Goal: Communication & Community: Ask a question

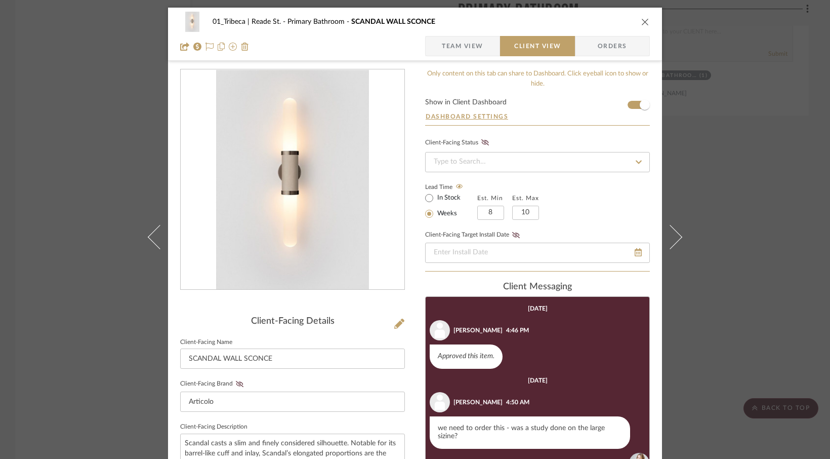
scroll to position [108, 0]
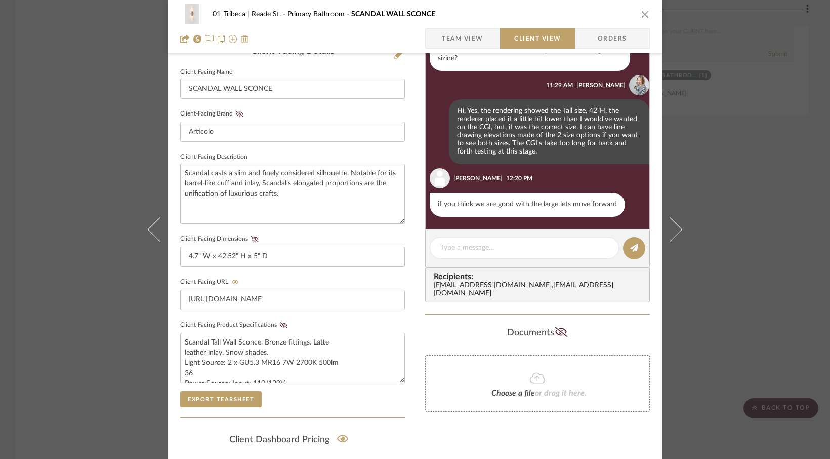
click at [642, 14] on icon "close" at bounding box center [646, 14] width 8 height 8
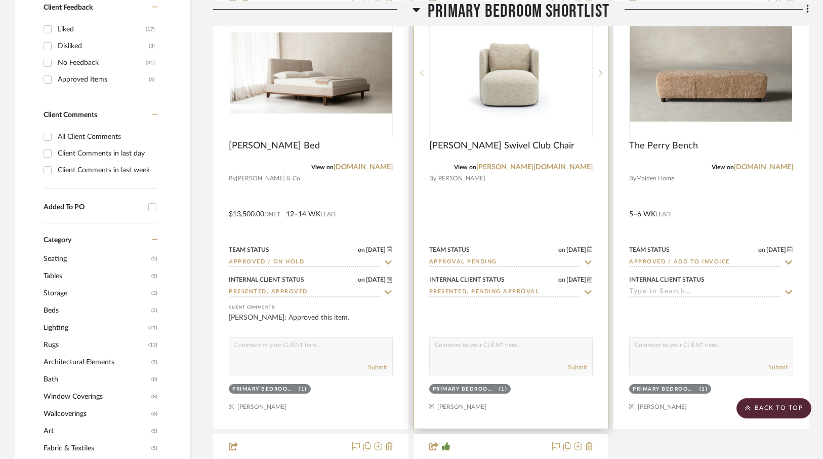
scroll to position [708, 0]
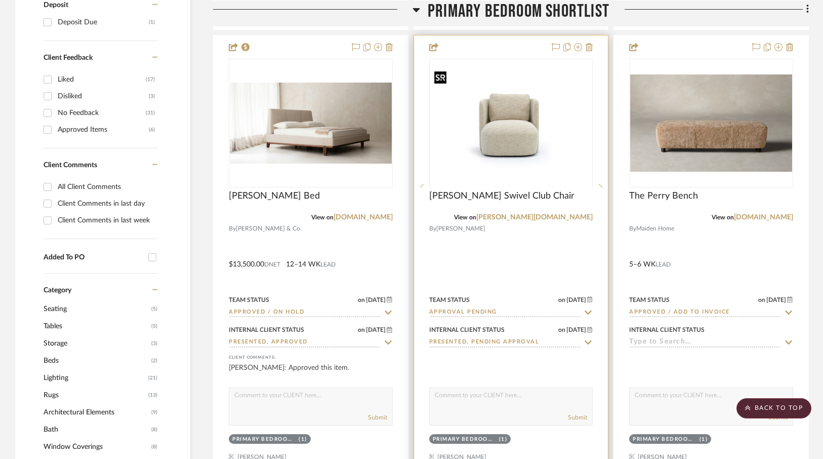
click at [525, 146] on img "0" at bounding box center [511, 122] width 162 height 111
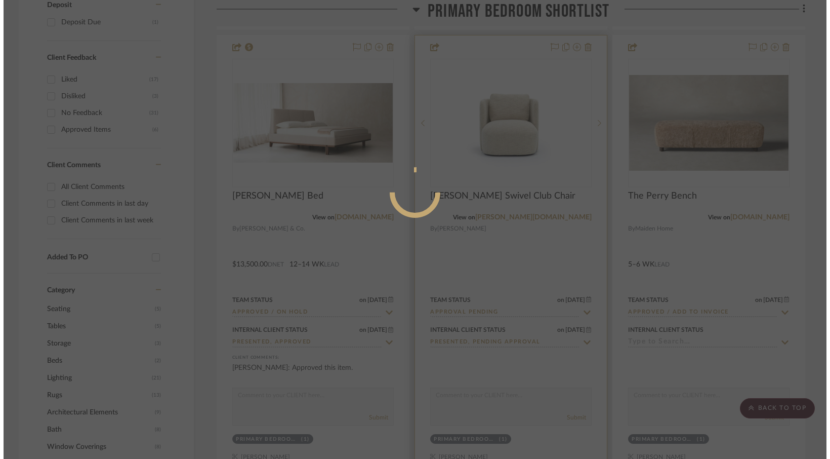
scroll to position [0, 0]
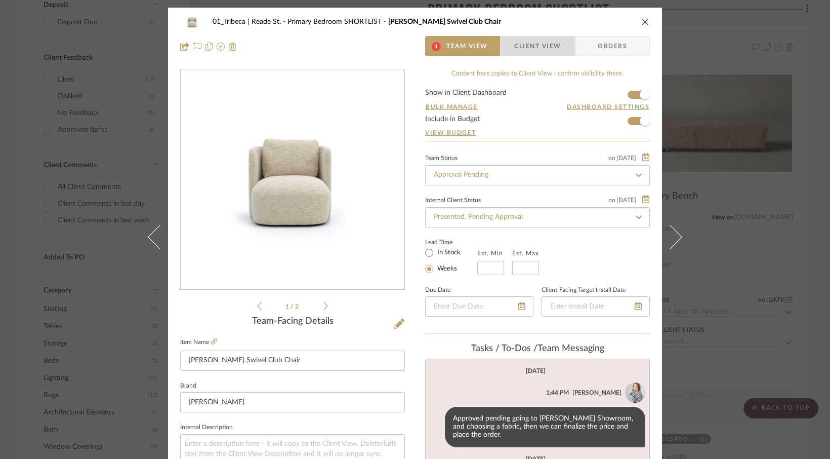
click at [529, 47] on span "Client View" at bounding box center [537, 46] width 47 height 20
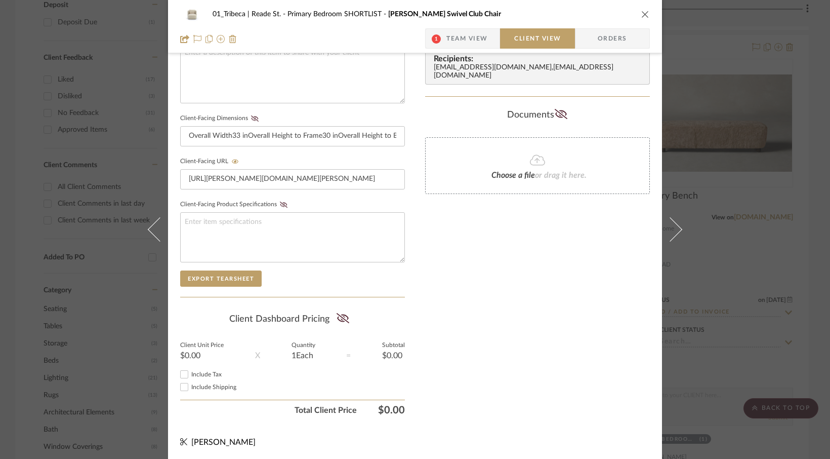
scroll to position [391, 0]
click at [214, 273] on button "Export Tearsheet" at bounding box center [221, 277] width 82 height 16
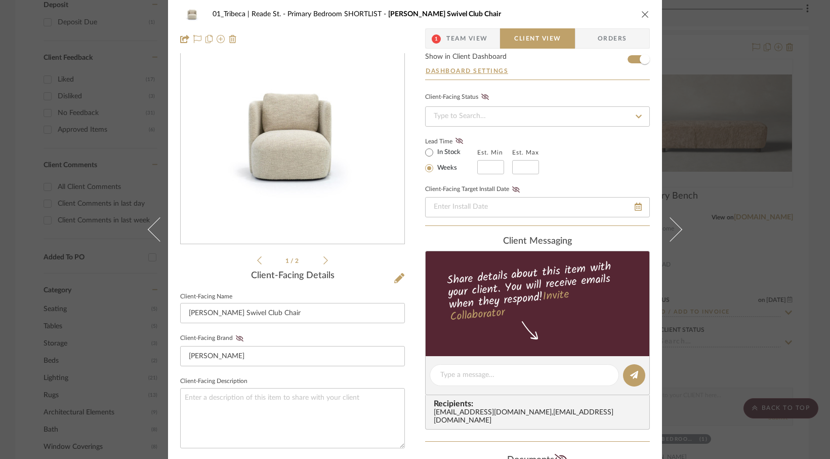
scroll to position [0, 0]
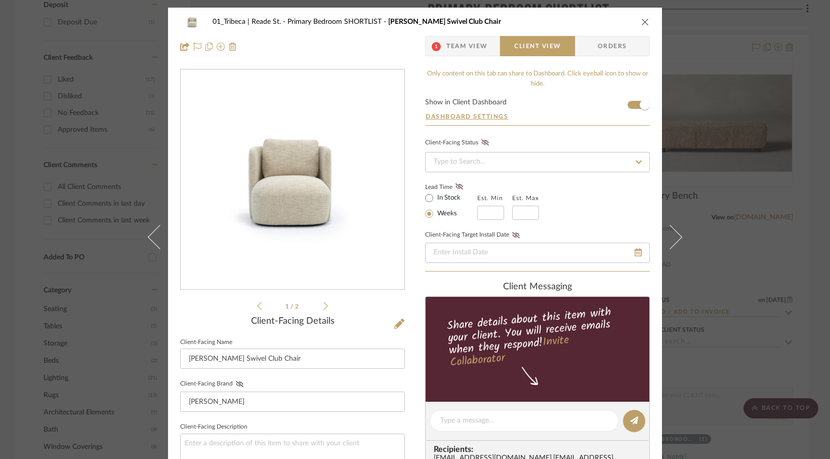
click at [645, 21] on icon "close" at bounding box center [646, 22] width 8 height 8
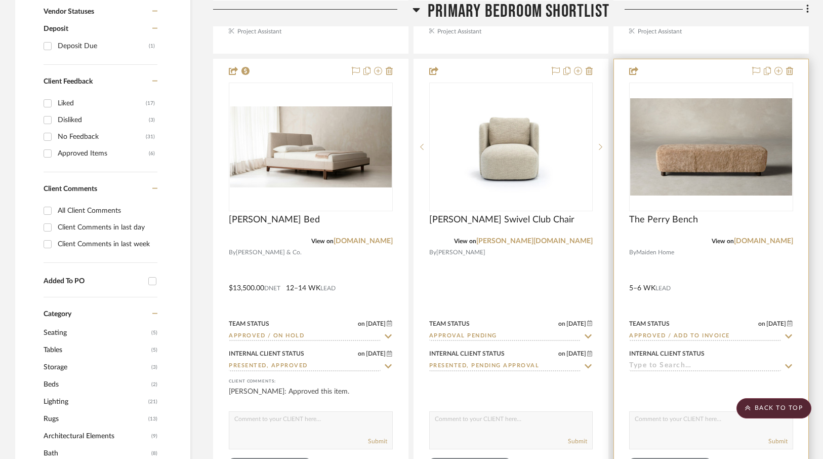
scroll to position [687, 0]
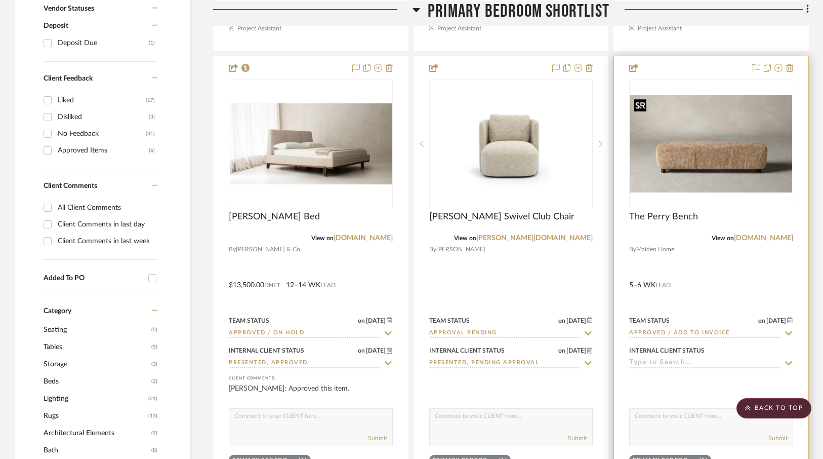
click at [715, 121] on img "0" at bounding box center [711, 143] width 162 height 97
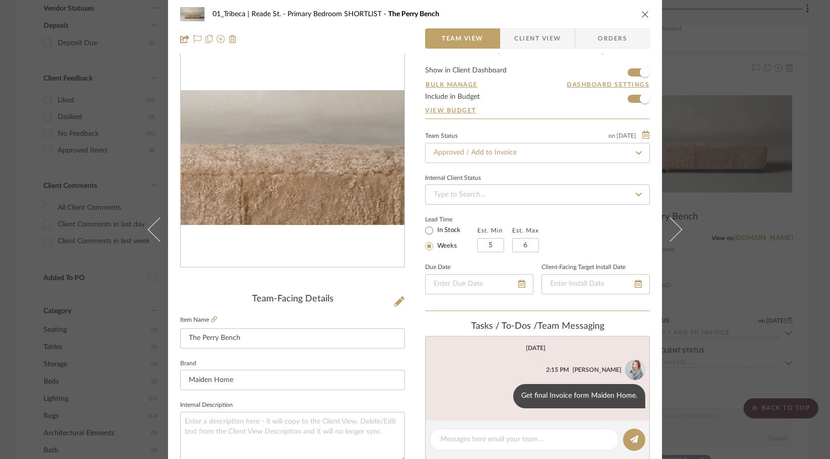
scroll to position [0, 0]
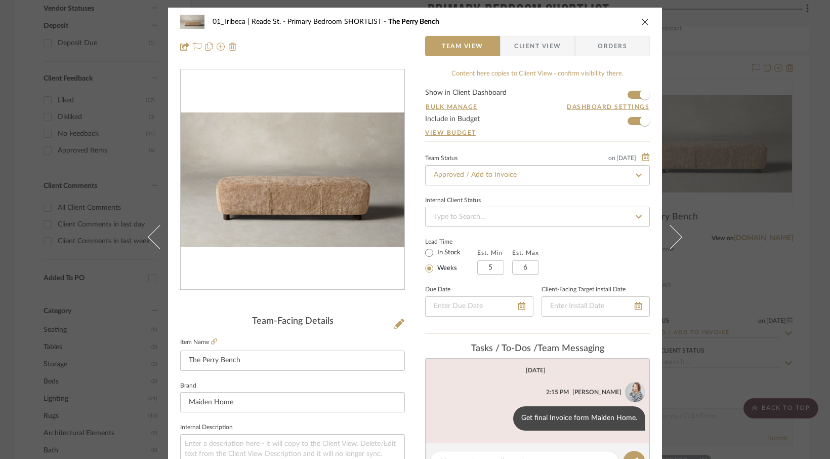
click at [527, 44] on span "Client View" at bounding box center [537, 46] width 47 height 20
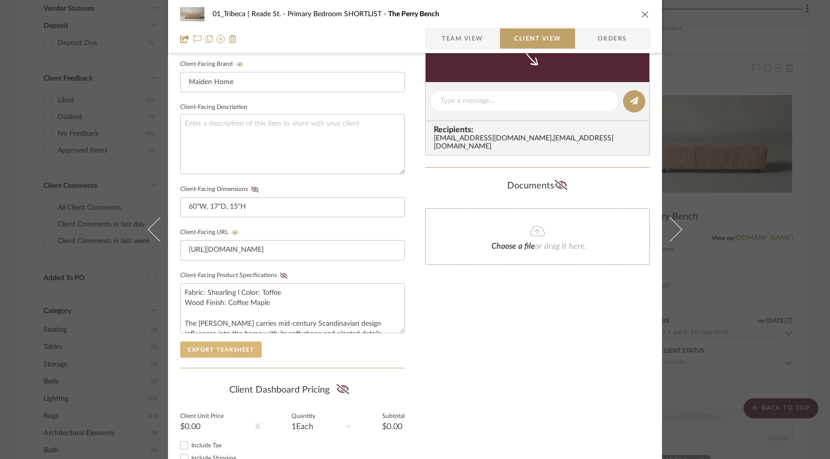
click at [218, 346] on button "Export Tearsheet" at bounding box center [221, 349] width 82 height 16
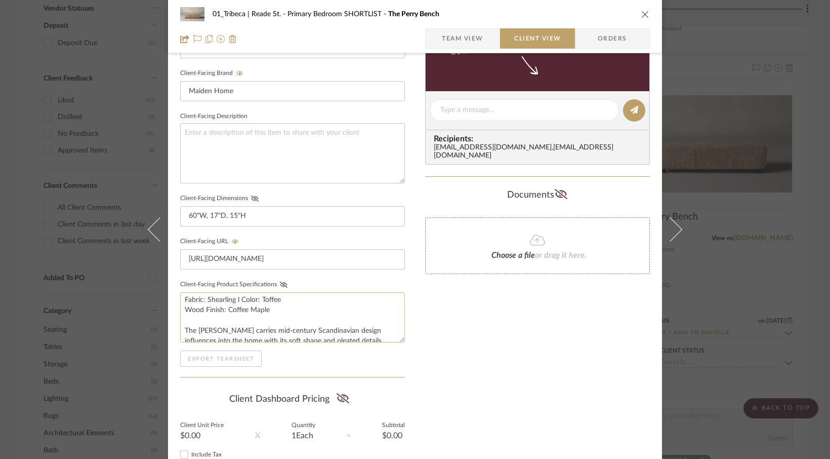
scroll to position [6, 0]
click at [642, 14] on icon "close" at bounding box center [646, 14] width 8 height 8
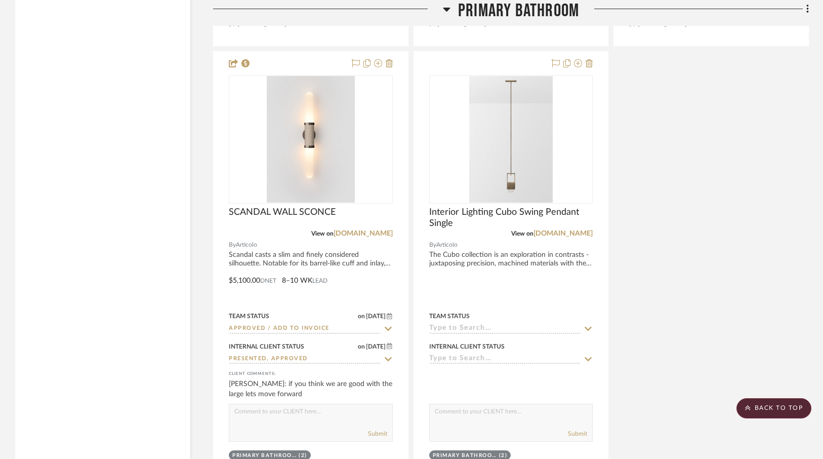
scroll to position [2609, 0]
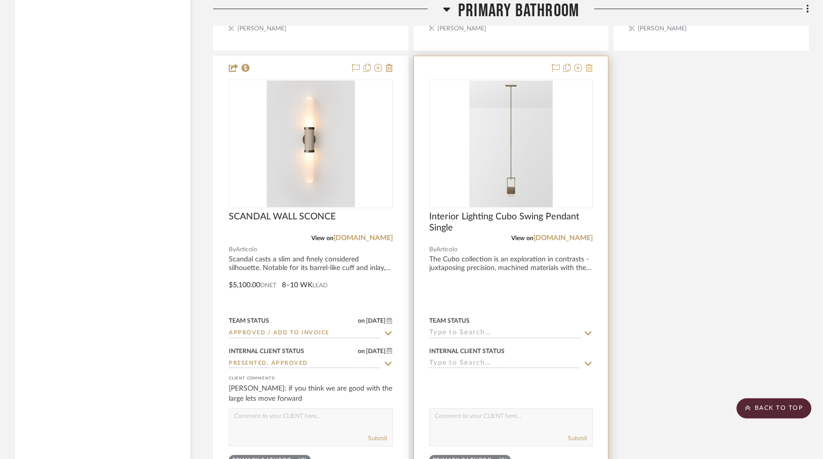
click at [587, 66] on icon at bounding box center [589, 68] width 7 height 8
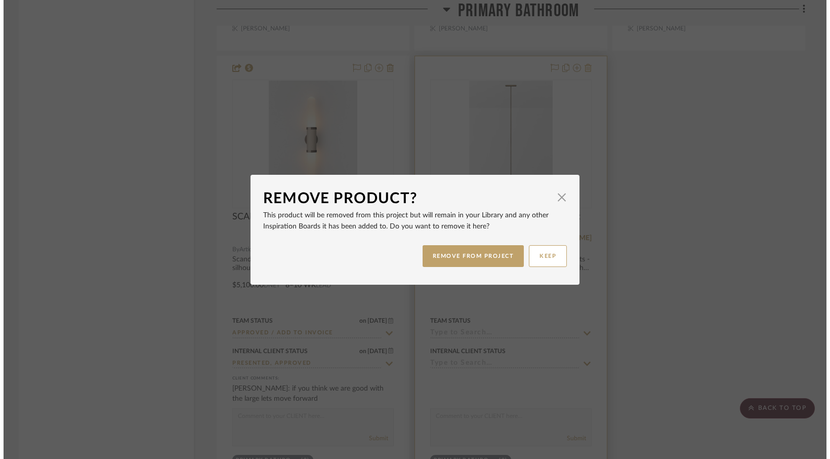
scroll to position [0, 0]
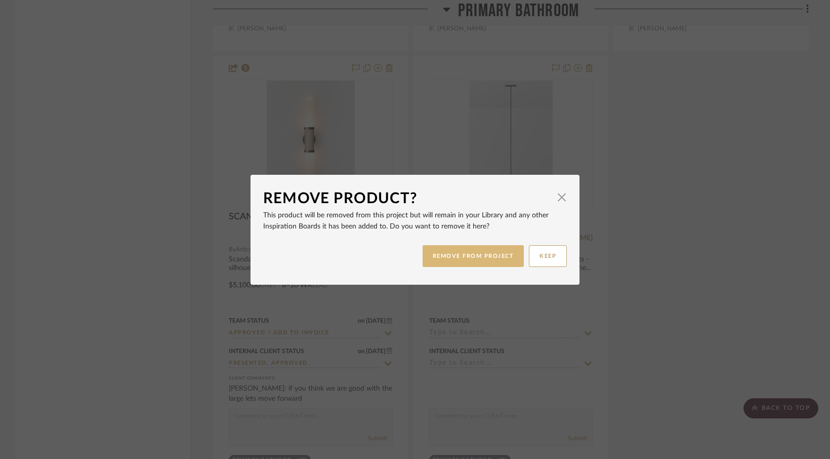
click at [505, 253] on button "REMOVE FROM PROJECT" at bounding box center [474, 256] width 102 height 22
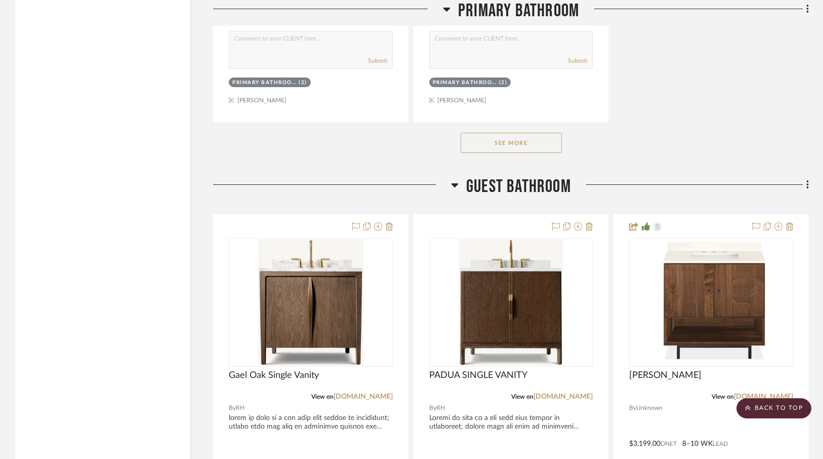
scroll to position [2987, 0]
click at [515, 141] on button "See More" at bounding box center [511, 142] width 101 height 20
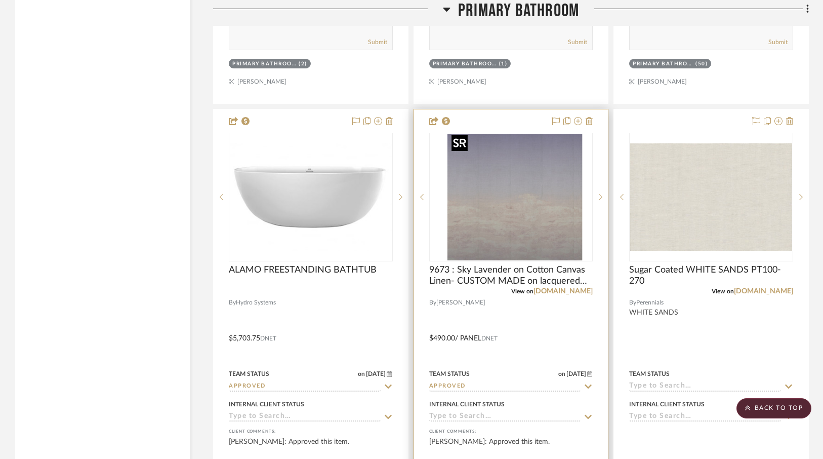
scroll to position [3010, 0]
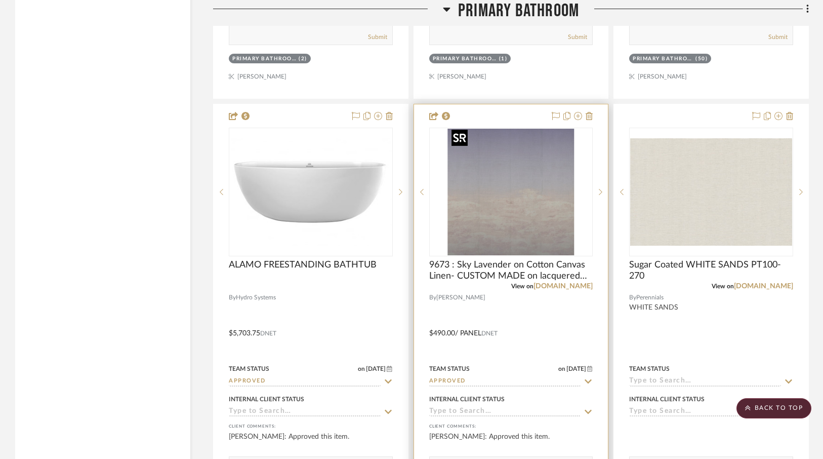
click at [520, 200] on img "0" at bounding box center [511, 192] width 127 height 127
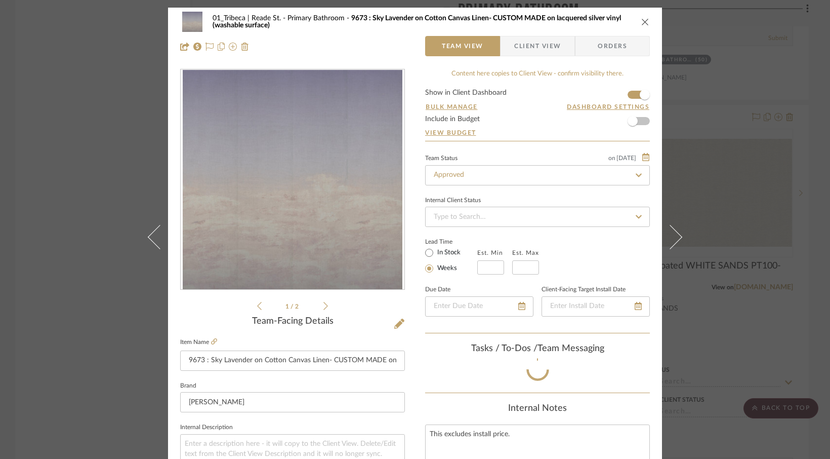
scroll to position [2, 0]
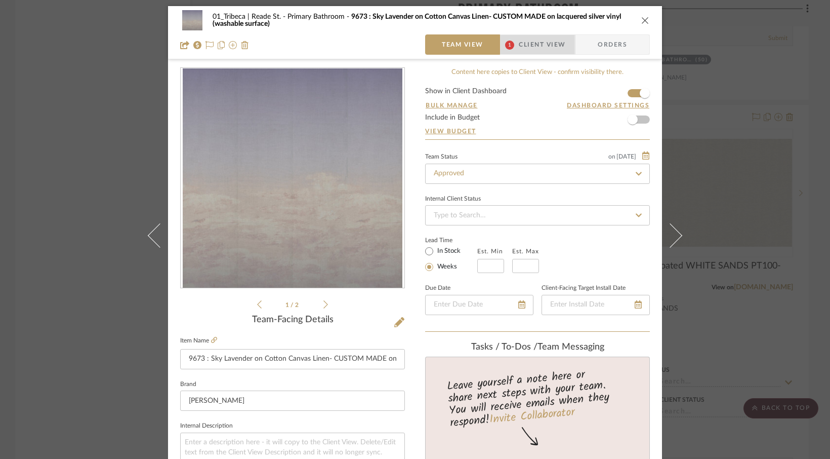
click at [537, 45] on span "Client View" at bounding box center [542, 44] width 47 height 20
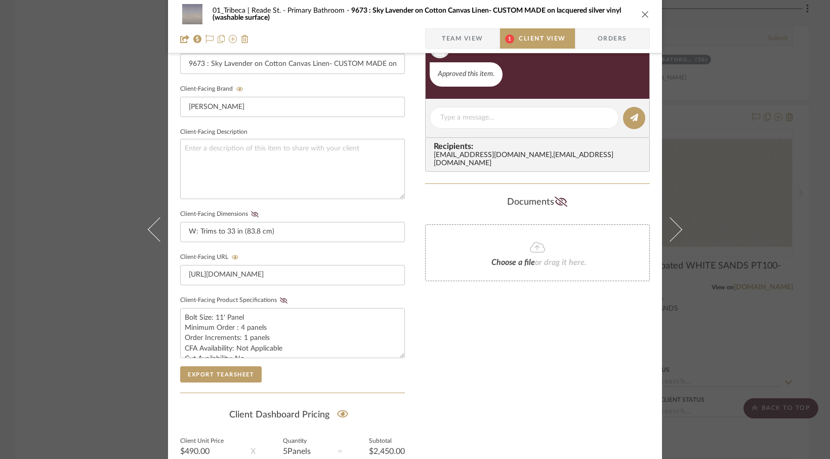
scroll to position [305, 0]
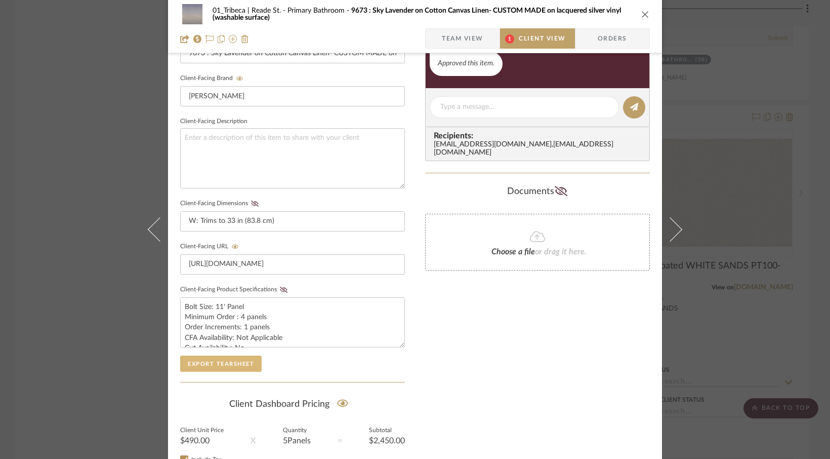
click at [196, 362] on button "Export Tearsheet" at bounding box center [221, 363] width 82 height 16
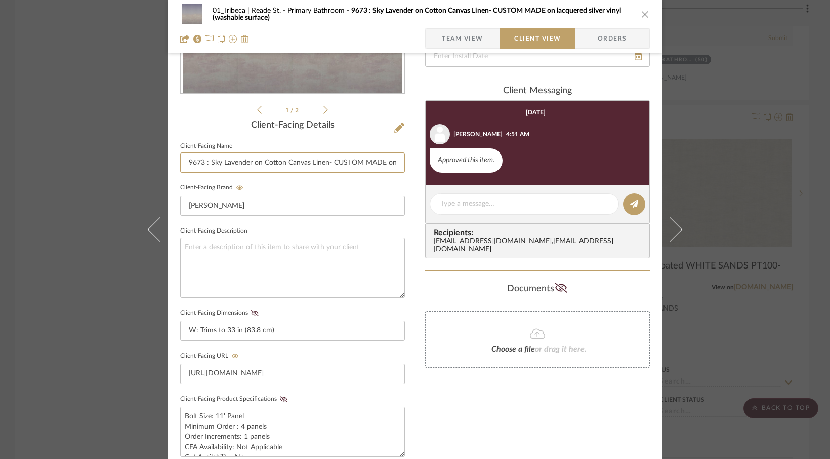
scroll to position [0, 124]
drag, startPoint x: 383, startPoint y: 163, endPoint x: 427, endPoint y: 164, distance: 44.6
click at [427, 164] on div "01_Tribeca | Reade St. Primary Bathroom 9673 : Sky Lavender on Cotton Canvas Li…" at bounding box center [415, 233] width 494 height 843
drag, startPoint x: 324, startPoint y: 165, endPoint x: 251, endPoint y: 165, distance: 72.9
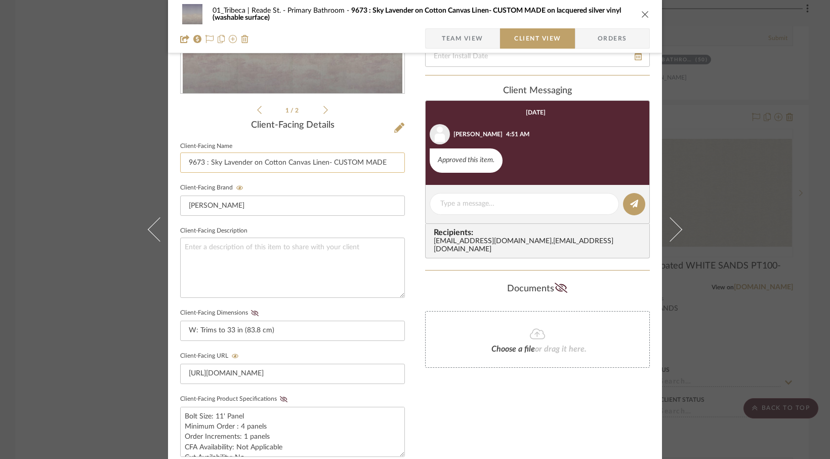
click at [251, 165] on input "9673 : Sky Lavender on Cotton Canvas Linen- CUSTOM MADE" at bounding box center [292, 162] width 225 height 20
click at [313, 165] on input "9673 : Sky Lavender - CUSTOM MADE" at bounding box center [292, 162] width 225 height 20
type input "9673 : Sky Lavender - CUSTOM MADE on washable vinyl"
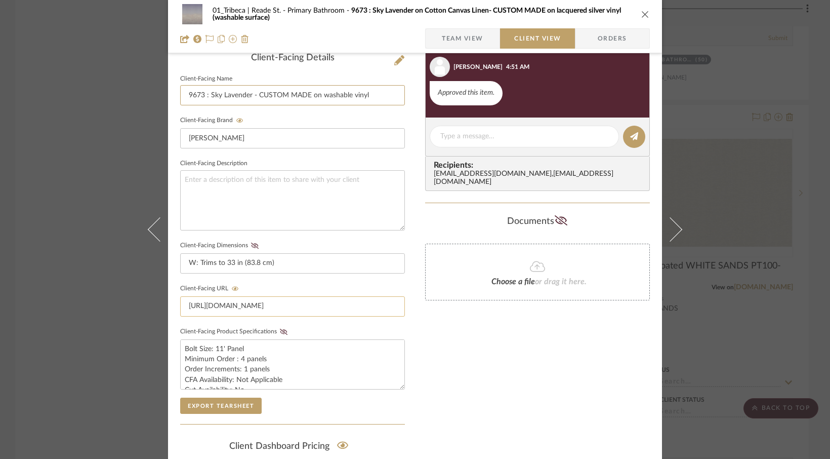
scroll to position [342, 0]
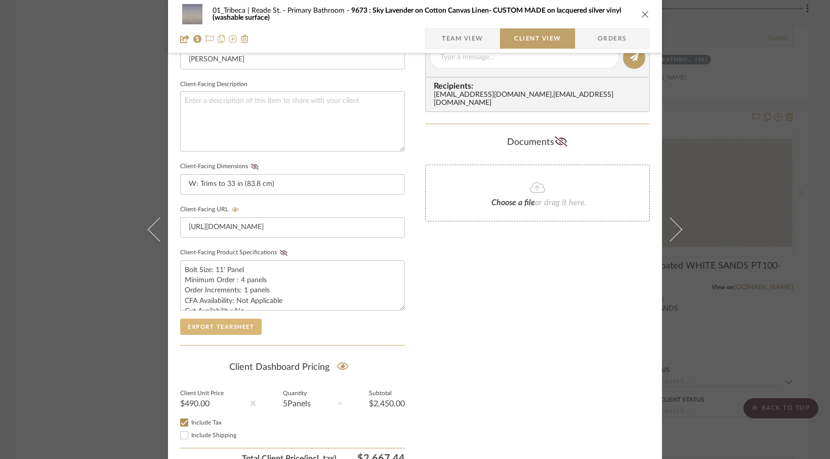
click at [223, 325] on button "Export Tearsheet" at bounding box center [221, 327] width 82 height 16
click at [645, 13] on icon "close" at bounding box center [646, 14] width 8 height 8
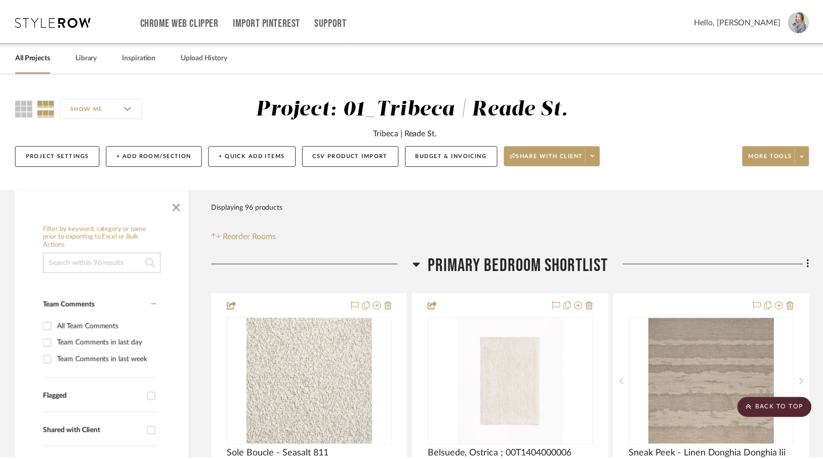
scroll to position [3009, 0]
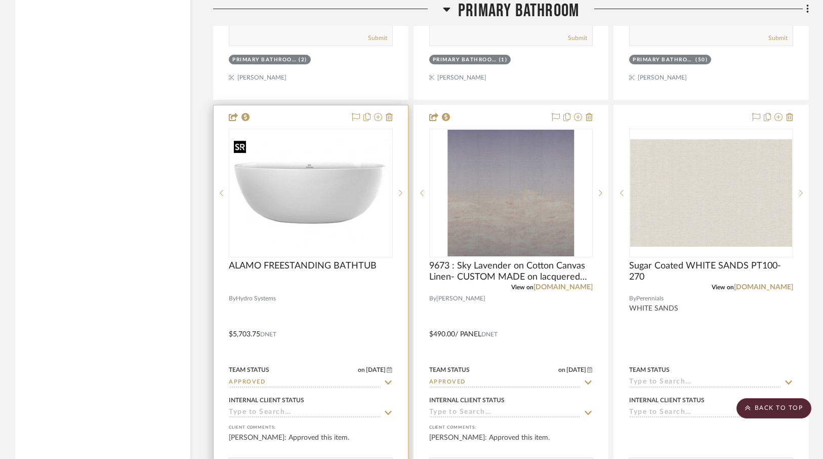
click at [353, 139] on img "0" at bounding box center [311, 193] width 162 height 108
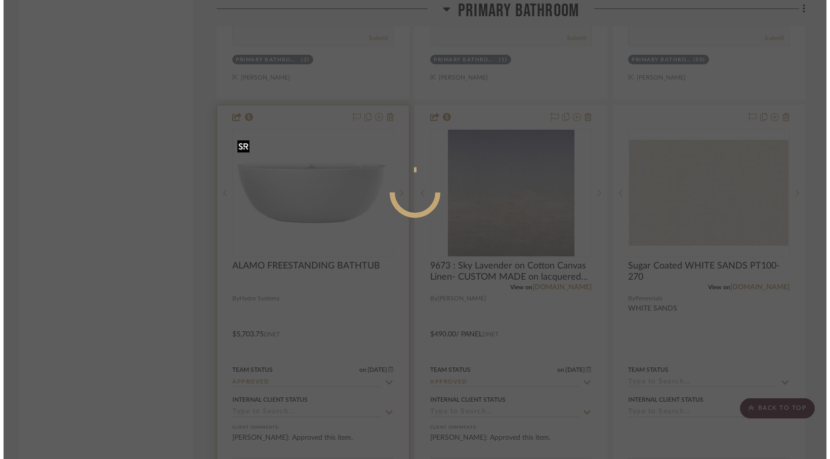
scroll to position [0, 0]
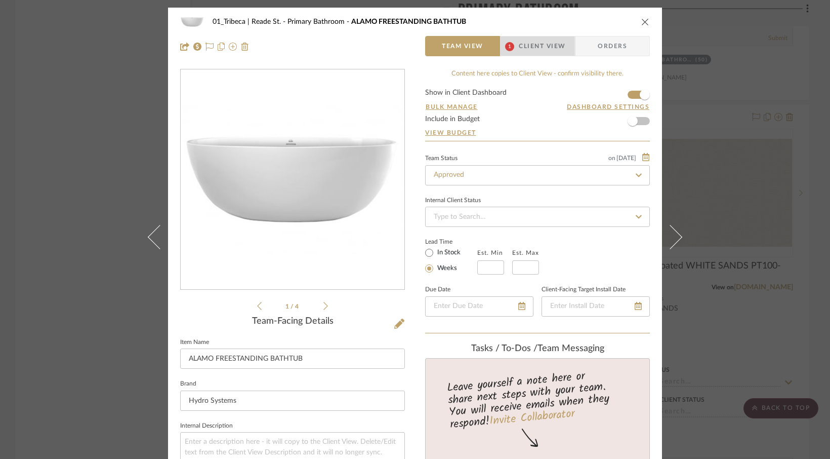
click at [537, 43] on span "Client View" at bounding box center [542, 46] width 47 height 20
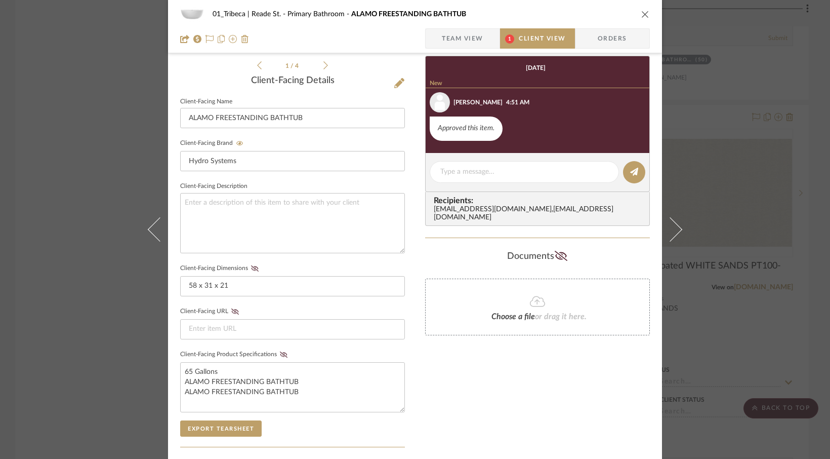
scroll to position [328, 0]
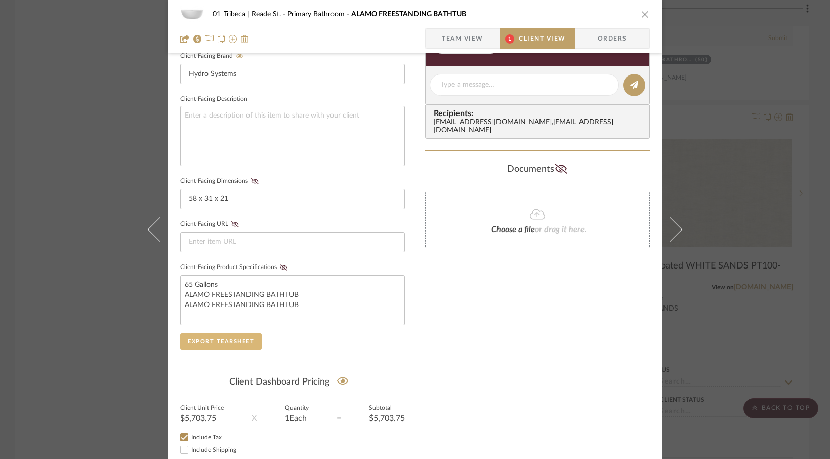
click at [216, 336] on button "Export Tearsheet" at bounding box center [221, 341] width 82 height 16
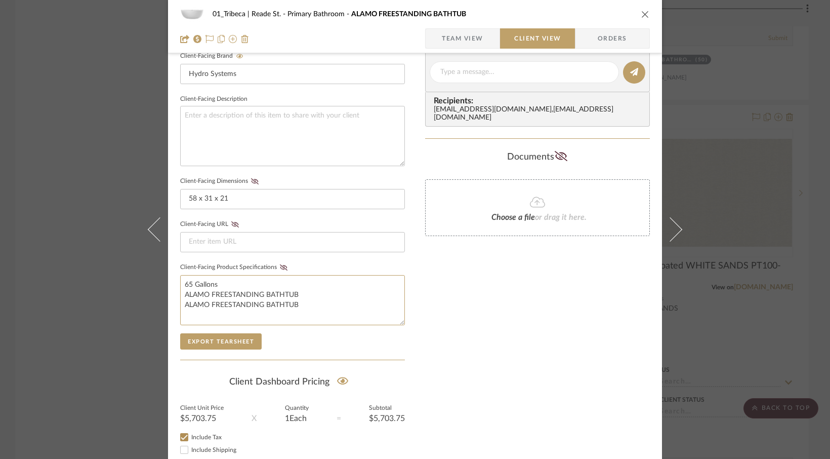
drag, startPoint x: 294, startPoint y: 304, endPoint x: 134, endPoint y: 302, distance: 160.0
click at [134, 302] on div "01_Tribeca | Reade St. Primary Bathroom ALAMO FREESTANDING BATHTUB Team View Cl…" at bounding box center [415, 229] width 830 height 459
type textarea "65 Gallons ALAMO FREESTANDING BATHTUB"
click at [204, 342] on button "Export Tearsheet" at bounding box center [221, 341] width 82 height 16
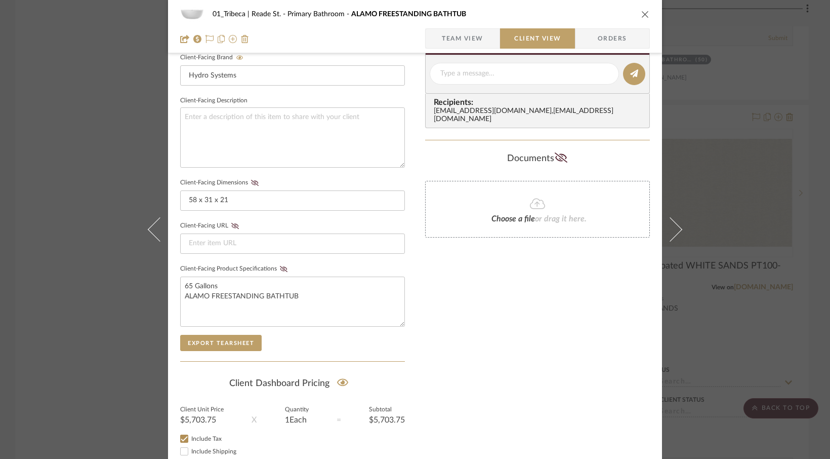
click at [642, 15] on icon "close" at bounding box center [646, 14] width 8 height 8
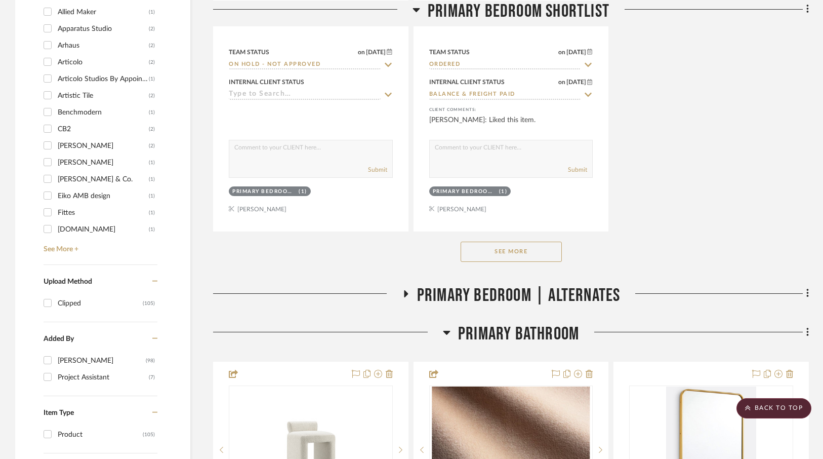
scroll to position [1456, 0]
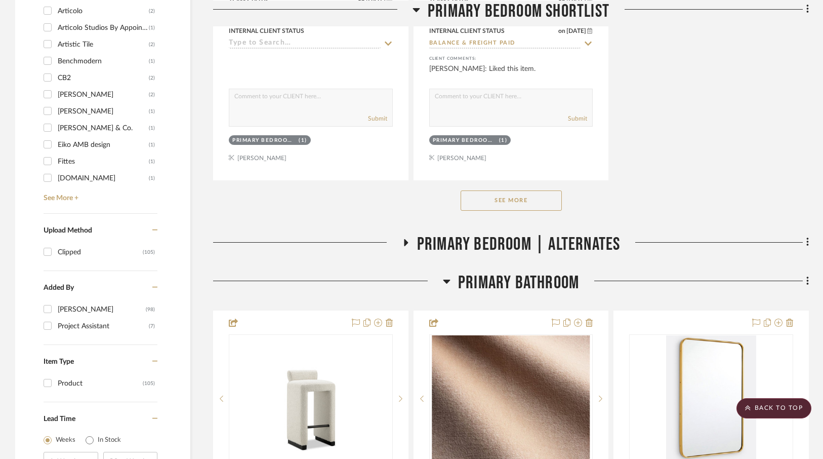
click at [518, 203] on button "See More" at bounding box center [511, 200] width 101 height 20
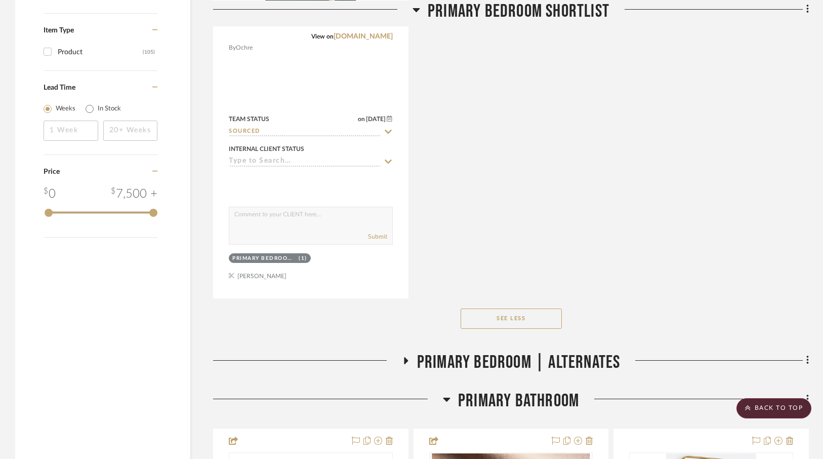
scroll to position [1819, 0]
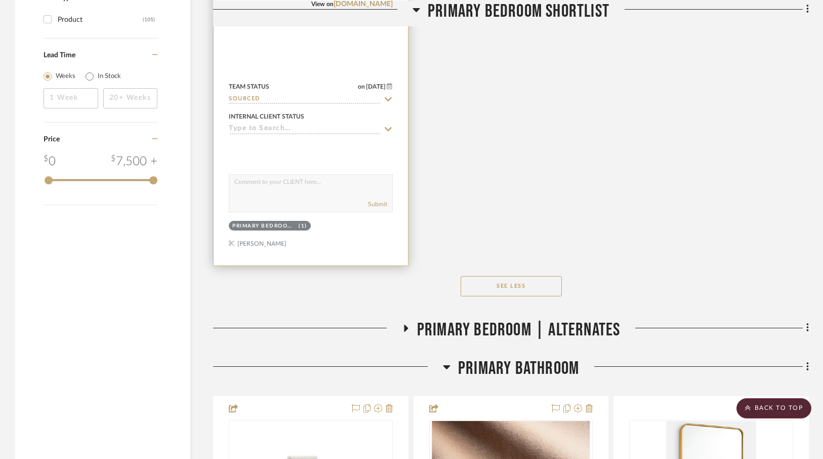
click at [281, 102] on input "Sourced" at bounding box center [305, 100] width 152 height 10
click at [352, 98] on input "Sourced" at bounding box center [305, 100] width 152 height 10
click at [337, 99] on input "Sourced" at bounding box center [305, 100] width 152 height 10
click at [315, 97] on input "Sourced" at bounding box center [305, 100] width 152 height 10
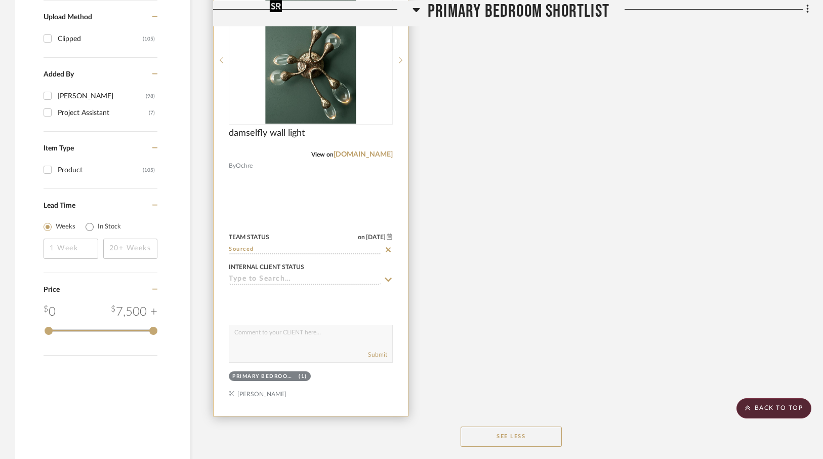
scroll to position [1667, 0]
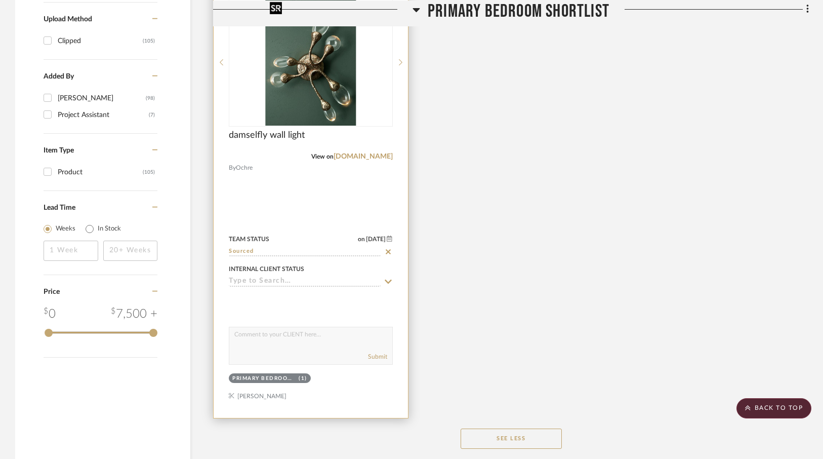
click at [303, 86] on img "0" at bounding box center [311, 62] width 91 height 127
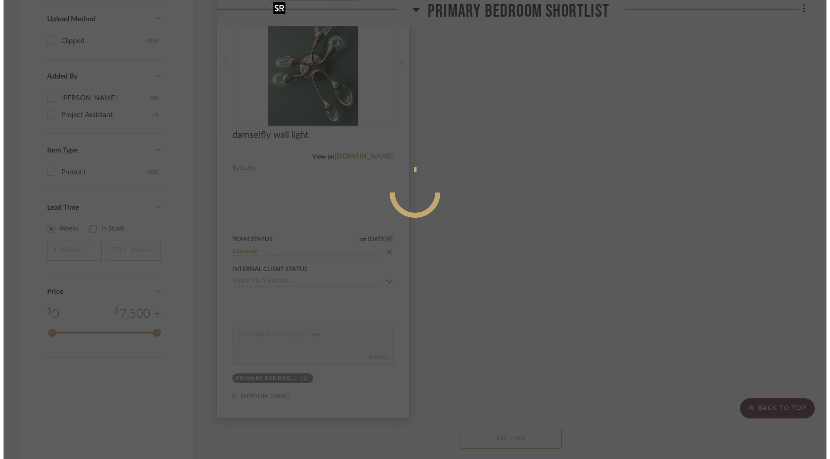
scroll to position [0, 0]
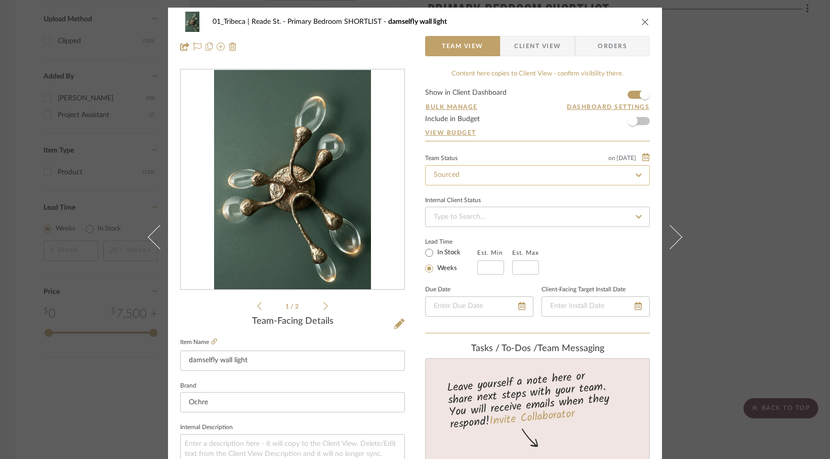
click at [447, 171] on input "Sourced" at bounding box center [537, 175] width 225 height 20
click at [458, 172] on input "Sourced" at bounding box center [537, 175] width 225 height 20
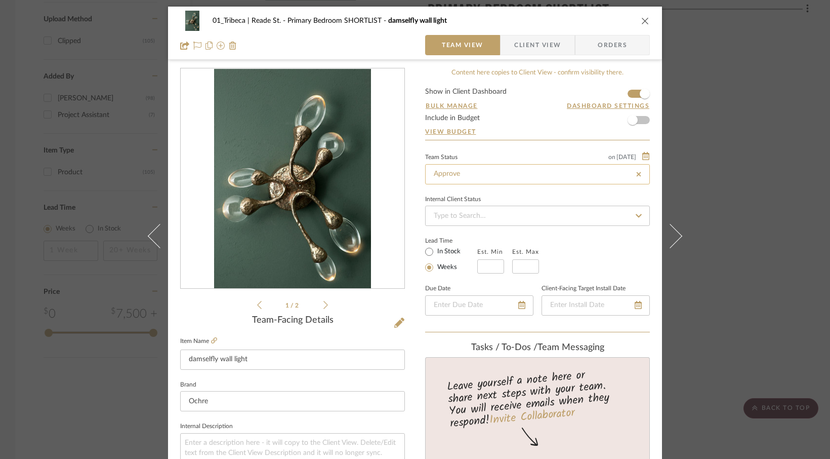
scroll to position [2, 0]
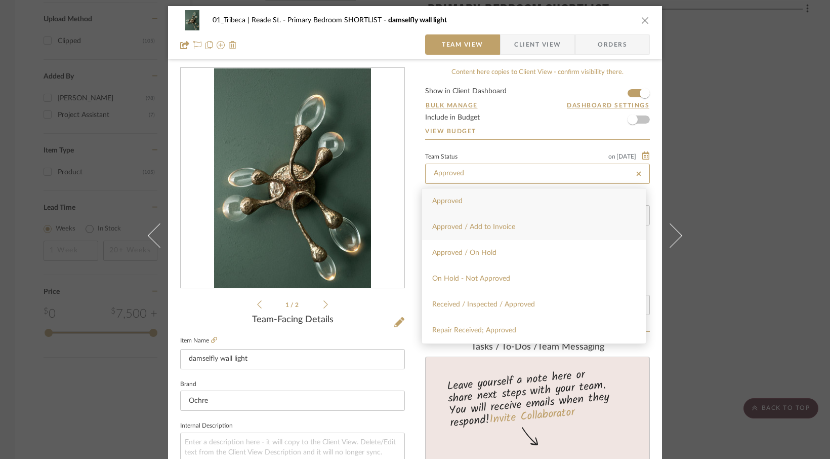
type input "Approved"
click at [459, 228] on span "Approved / Add to Invoice" at bounding box center [473, 226] width 83 height 7
type input "8/26/2025"
type input "Approved / Add to Invoice"
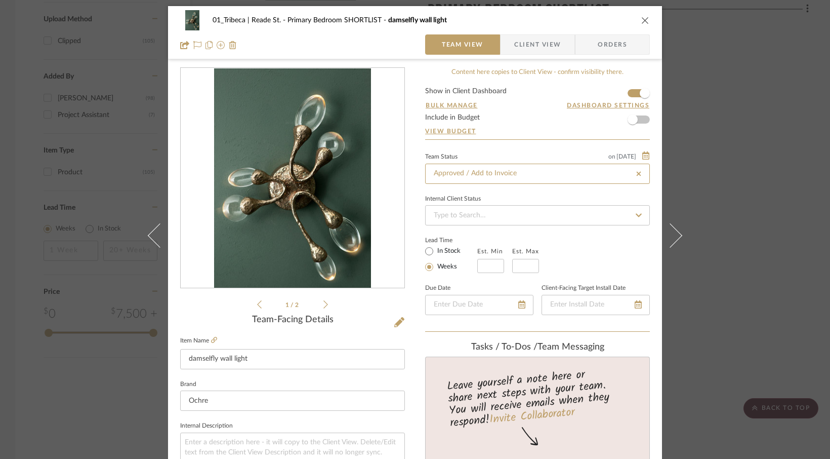
type input "8/26/2025"
type input "Approved / Add to Invoice"
click at [520, 46] on span "Client View" at bounding box center [537, 44] width 47 height 20
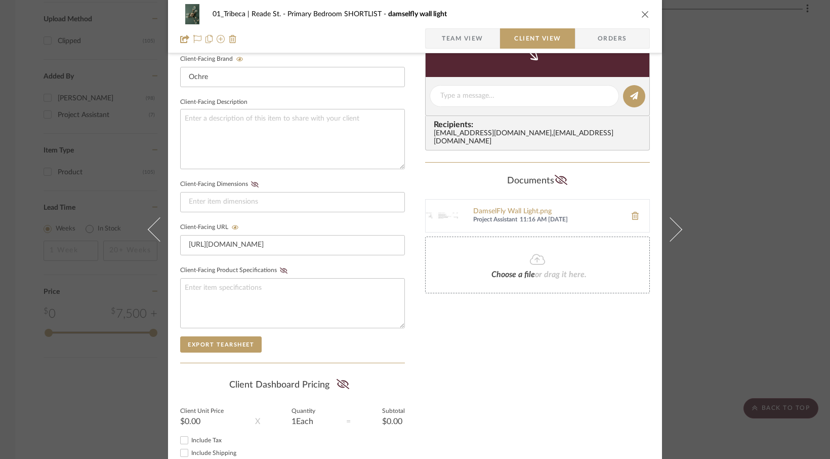
scroll to position [373, 0]
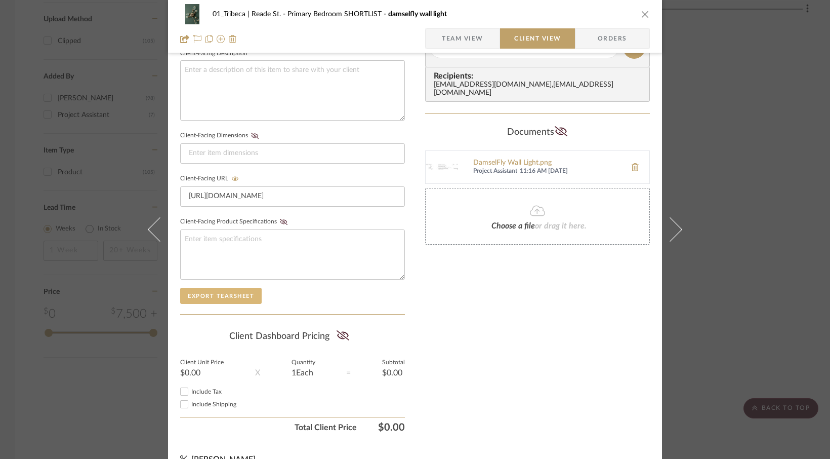
click at [222, 297] on button "Export Tearsheet" at bounding box center [221, 296] width 82 height 16
click at [646, 11] on button "close" at bounding box center [645, 14] width 9 height 9
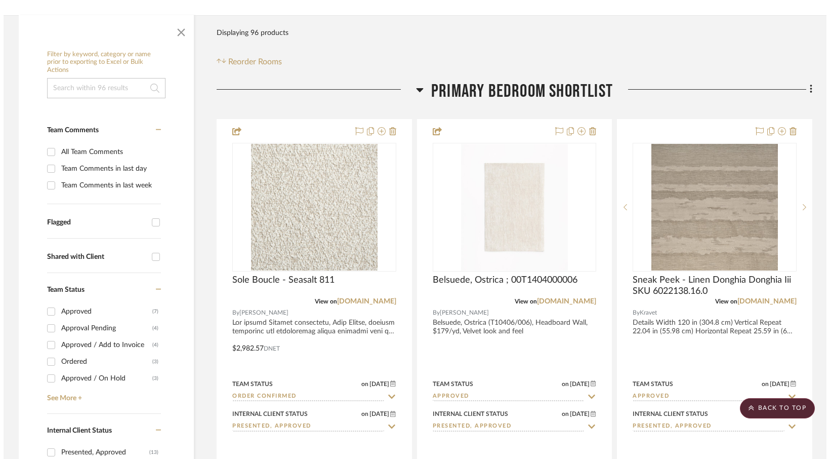
scroll to position [0, 0]
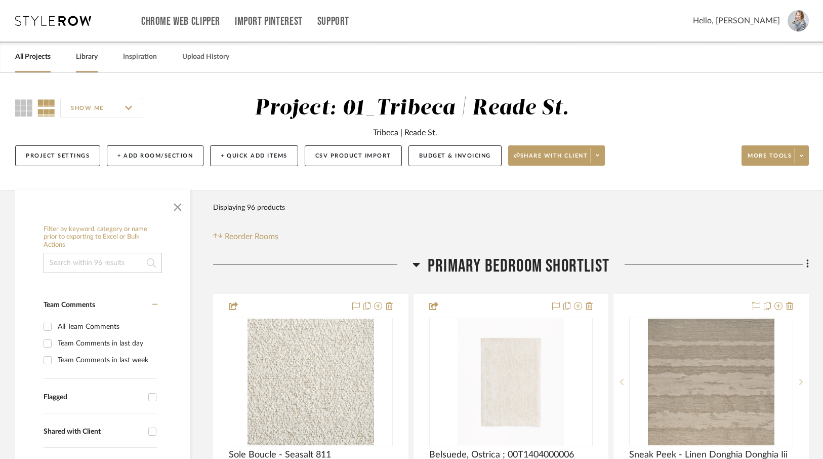
click at [90, 59] on link "Library" at bounding box center [87, 57] width 22 height 14
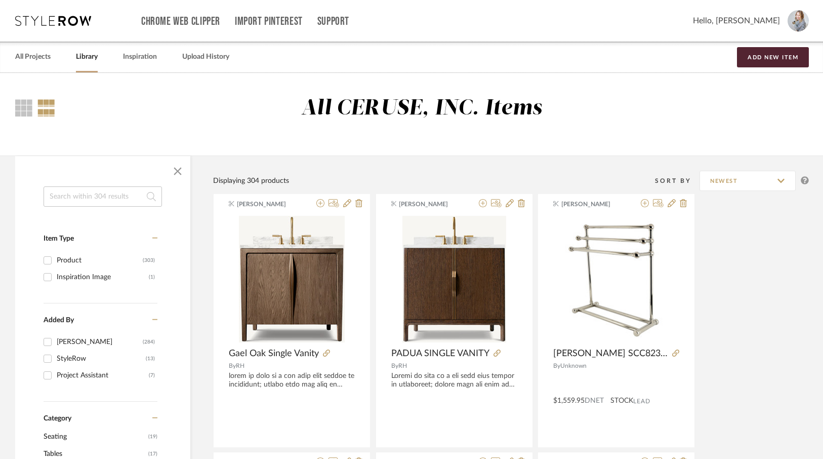
click at [79, 196] on input at bounding box center [103, 196] width 118 height 20
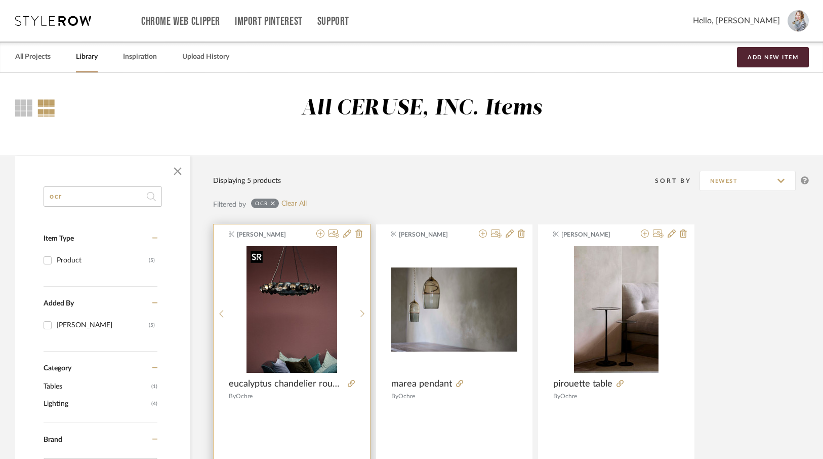
type input "ocr"
click at [319, 296] on img "0" at bounding box center [292, 309] width 91 height 127
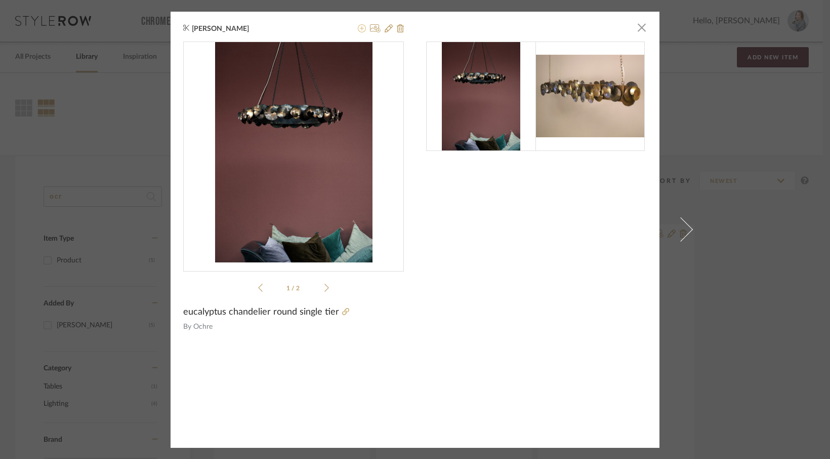
click at [361, 28] on icon at bounding box center [362, 28] width 8 height 8
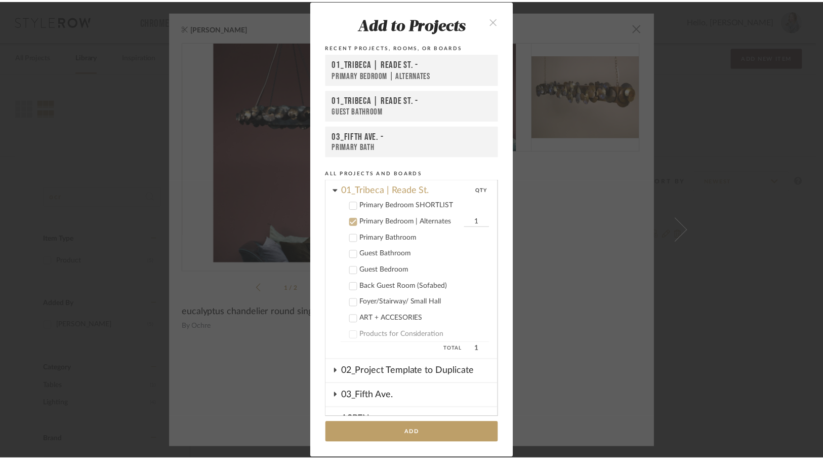
scroll to position [46, 0]
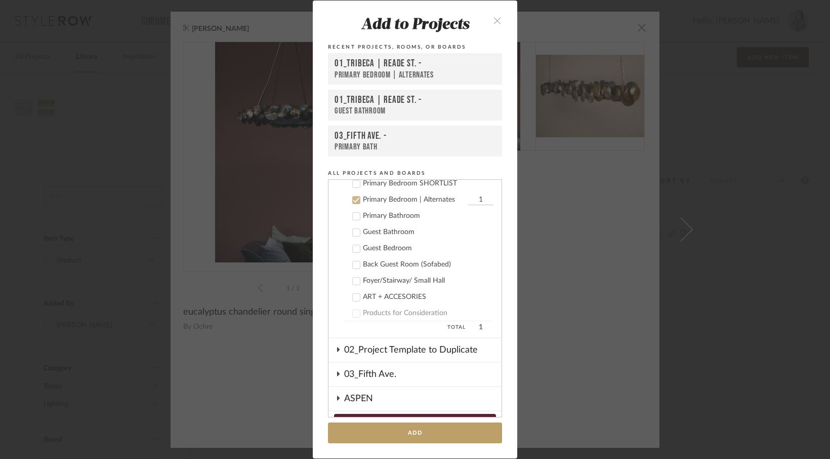
click at [373, 62] on div "01_Tribeca | Reade St. -" at bounding box center [415, 64] width 161 height 12
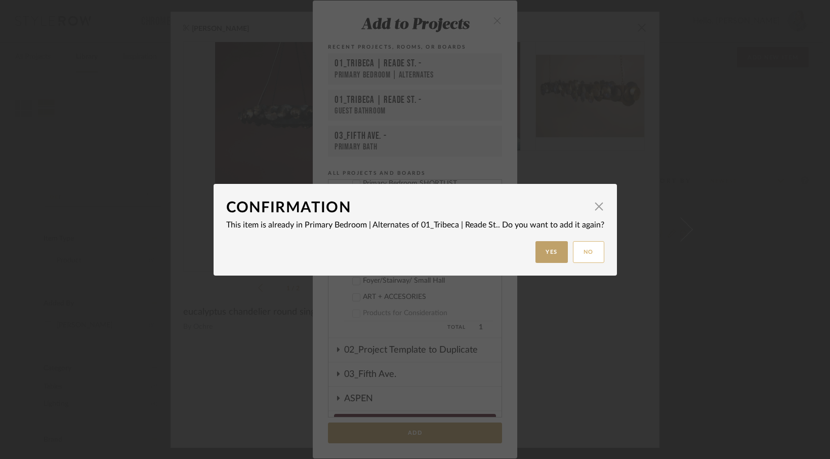
click at [592, 255] on button "No" at bounding box center [588, 252] width 31 height 22
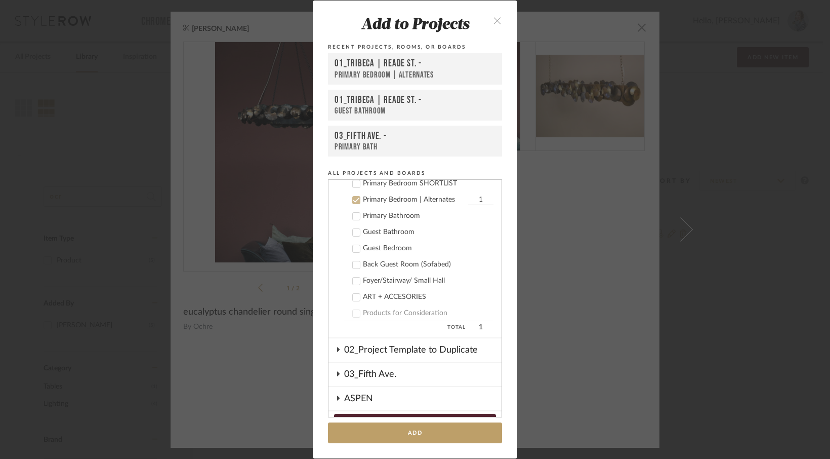
click at [492, 15] on button "close" at bounding box center [498, 20] width 30 height 21
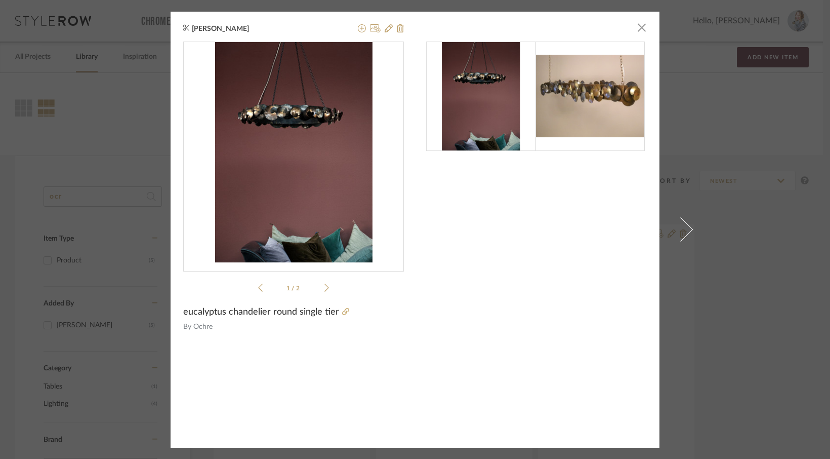
click at [98, 28] on div "Anita Csordas × 1 / 2 eucalyptus chandelier round single tier By Ochre" at bounding box center [415, 229] width 830 height 459
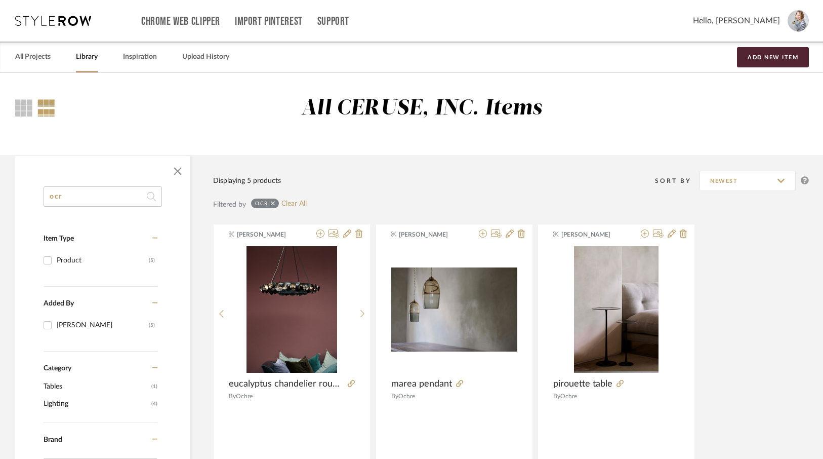
click at [69, 26] on div "Chrome Web Clipper Import Pinterest Support All Projects Library Inspiration Up…" at bounding box center [412, 21] width 794 height 42
click at [21, 52] on link "All Projects" at bounding box center [32, 57] width 35 height 14
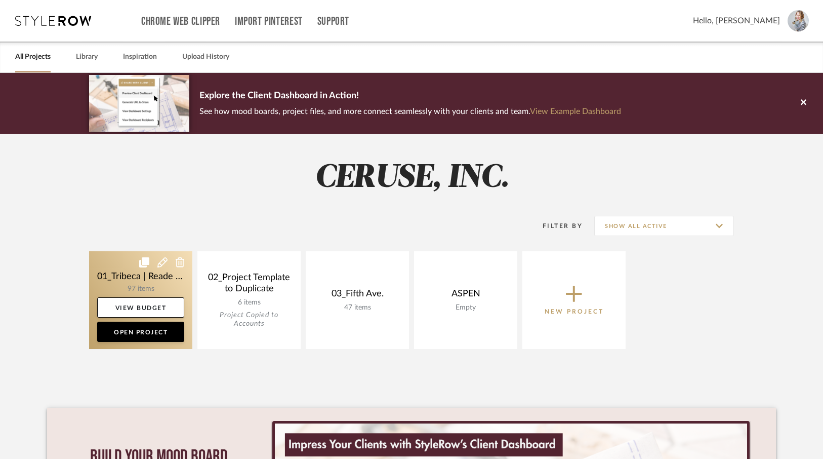
click at [149, 279] on link at bounding box center [140, 300] width 103 height 98
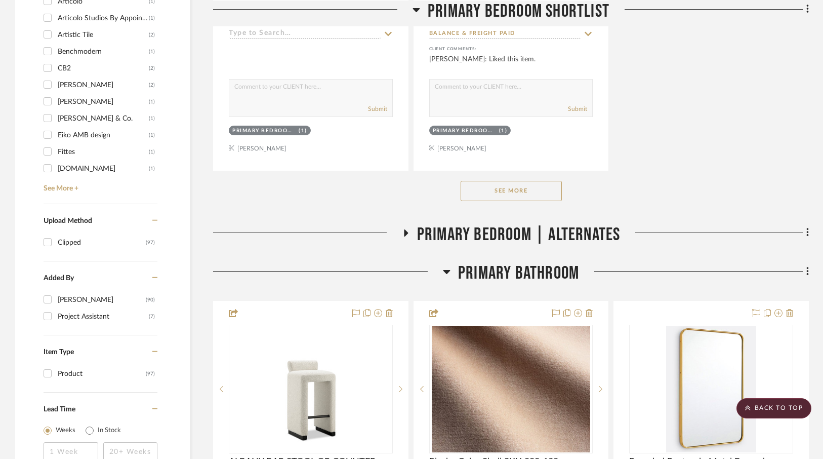
scroll to position [1464, 0]
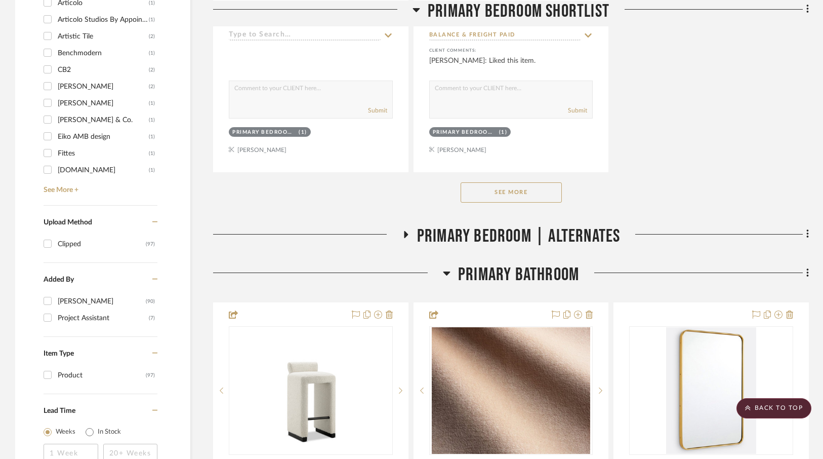
click at [404, 232] on icon at bounding box center [406, 234] width 4 height 7
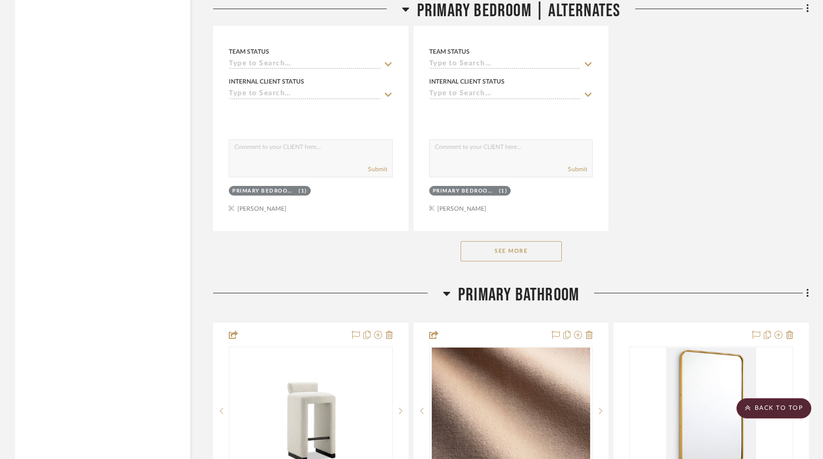
scroll to position [2873, 0]
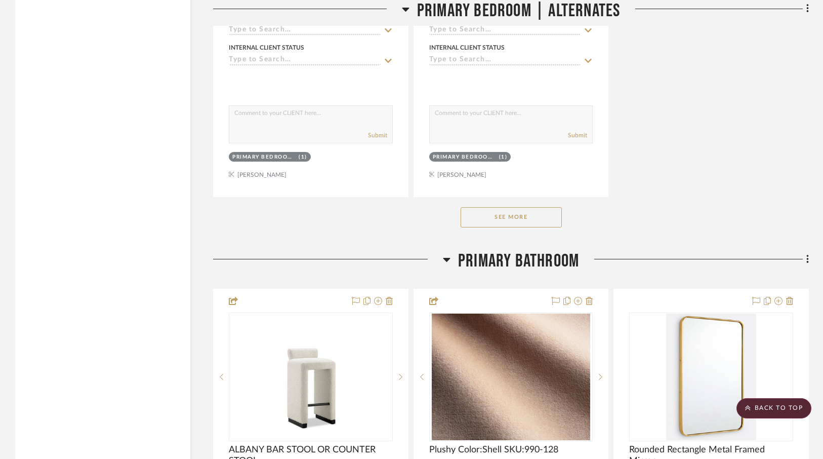
click at [528, 216] on button "See More" at bounding box center [511, 217] width 101 height 20
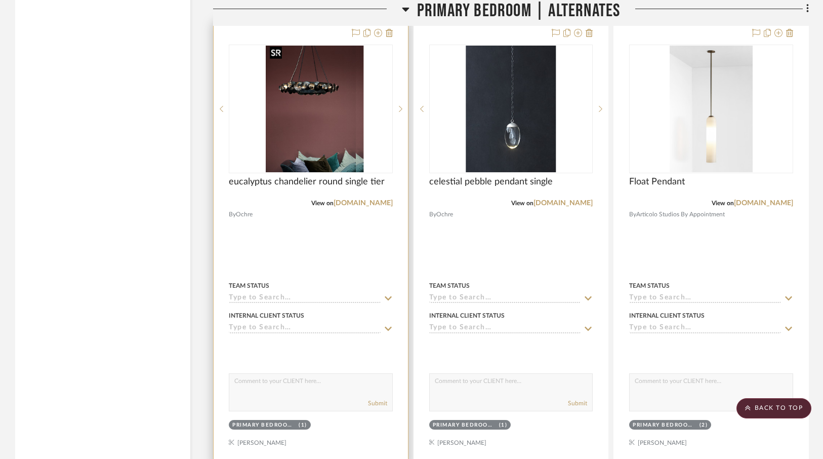
scroll to position [3538, 0]
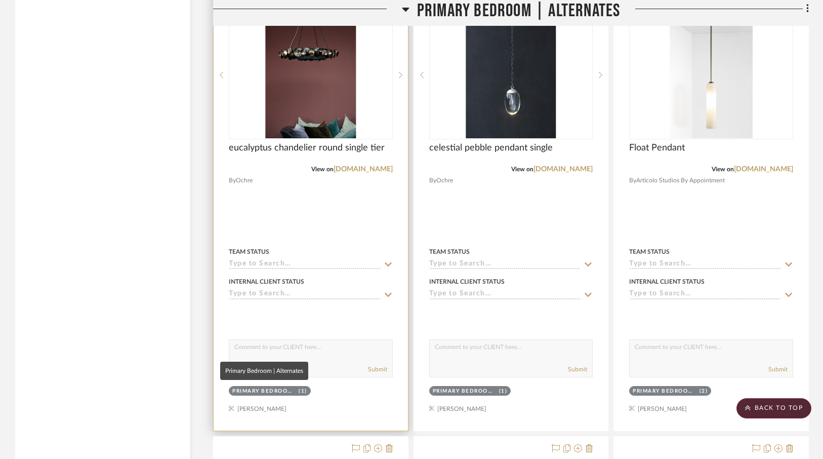
click at [276, 387] on div "Primary Bedroom | Alternates" at bounding box center [264, 391] width 64 height 8
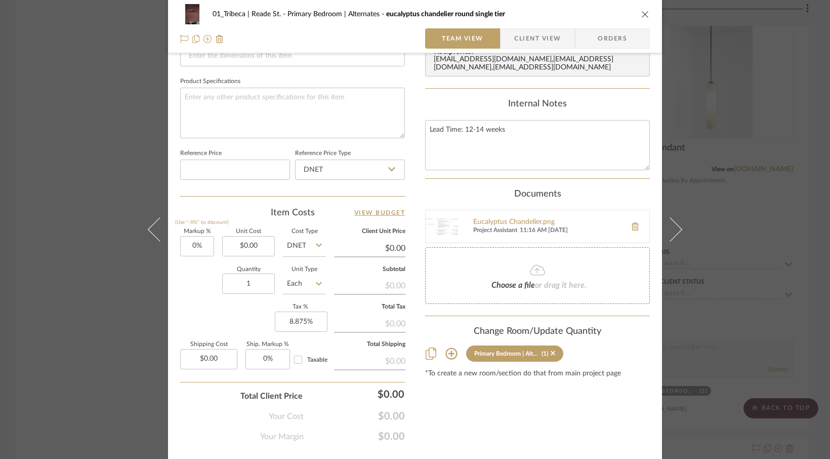
scroll to position [459, 0]
click at [447, 354] on icon at bounding box center [452, 354] width 12 height 12
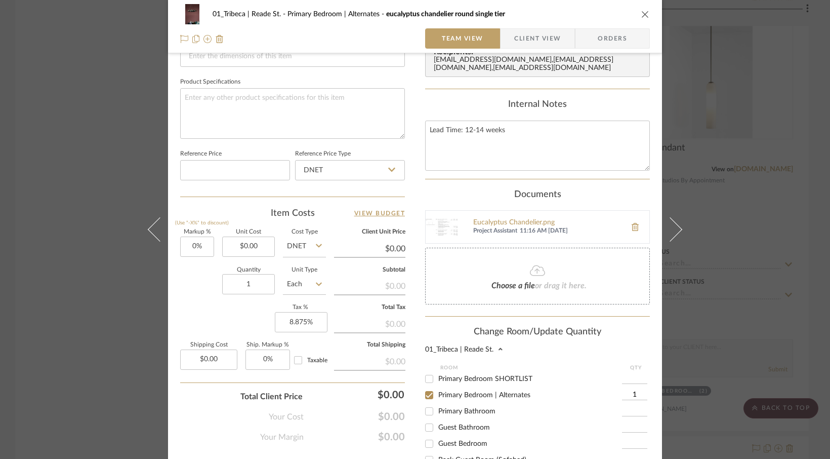
click at [427, 377] on input "Primary Bedroom SHORTLIST" at bounding box center [429, 379] width 16 height 16
checkbox input "true"
type input "1"
click at [429, 398] on input "Primary Bedroom | Alternates" at bounding box center [429, 395] width 16 height 16
checkbox input "false"
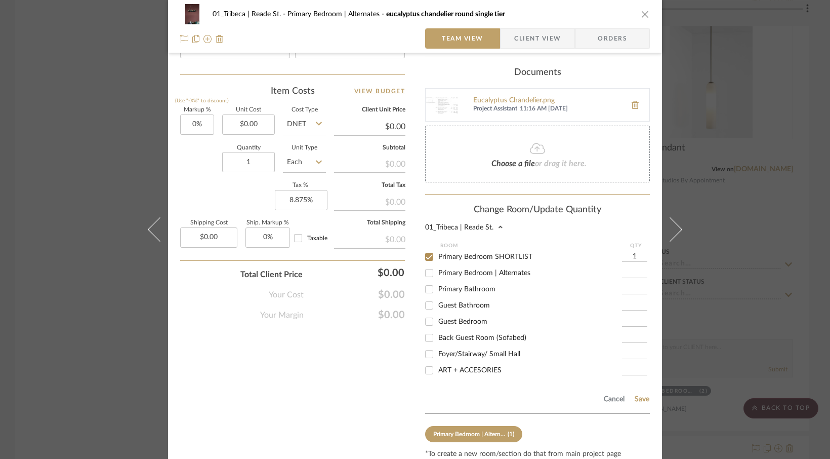
scroll to position [625, 0]
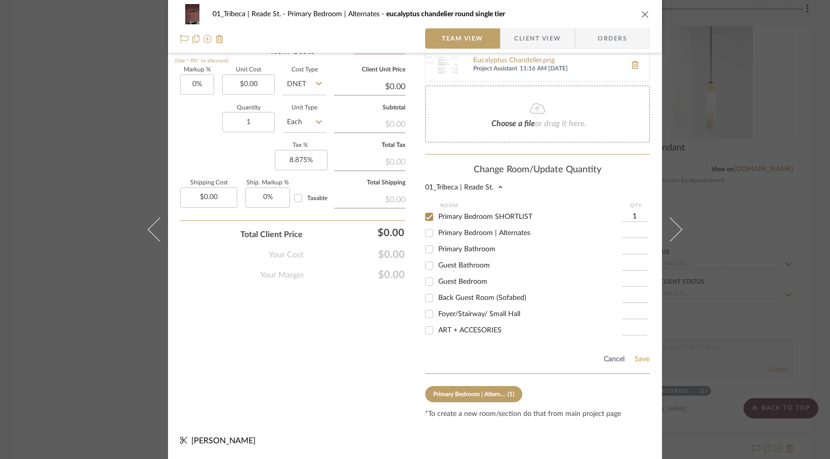
click at [642, 361] on button "Save" at bounding box center [642, 359] width 16 height 8
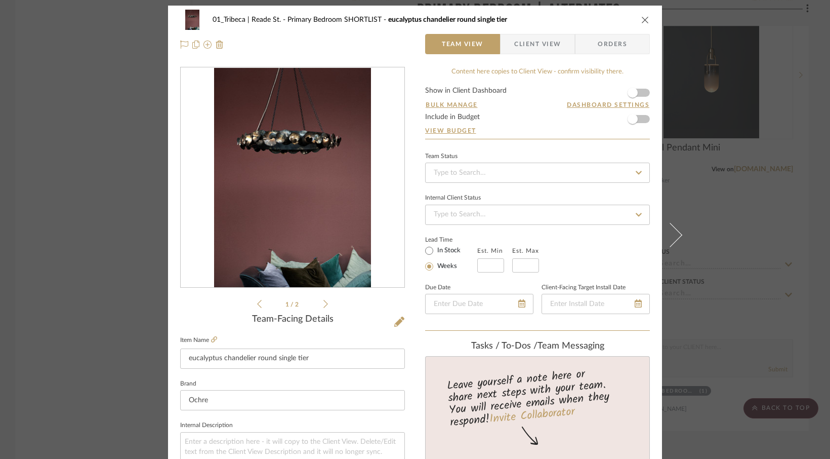
scroll to position [0, 0]
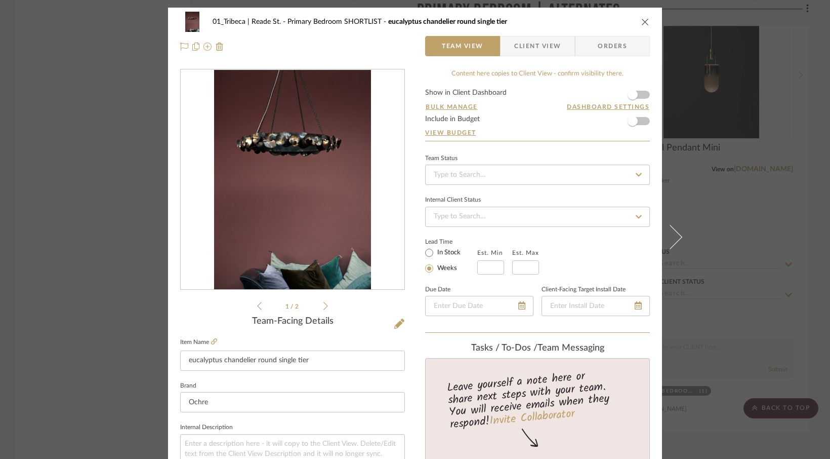
click at [530, 40] on span "Client View" at bounding box center [537, 46] width 47 height 20
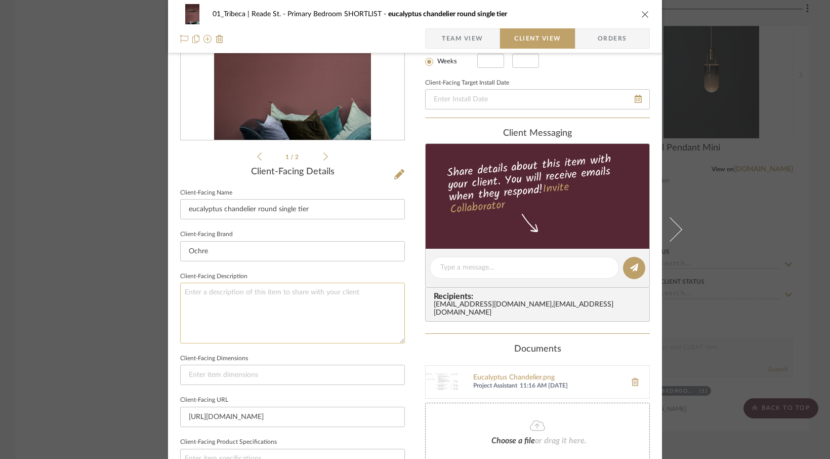
scroll to position [155, 0]
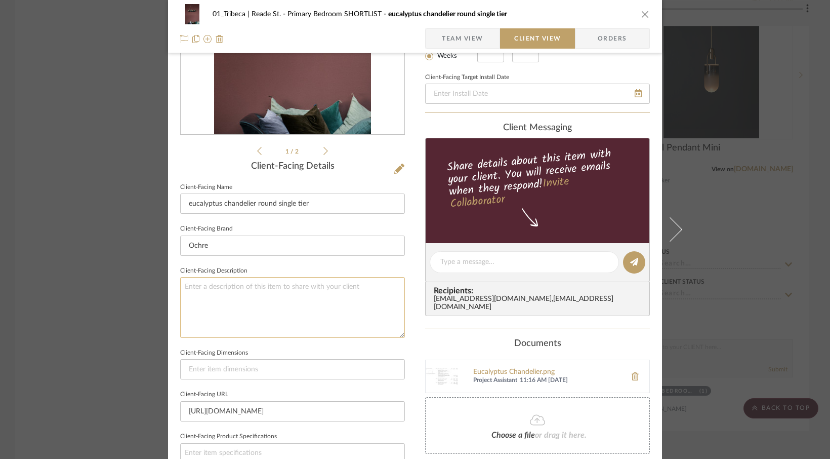
click at [201, 287] on textarea at bounding box center [292, 307] width 225 height 60
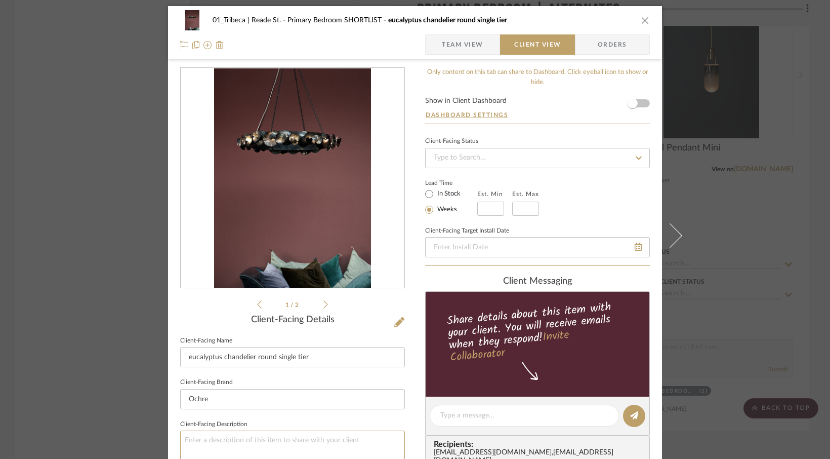
scroll to position [0, 0]
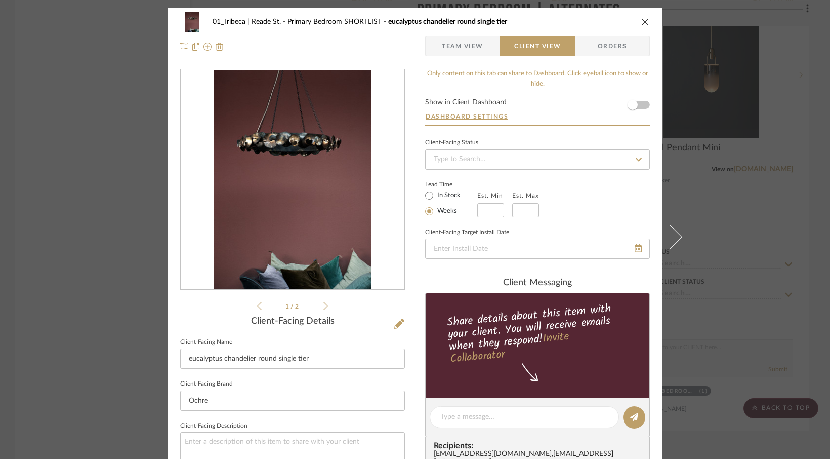
click at [464, 47] on span "Team View" at bounding box center [463, 46] width 42 height 20
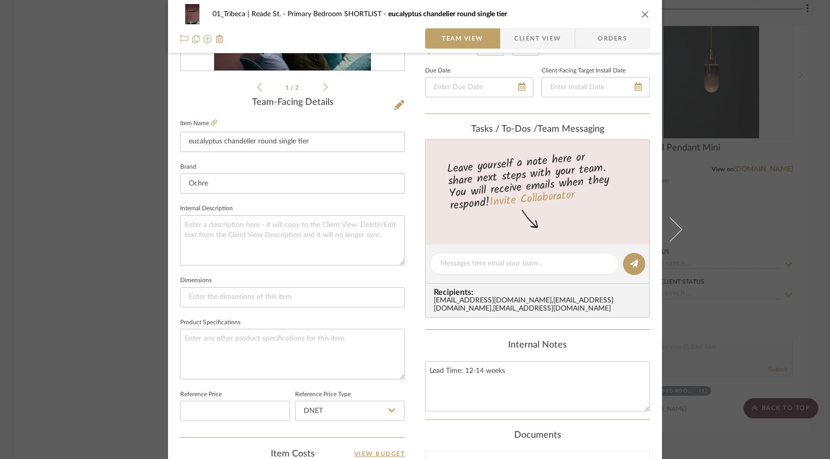
scroll to position [218, 0]
click at [211, 123] on icon at bounding box center [214, 124] width 6 height 6
click at [250, 343] on textarea at bounding box center [292, 355] width 225 height 50
paste textarea "chandelier with leaves in patinated brass or pewter finish, illuminated by LEDs…"
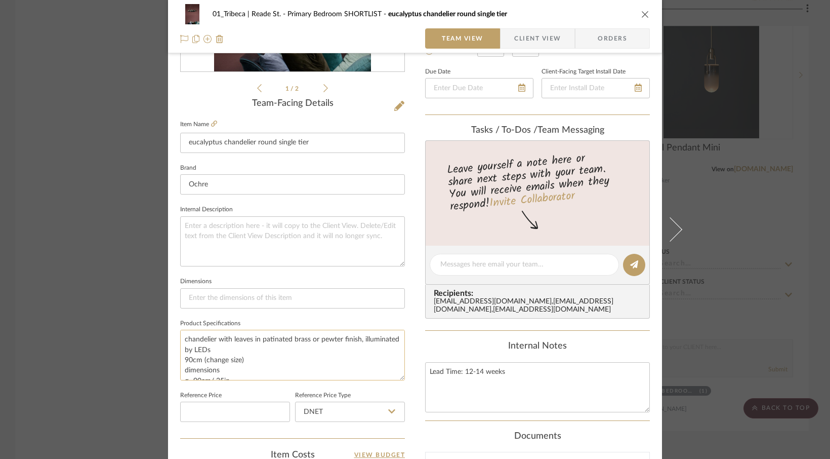
drag, startPoint x: 315, startPoint y: 347, endPoint x: 361, endPoint y: 348, distance: 45.6
click at [361, 348] on textarea "chandelier with leaves in patinated brass or pewter finish, illuminated by LEDs…" at bounding box center [292, 355] width 225 height 50
drag, startPoint x: 251, startPoint y: 352, endPoint x: 211, endPoint y: 351, distance: 40.0
click at [211, 351] on textarea "chandelier with leaves in patinated brass illuminated by LEDs 90cm (change size…" at bounding box center [292, 355] width 225 height 50
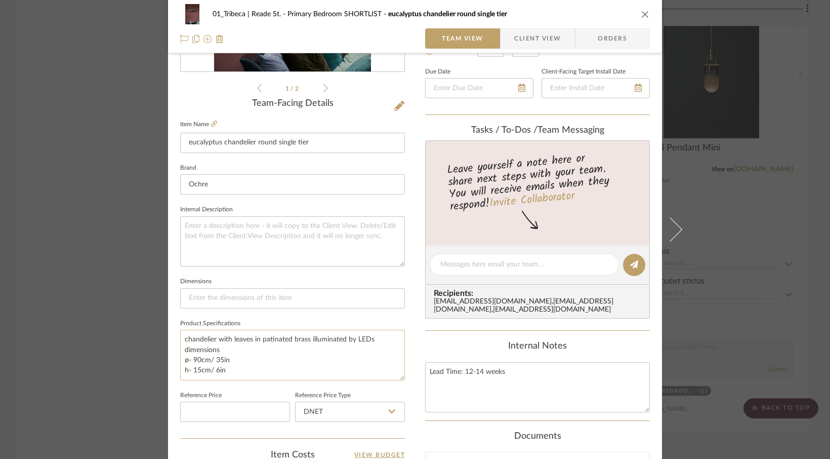
scroll to position [0, 0]
click at [183, 349] on textarea "chandelier with leaves in patinated brass illuminated by LEDs dimensions ø- 90c…" at bounding box center [292, 355] width 225 height 50
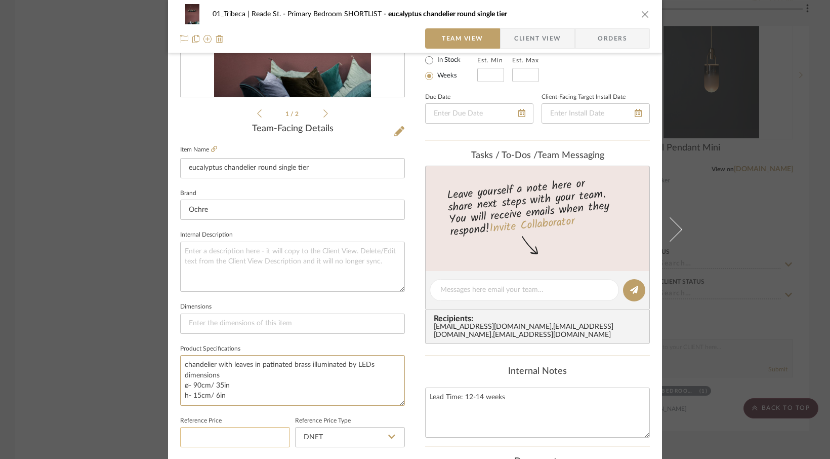
scroll to position [192, 0]
type textarea "chandelier with leaves in patinated brass illuminated by LEDs dimensions ø- 90c…"
click at [530, 41] on span "Client View" at bounding box center [537, 38] width 47 height 20
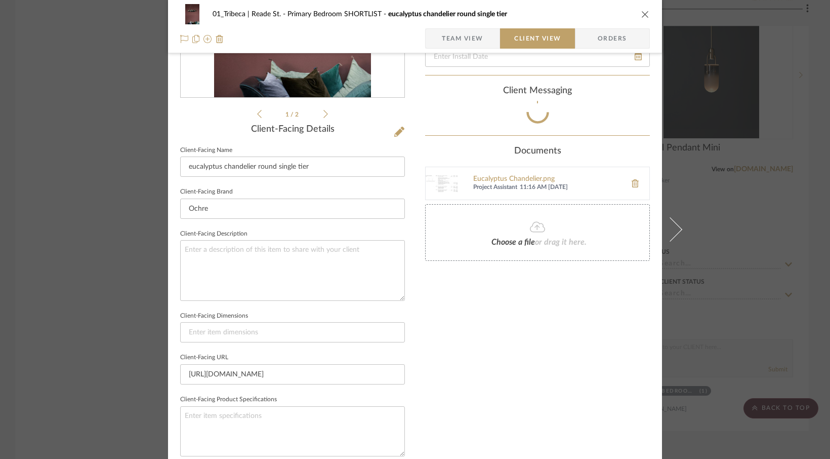
type textarea "chandelier with leaves in patinated brass illuminated by LEDs dimensions ø- 90c…"
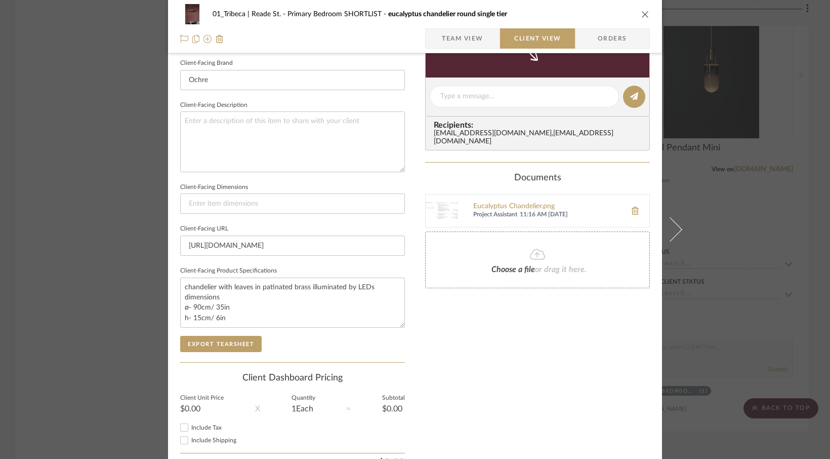
scroll to position [375, 0]
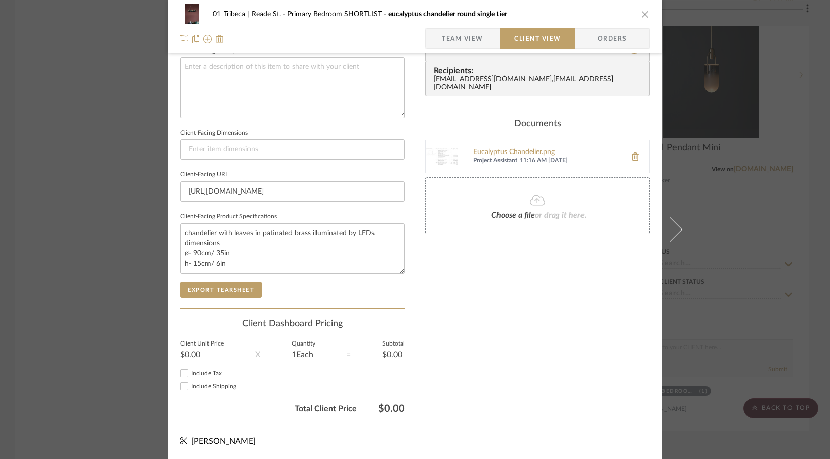
click at [224, 282] on div "Client-Facing Details Client-Facing Name eucalyptus chandelier round single tie…" at bounding box center [292, 124] width 225 height 367
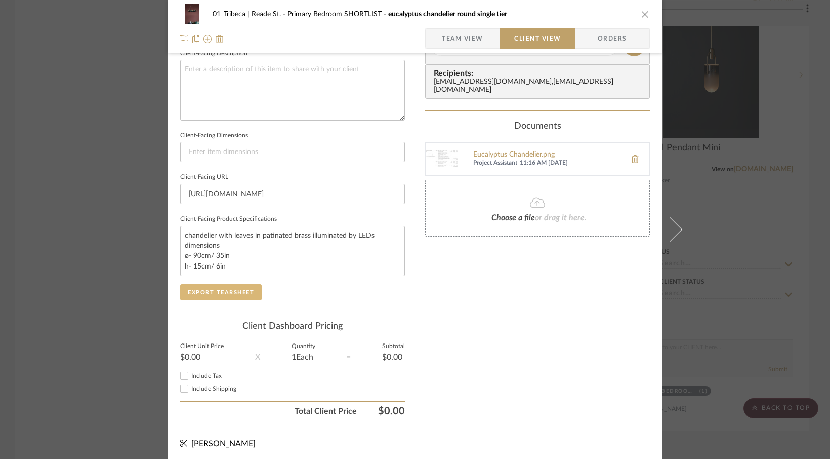
click at [204, 291] on button "Export Tearsheet" at bounding box center [221, 292] width 82 height 16
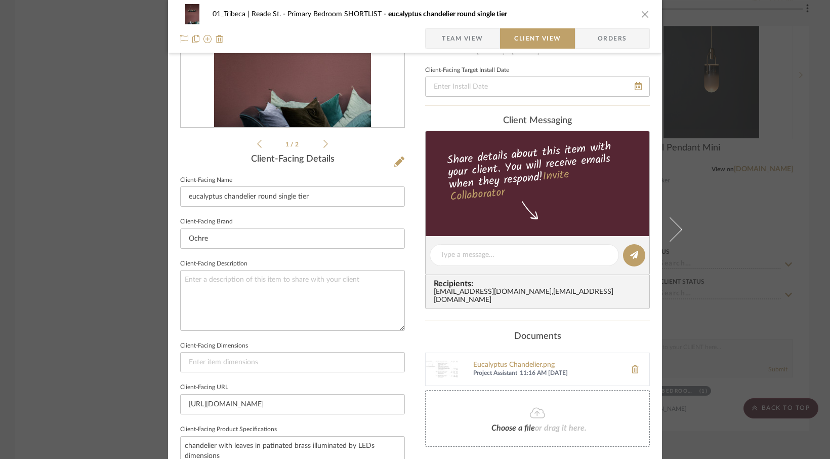
scroll to position [0, 0]
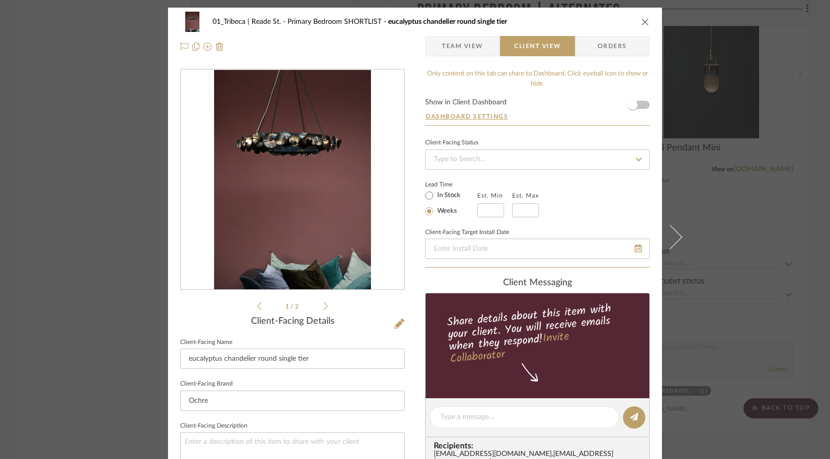
click at [645, 21] on icon "close" at bounding box center [646, 22] width 8 height 8
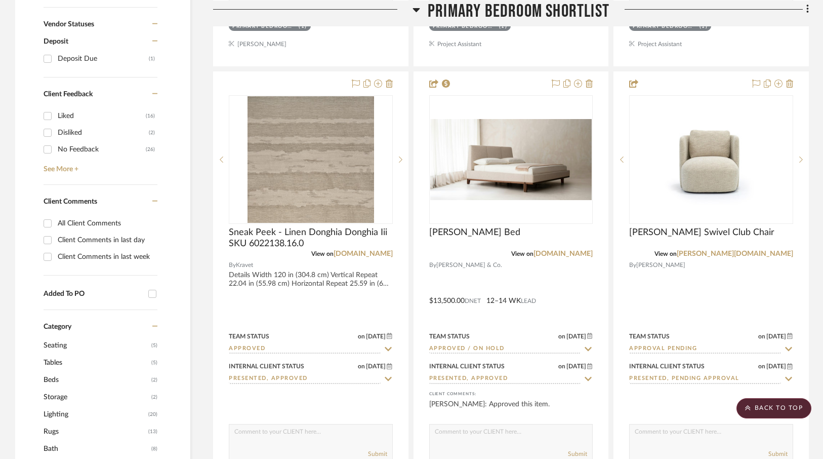
scroll to position [672, 0]
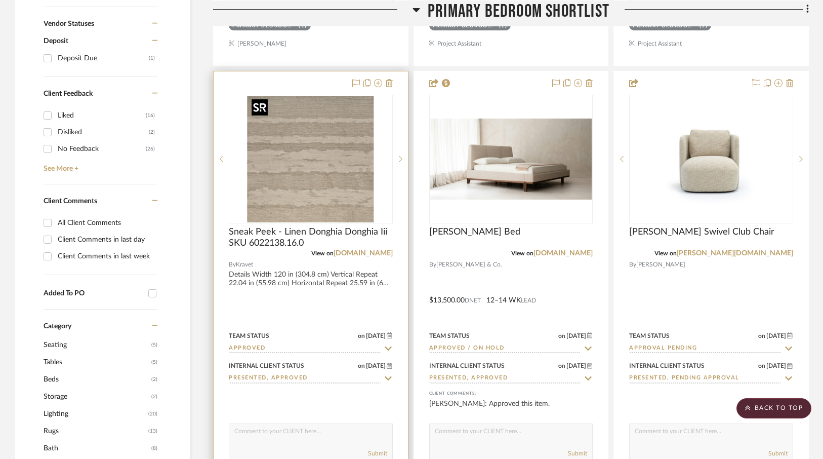
click at [311, 139] on img "0" at bounding box center [311, 159] width 127 height 127
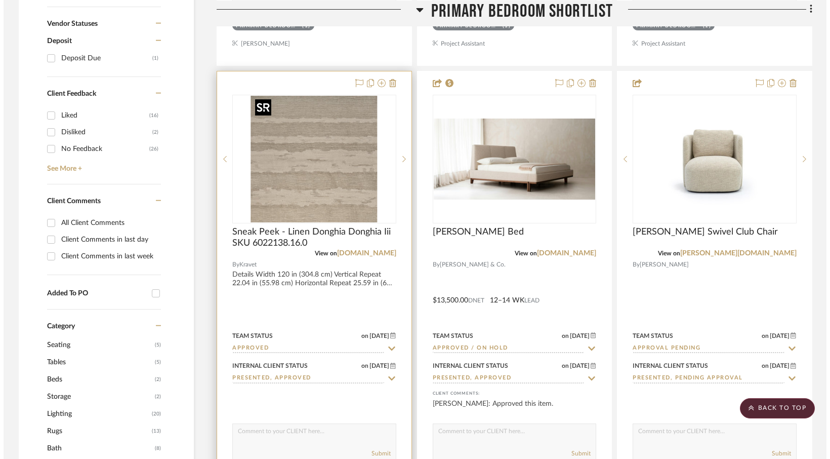
scroll to position [0, 0]
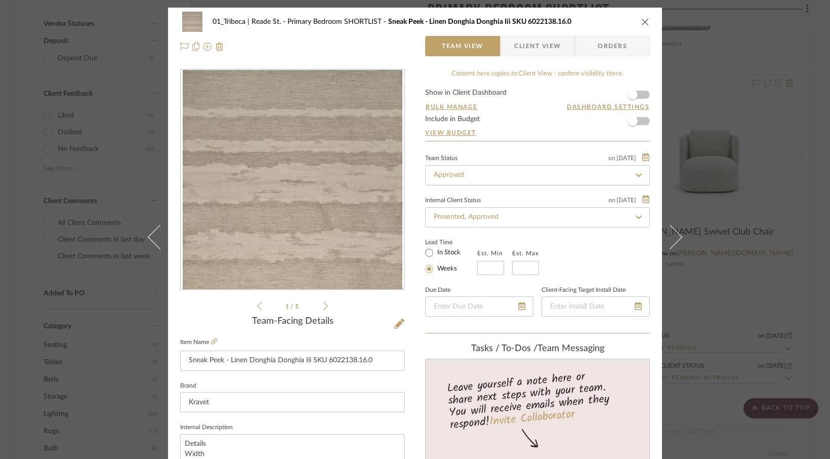
click at [549, 47] on span "Client View" at bounding box center [537, 46] width 47 height 20
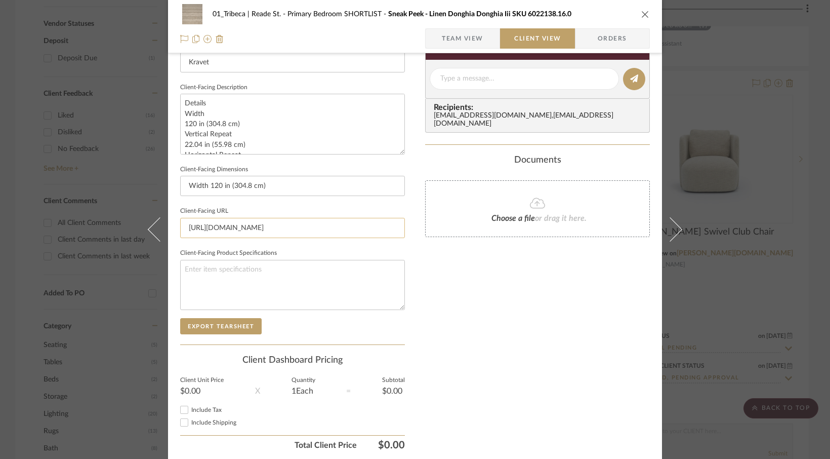
scroll to position [5, 0]
click at [207, 327] on button "Export Tearsheet" at bounding box center [221, 326] width 82 height 16
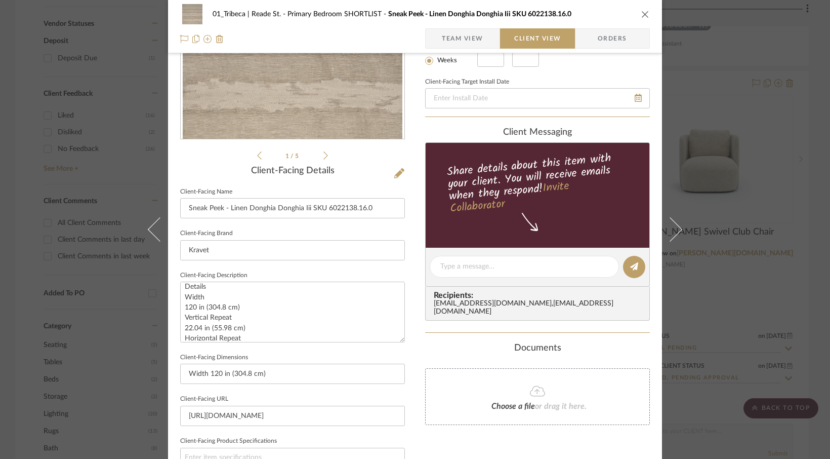
scroll to position [138, 0]
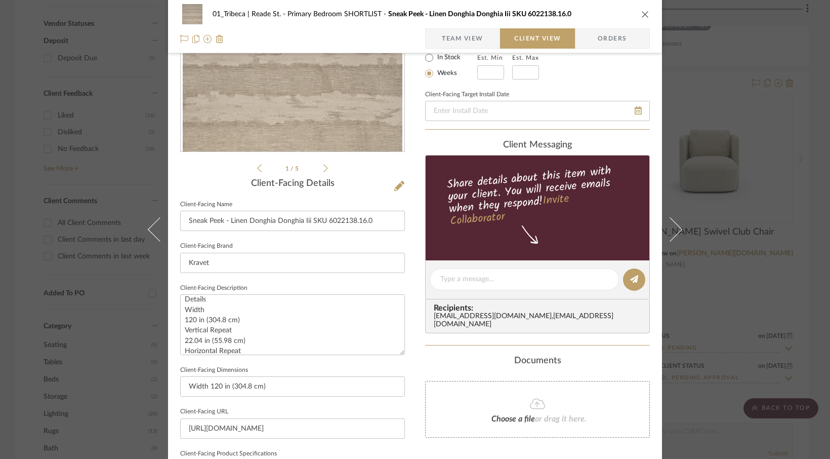
click at [642, 14] on icon "close" at bounding box center [646, 14] width 8 height 8
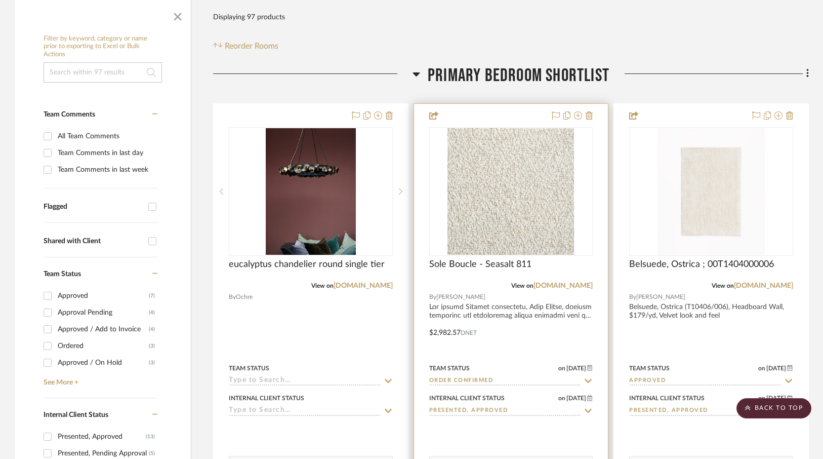
scroll to position [184, 0]
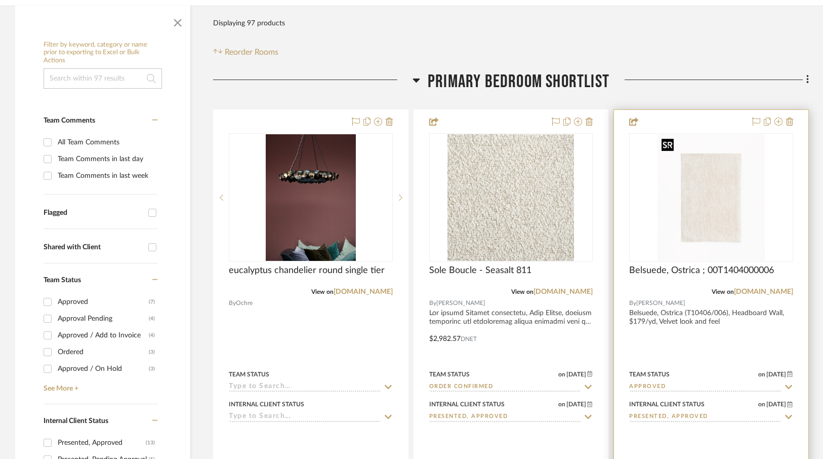
click at [717, 218] on img "0" at bounding box center [711, 197] width 107 height 127
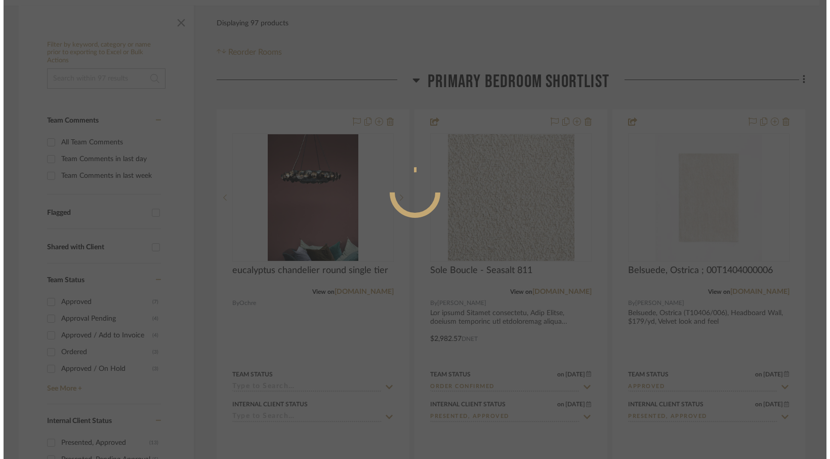
scroll to position [0, 0]
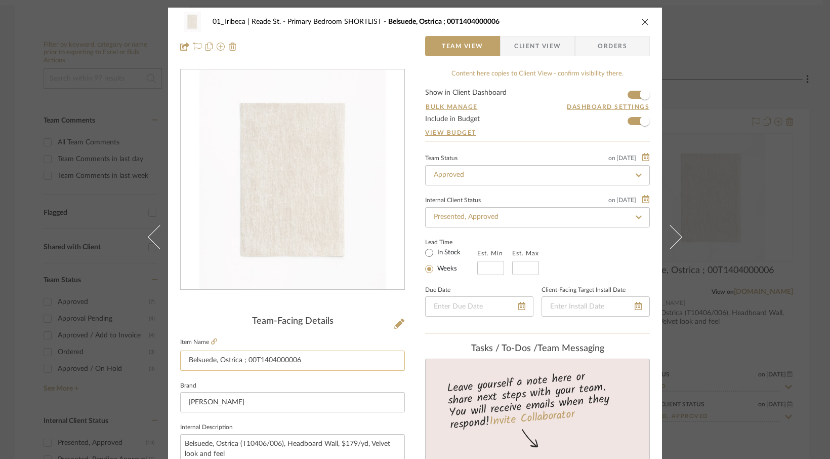
click at [184, 360] on input "Belsuede, Ostrica ; 00T1404000006" at bounding box center [292, 360] width 225 height 20
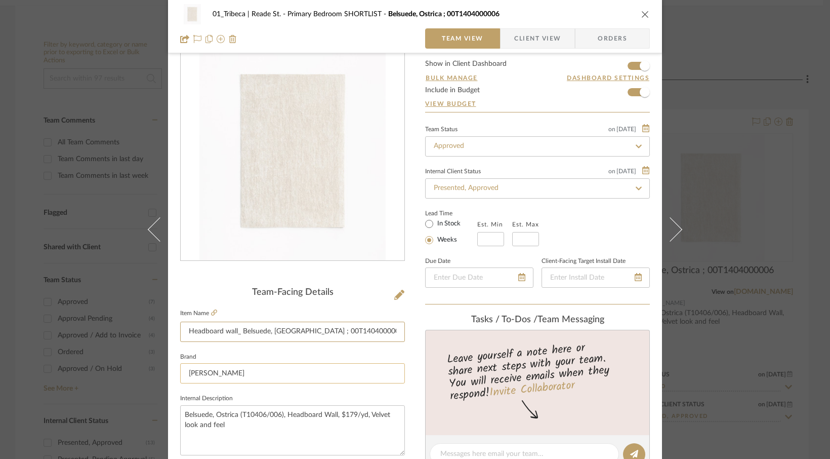
type input "Headboard wall_ Belsuede, [GEOGRAPHIC_DATA] ; 00T1404000006"
click at [261, 365] on input "[PERSON_NAME]" at bounding box center [292, 373] width 225 height 20
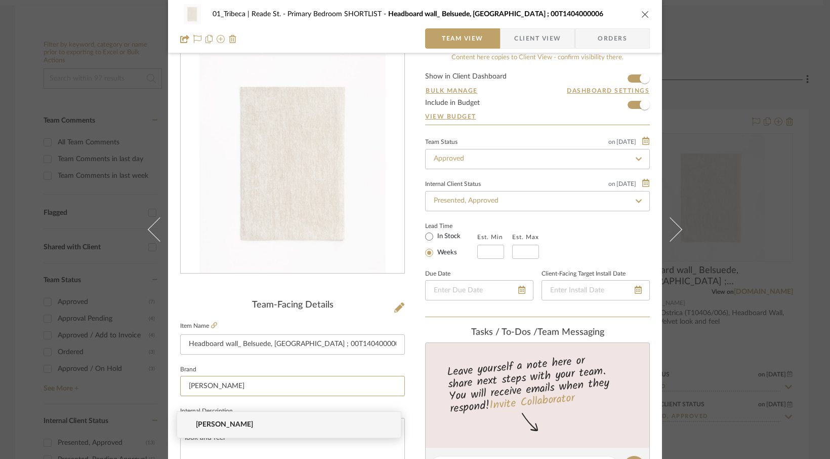
scroll to position [0, 0]
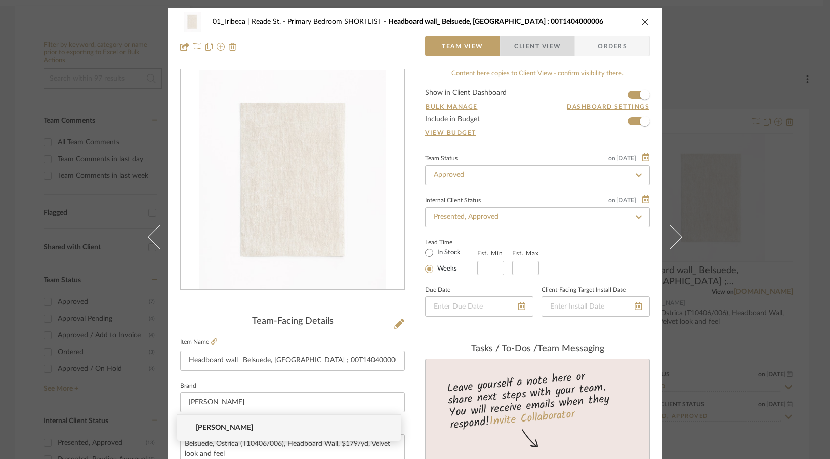
click at [533, 46] on span "Client View" at bounding box center [537, 46] width 47 height 20
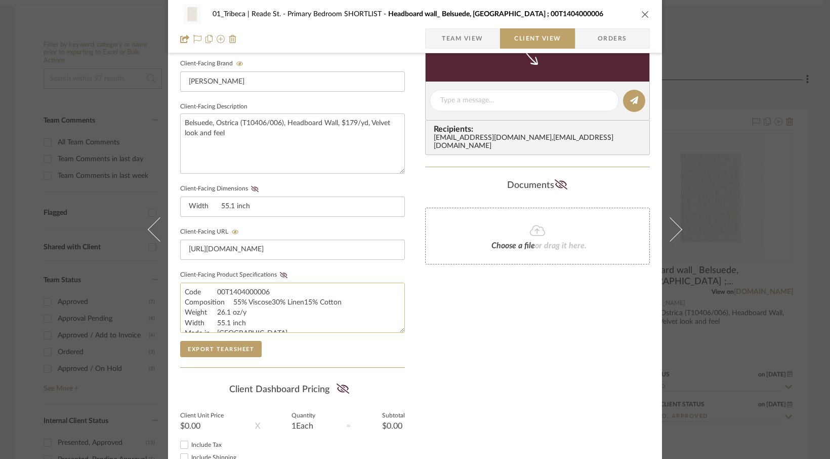
scroll to position [358, 0]
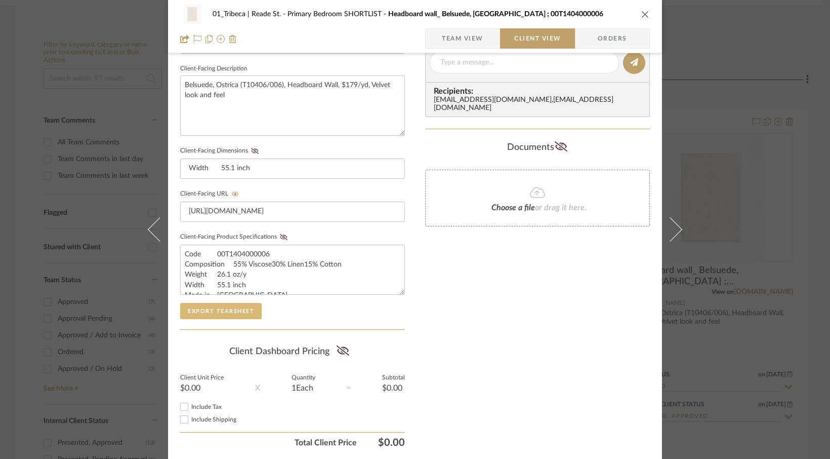
click at [200, 309] on button "Export Tearsheet" at bounding box center [221, 311] width 82 height 16
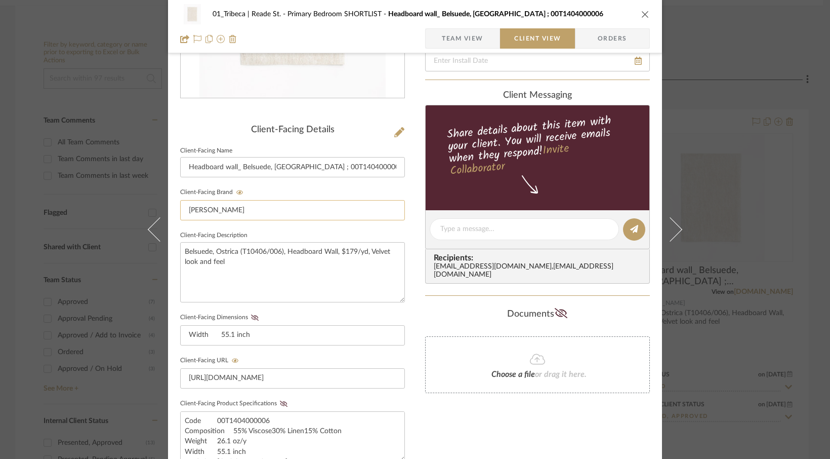
scroll to position [192, 0]
click at [234, 166] on input "Headboard wall_ Belsuede, [GEOGRAPHIC_DATA] ; 00T1404000006" at bounding box center [292, 166] width 225 height 20
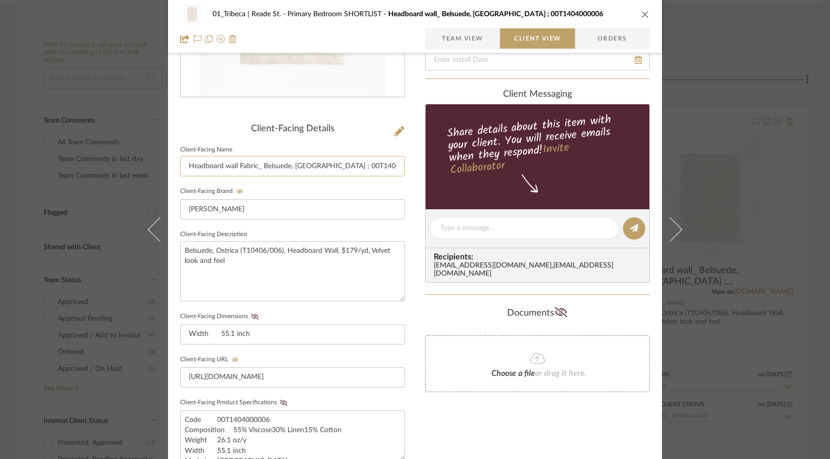
drag, startPoint x: 377, startPoint y: 166, endPoint x: 266, endPoint y: 166, distance: 111.4
click at [266, 166] on input "Headboard wall Fabric_ Belsuede, Ostrica ; 00T1404000006" at bounding box center [292, 166] width 225 height 20
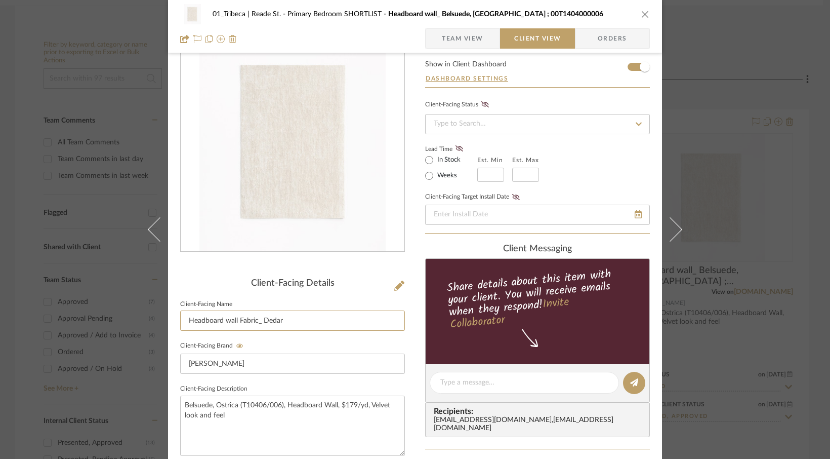
scroll to position [0, 0]
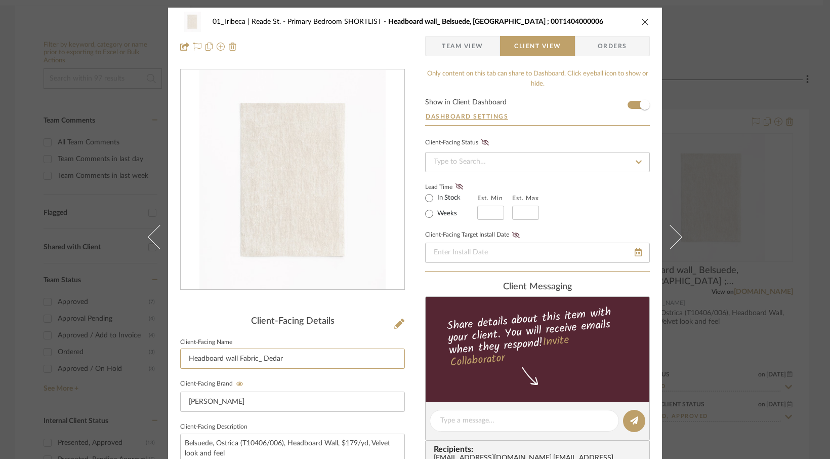
type input "Headboard wall Fabric_ Dedar"
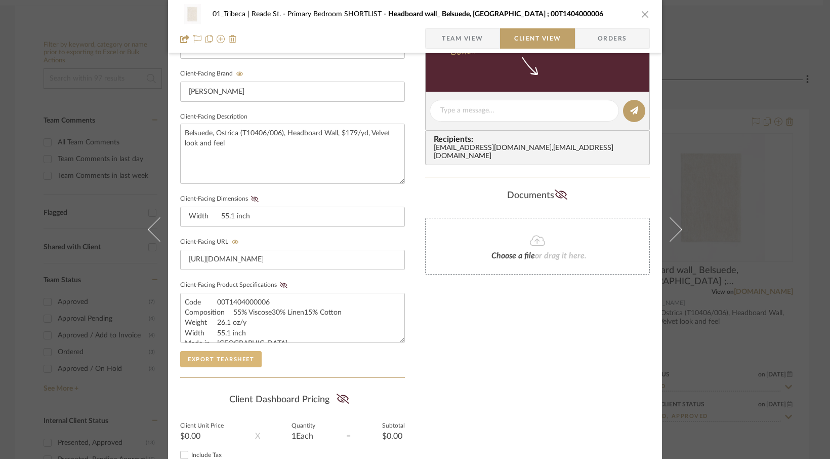
click at [200, 352] on button "Export Tearsheet" at bounding box center [221, 359] width 82 height 16
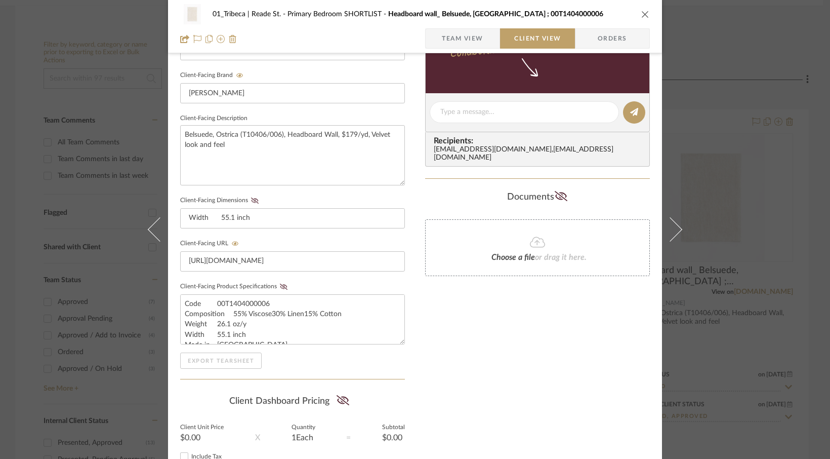
scroll to position [310, 0]
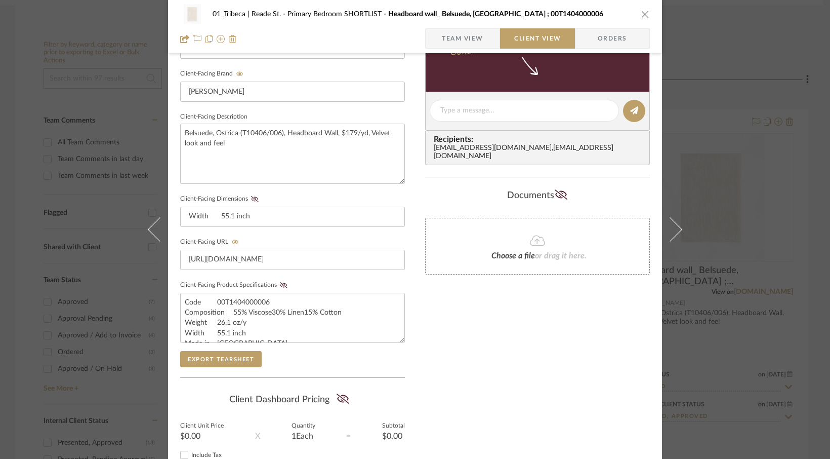
click at [644, 14] on icon "close" at bounding box center [646, 14] width 8 height 8
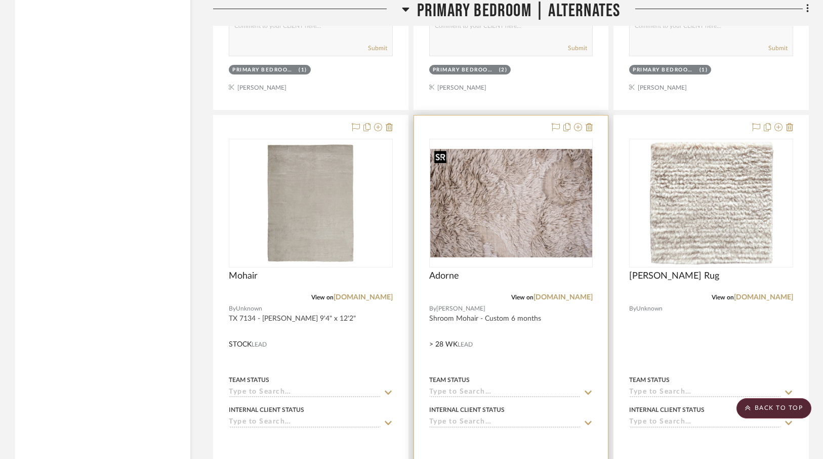
scroll to position [2513, 0]
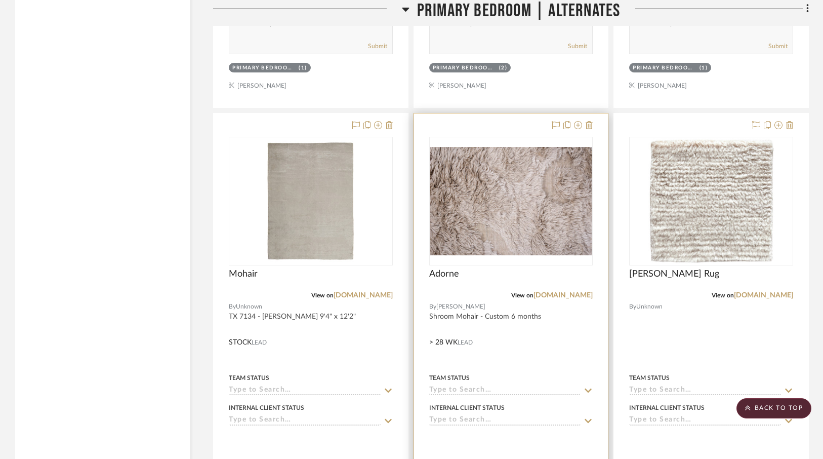
click at [593, 124] on div at bounding box center [511, 334] width 194 height 443
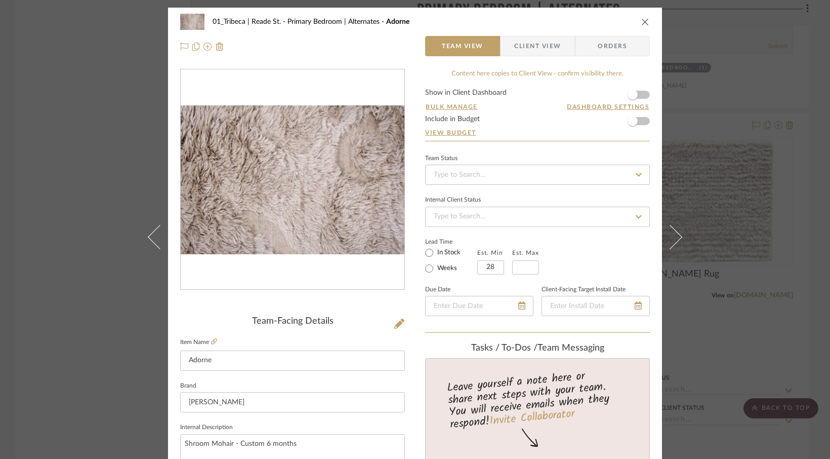
click at [642, 21] on icon "close" at bounding box center [646, 22] width 8 height 8
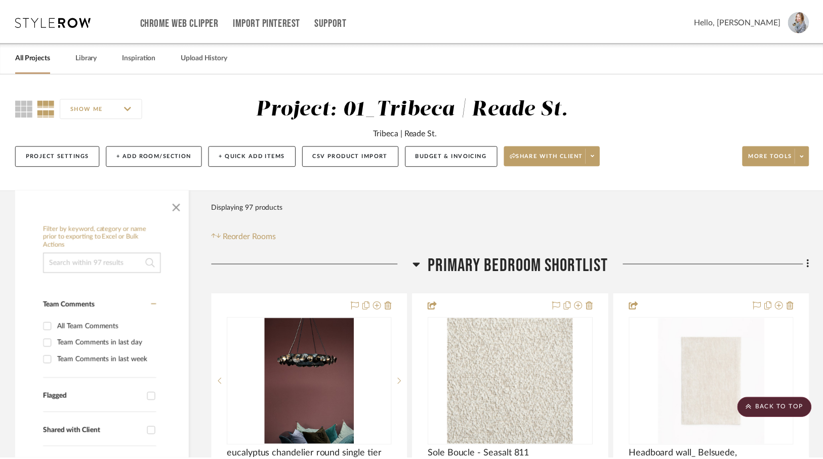
scroll to position [2513, 0]
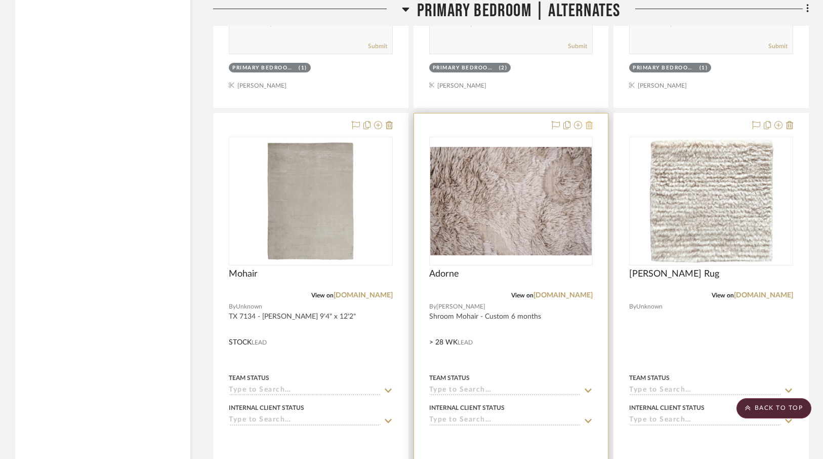
click at [589, 122] on icon at bounding box center [589, 125] width 7 height 8
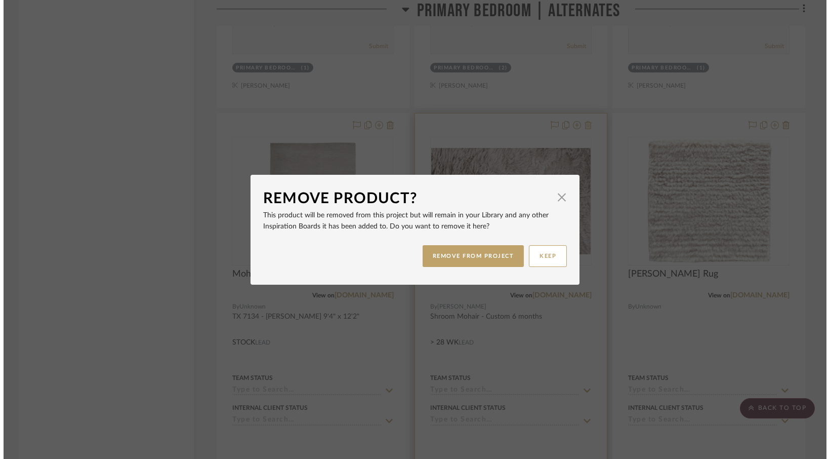
scroll to position [0, 0]
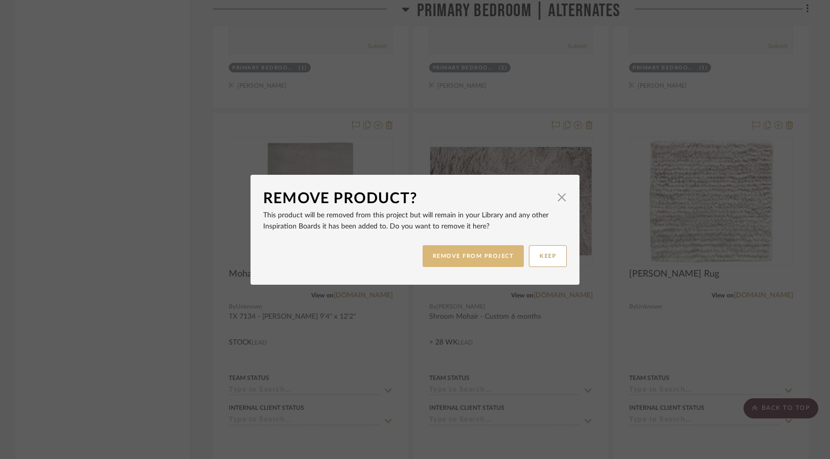
click at [450, 252] on button "REMOVE FROM PROJECT" at bounding box center [474, 256] width 102 height 22
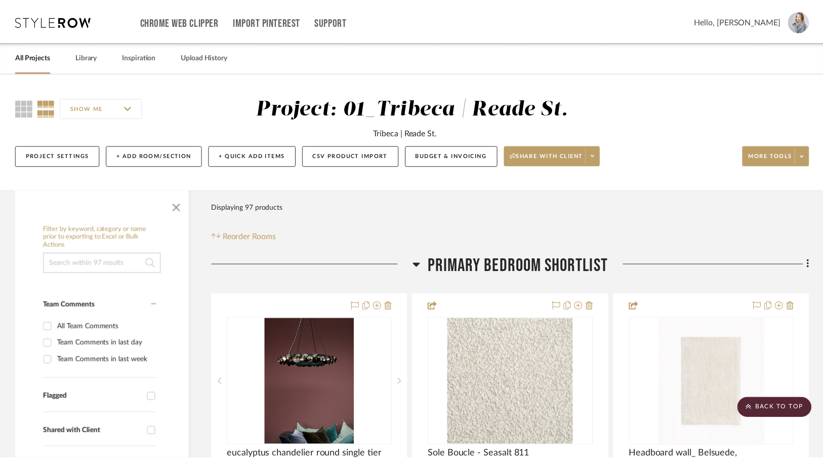
scroll to position [2513, 0]
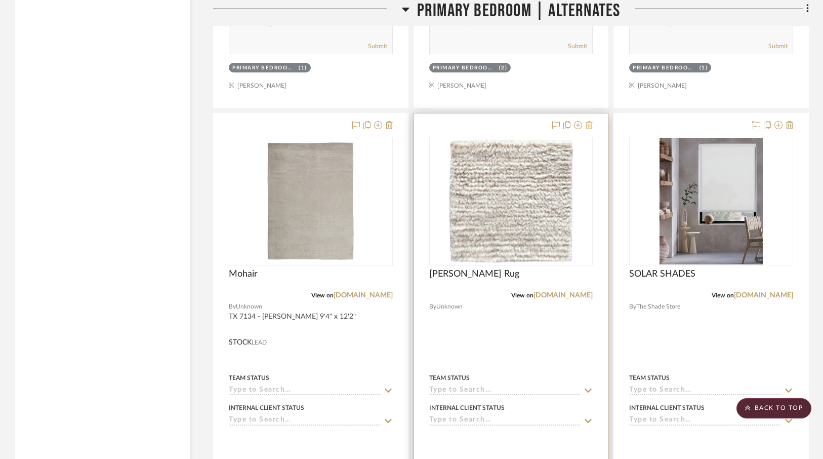
click at [590, 121] on icon at bounding box center [589, 125] width 7 height 8
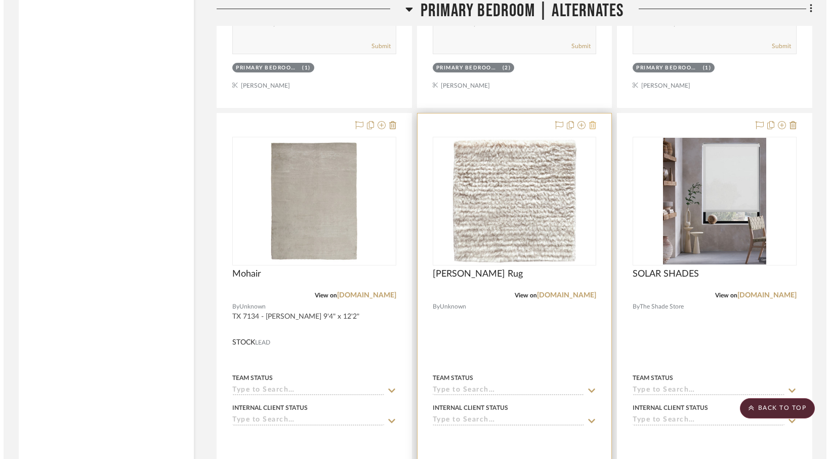
scroll to position [0, 0]
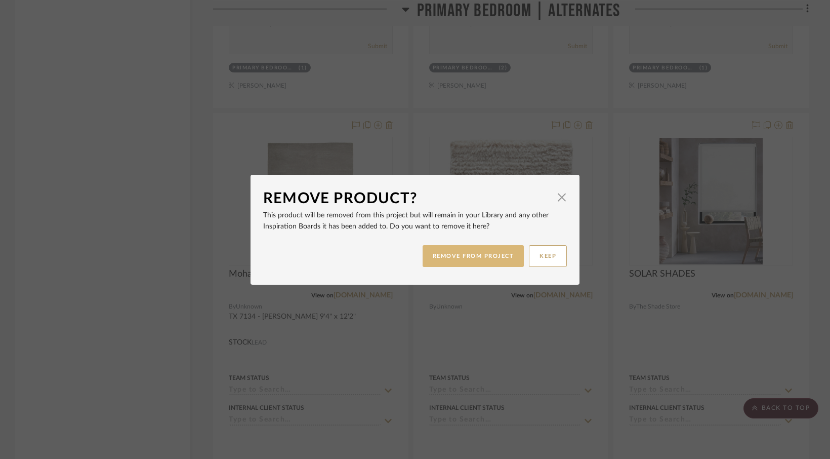
click at [456, 254] on button "REMOVE FROM PROJECT" at bounding box center [474, 256] width 102 height 22
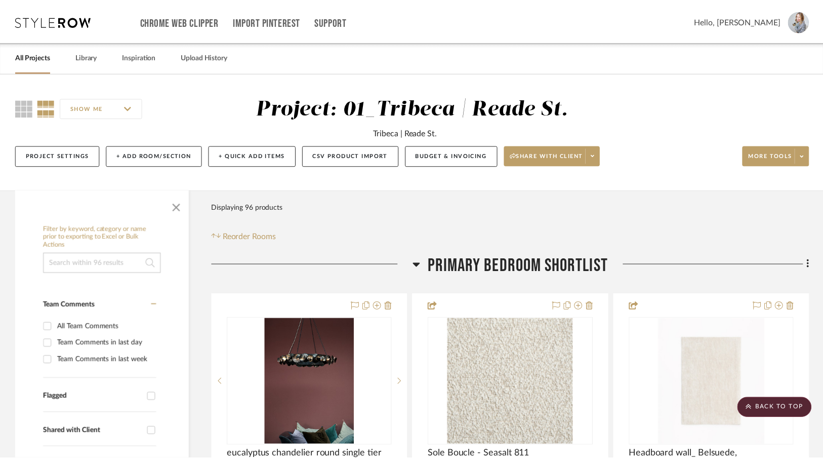
scroll to position [2513, 0]
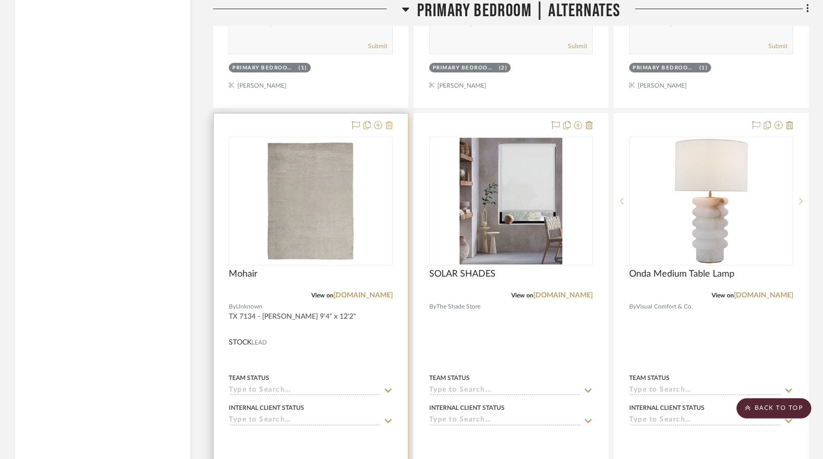
click at [391, 122] on icon at bounding box center [389, 125] width 7 height 8
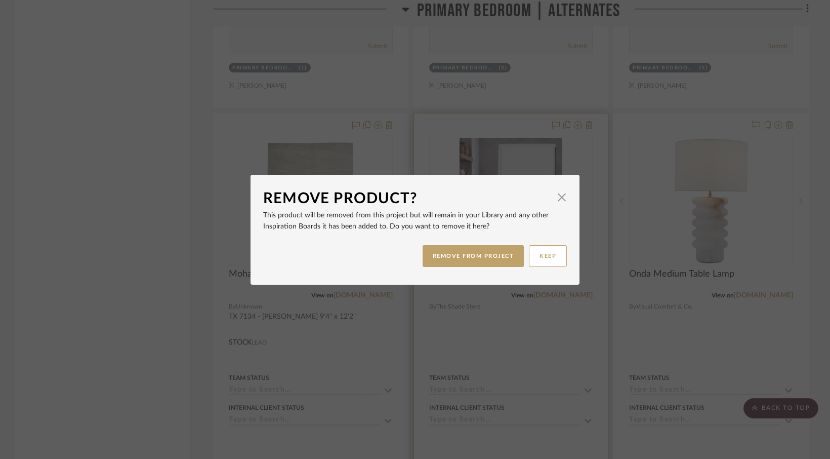
drag, startPoint x: 498, startPoint y: 256, endPoint x: 499, endPoint y: 245, distance: 11.2
click at [498, 256] on button "REMOVE FROM PROJECT" at bounding box center [474, 256] width 102 height 22
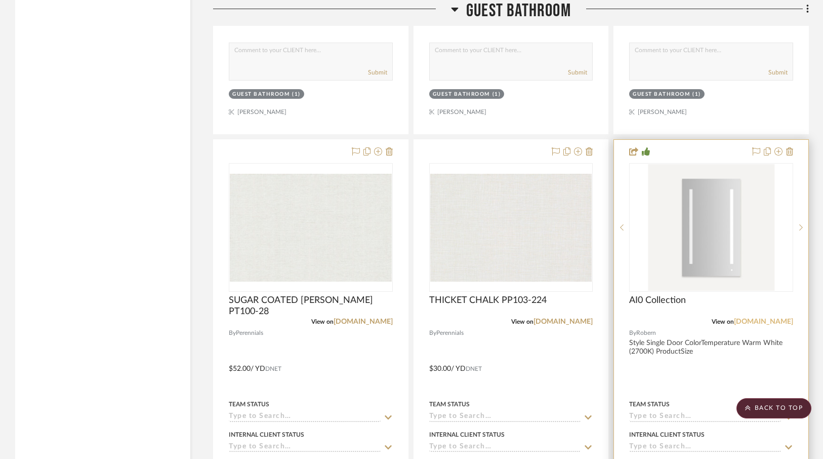
scroll to position [5805, 0]
click at [772, 317] on link "[DOMAIN_NAME]" at bounding box center [763, 320] width 59 height 7
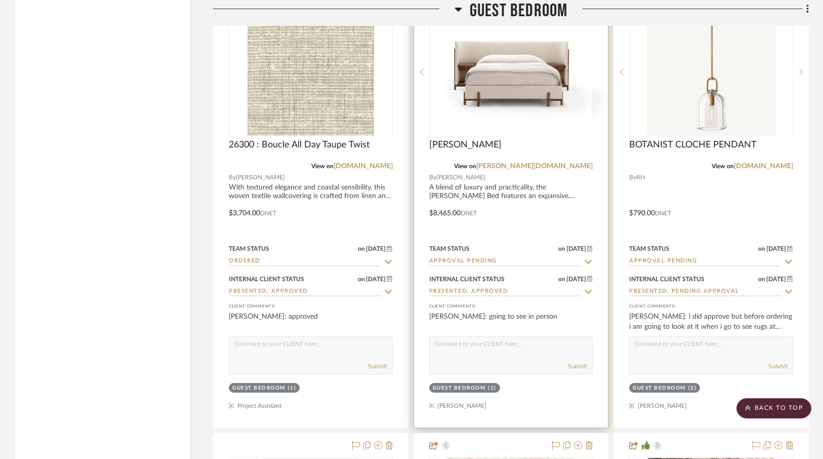
scroll to position [6915, 0]
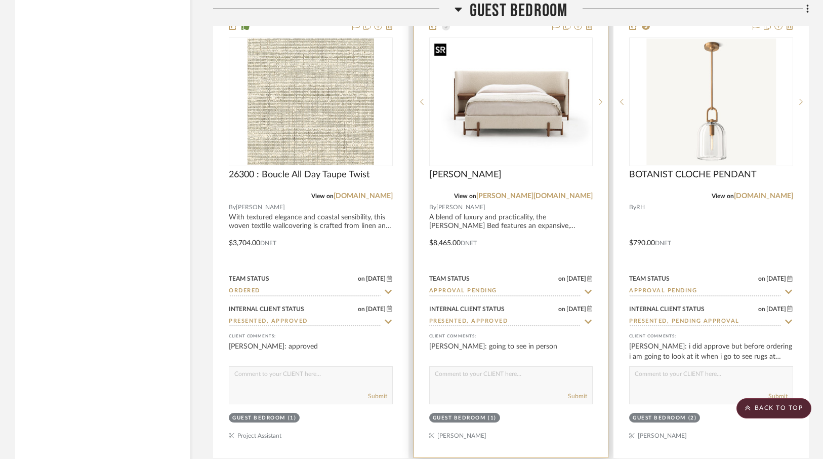
click at [509, 148] on img "0" at bounding box center [511, 101] width 162 height 111
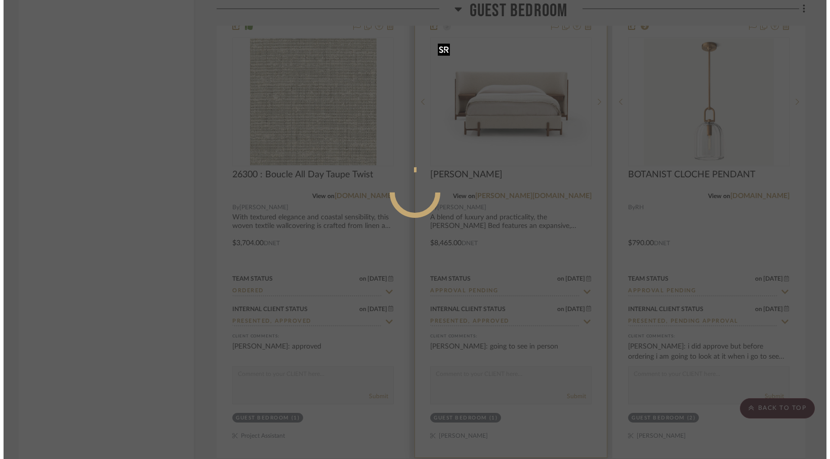
scroll to position [0, 0]
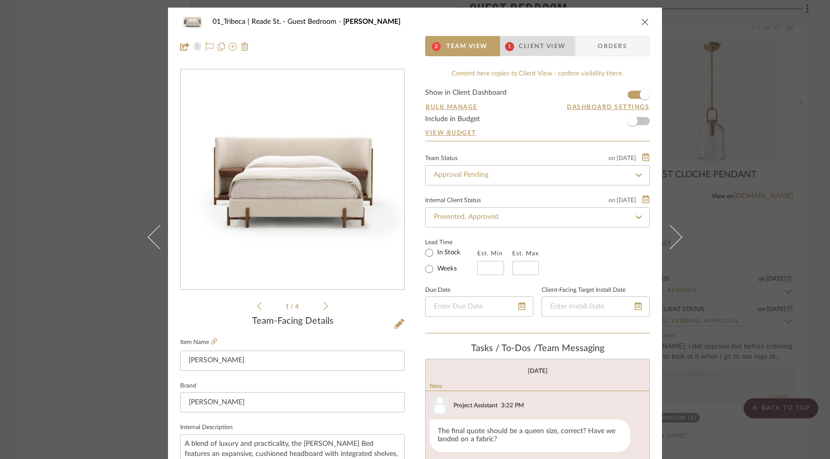
click at [547, 48] on span "Client View" at bounding box center [542, 46] width 47 height 20
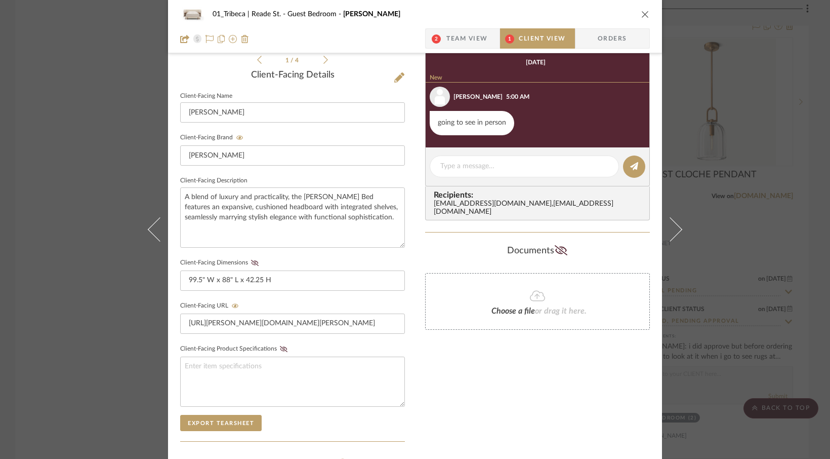
scroll to position [277, 0]
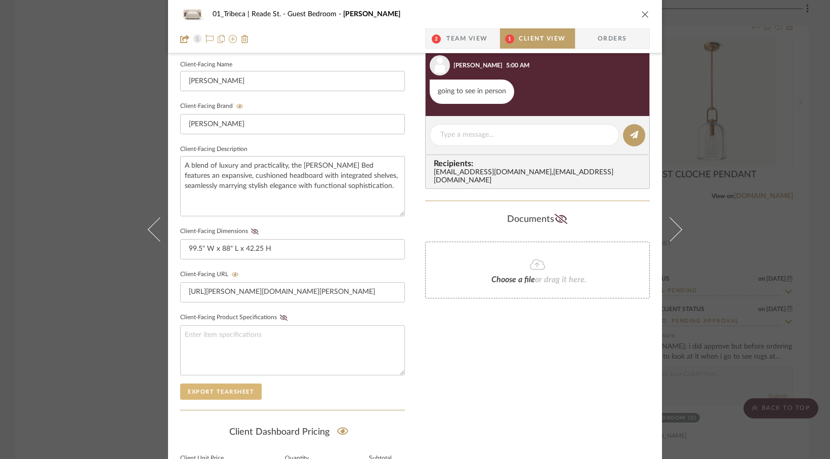
click at [201, 386] on button "Export Tearsheet" at bounding box center [221, 391] width 82 height 16
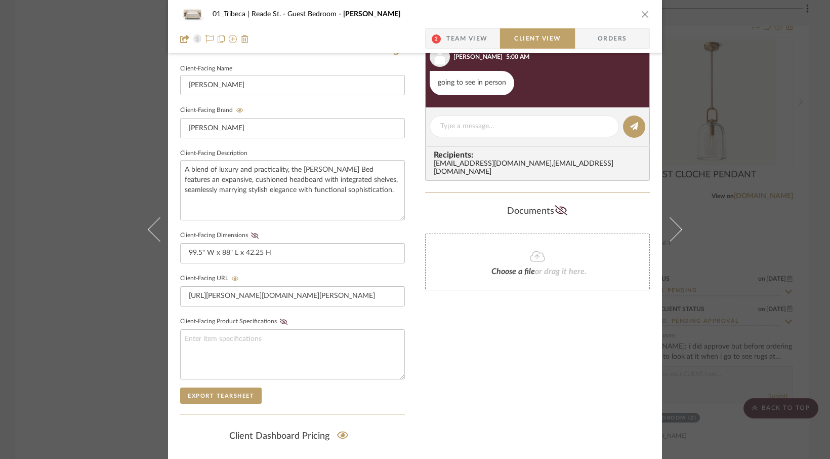
click at [642, 12] on icon "close" at bounding box center [646, 14] width 8 height 8
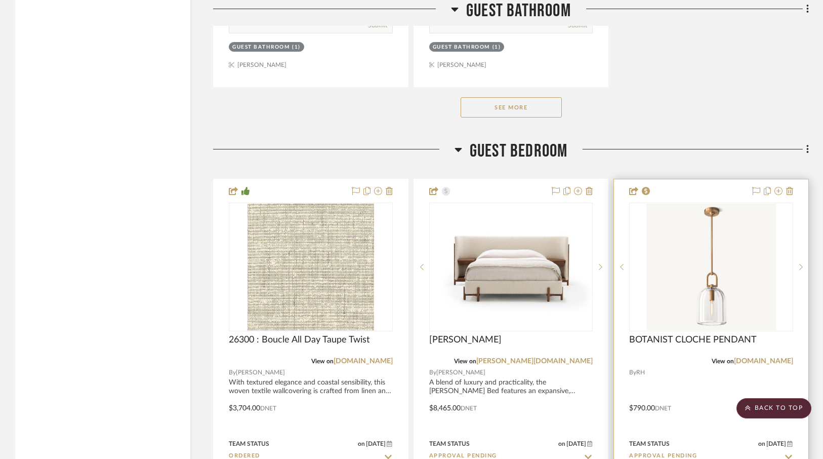
scroll to position [6769, 0]
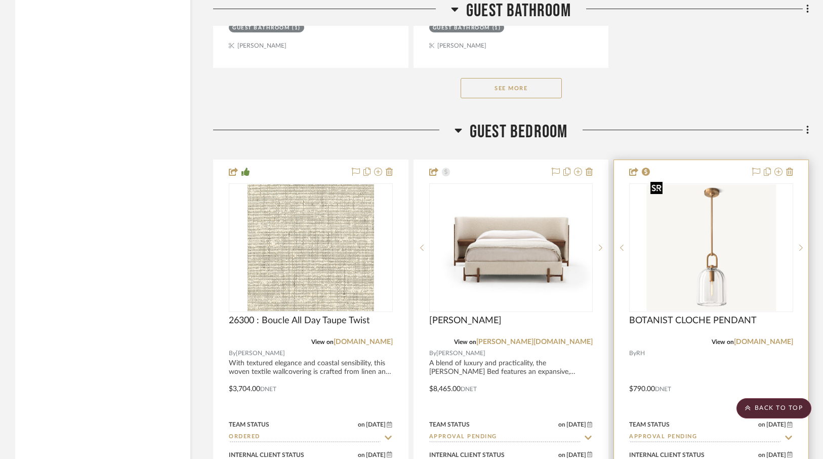
click at [721, 224] on img "0" at bounding box center [712, 247] width 130 height 127
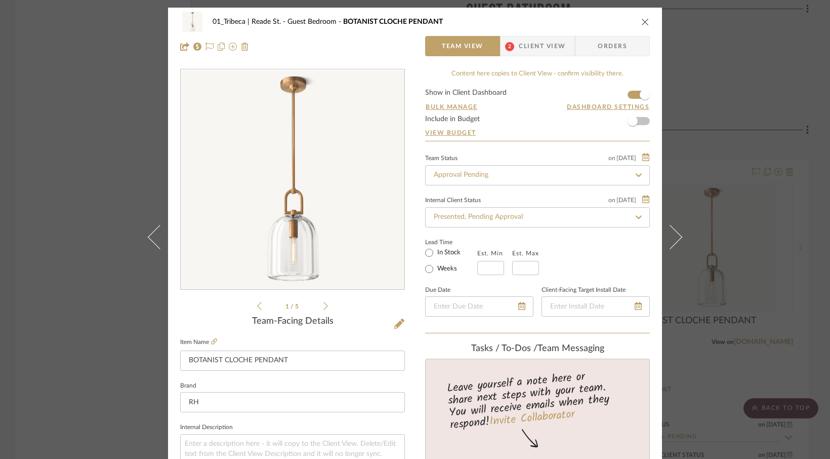
click at [324, 308] on icon at bounding box center [326, 306] width 5 height 8
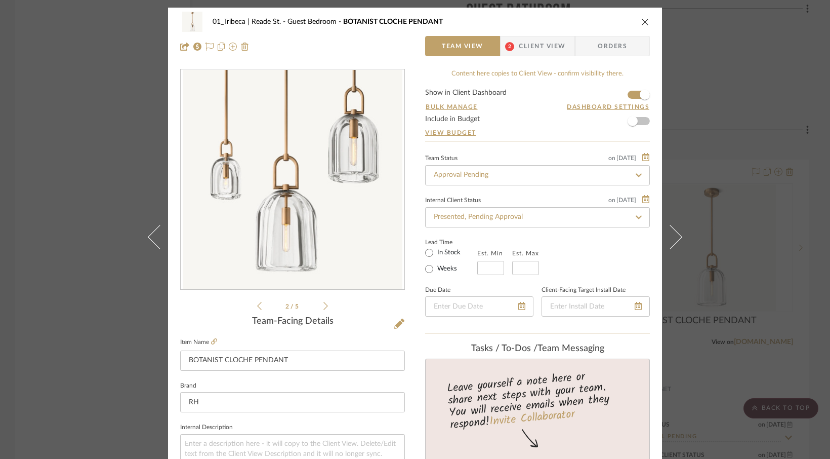
click at [324, 308] on icon at bounding box center [326, 306] width 5 height 8
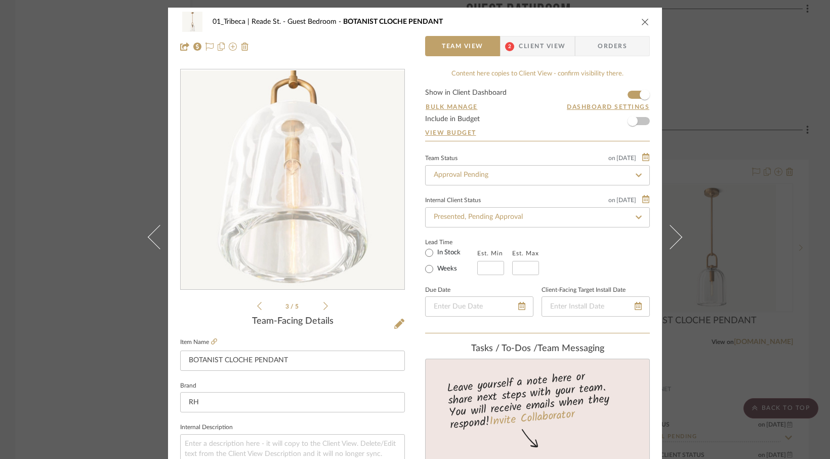
click at [324, 308] on icon at bounding box center [326, 306] width 5 height 8
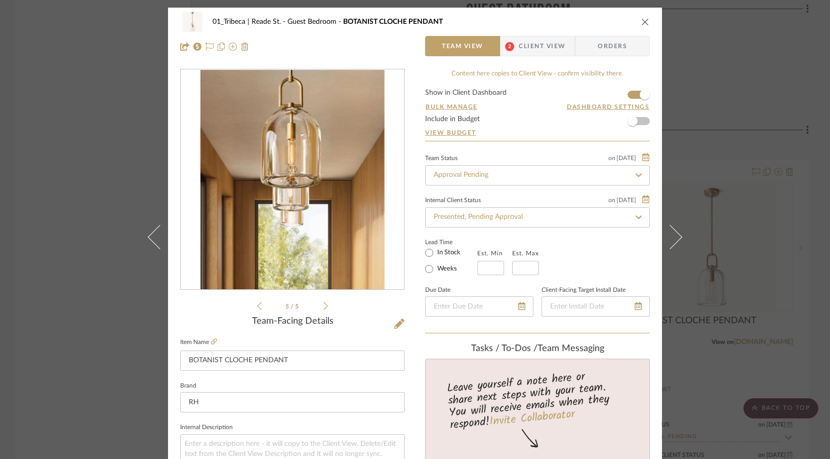
click at [324, 308] on icon at bounding box center [326, 306] width 5 height 8
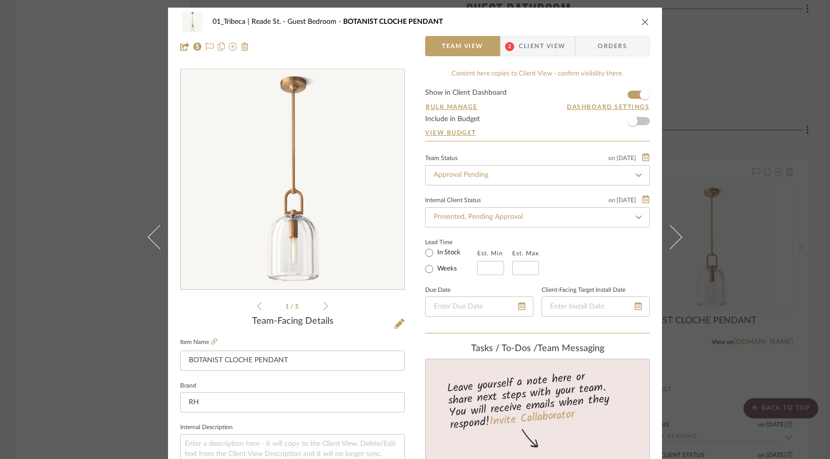
click at [324, 308] on icon at bounding box center [326, 306] width 5 height 8
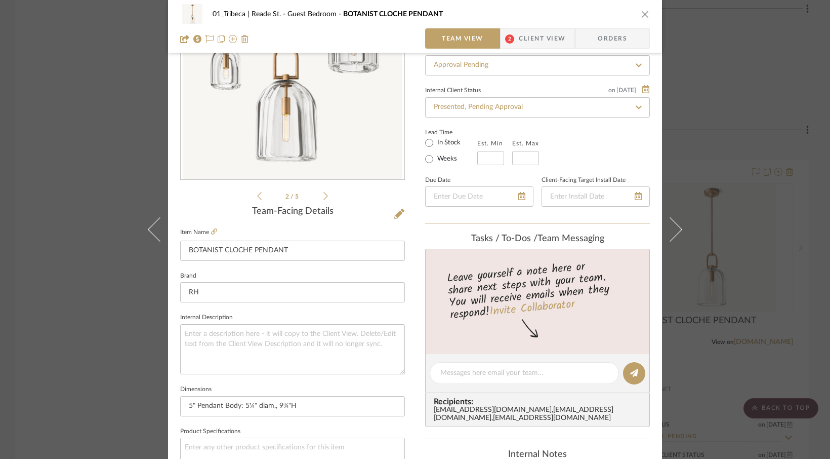
scroll to position [110, 0]
click at [394, 216] on icon at bounding box center [399, 213] width 10 height 10
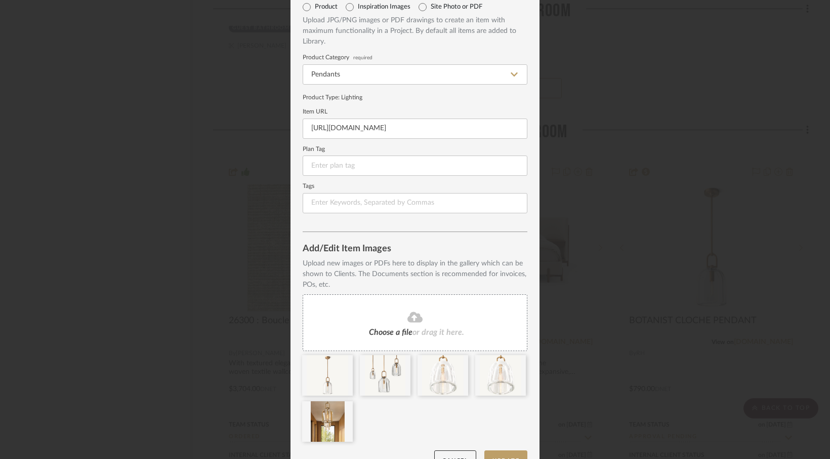
scroll to position [64, 0]
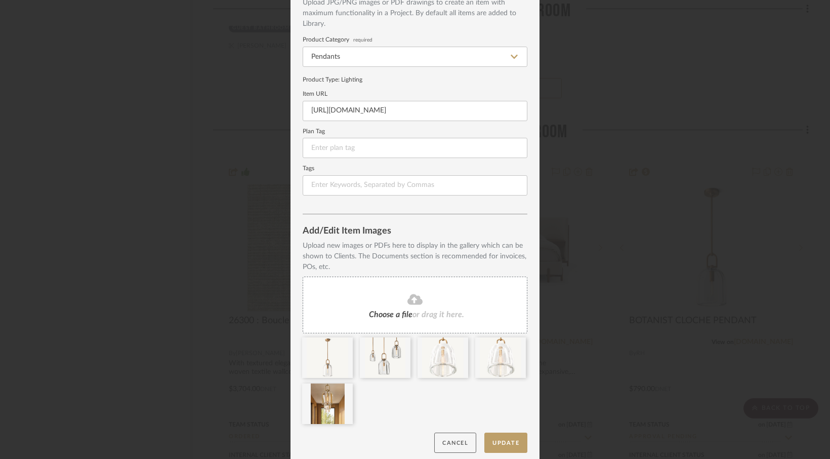
click at [452, 439] on button "Cancel" at bounding box center [455, 442] width 42 height 21
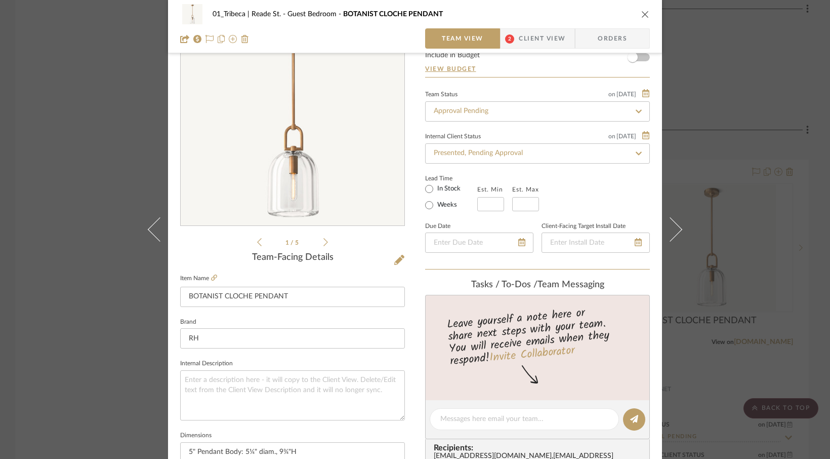
scroll to position [80, 0]
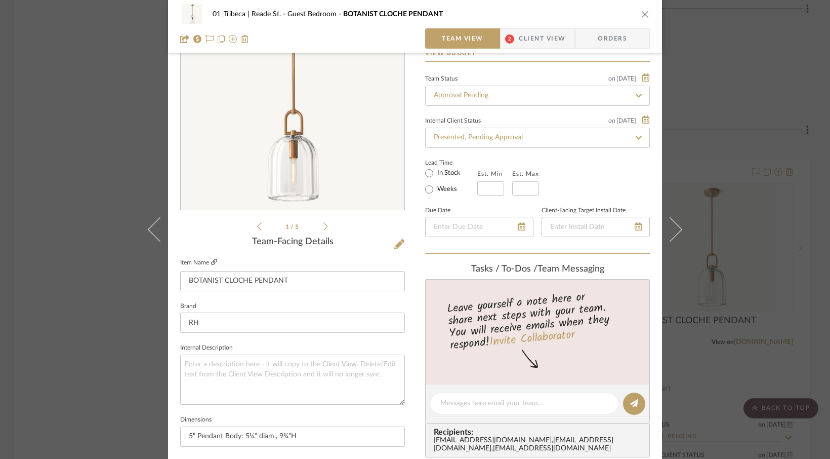
click at [211, 262] on icon at bounding box center [214, 262] width 6 height 6
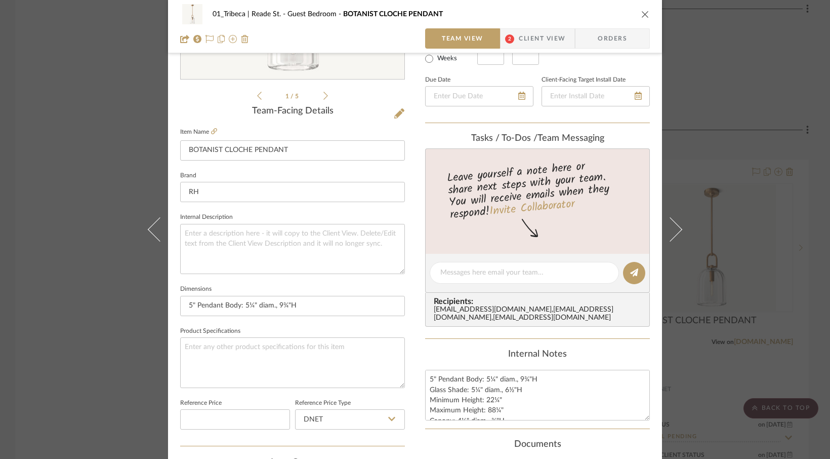
scroll to position [219, 0]
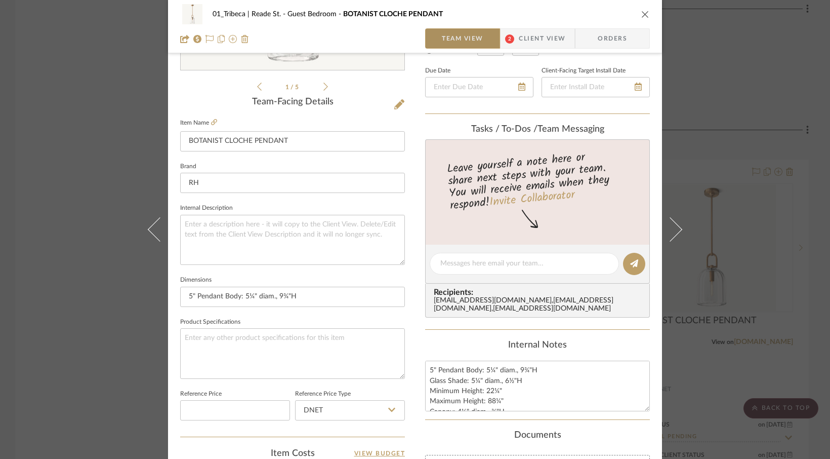
click at [448, 39] on span "Team View" at bounding box center [463, 38] width 42 height 20
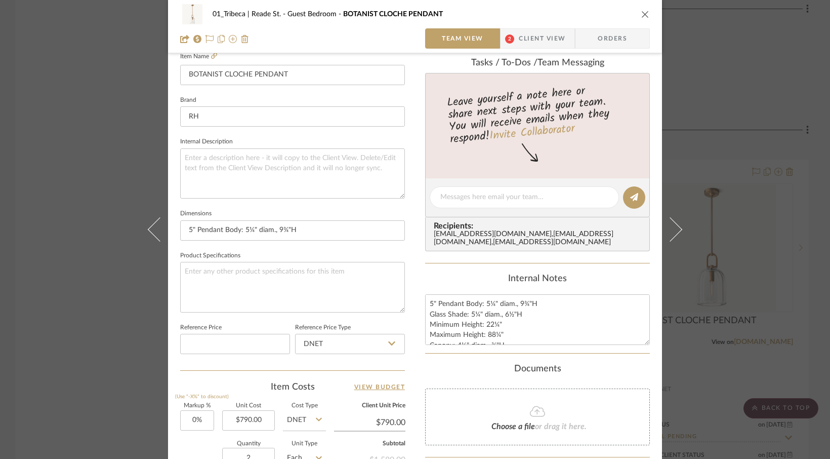
scroll to position [287, 0]
click at [442, 200] on textarea at bounding box center [525, 195] width 168 height 11
click at [197, 269] on textarea at bounding box center [292, 285] width 225 height 50
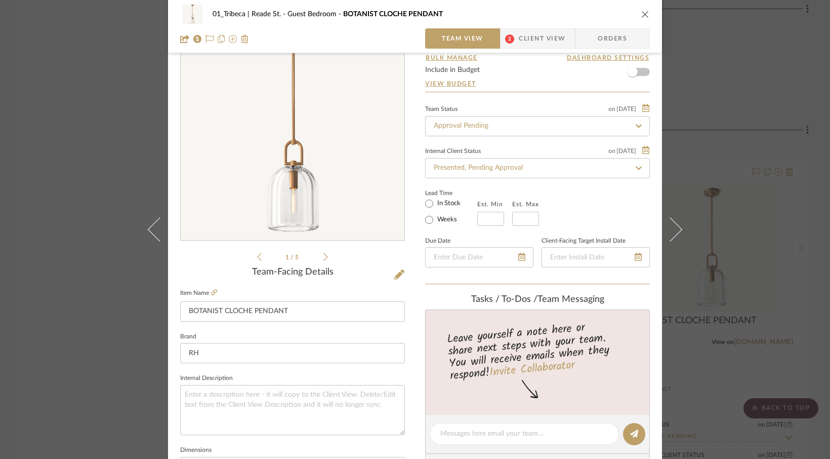
scroll to position [0, 0]
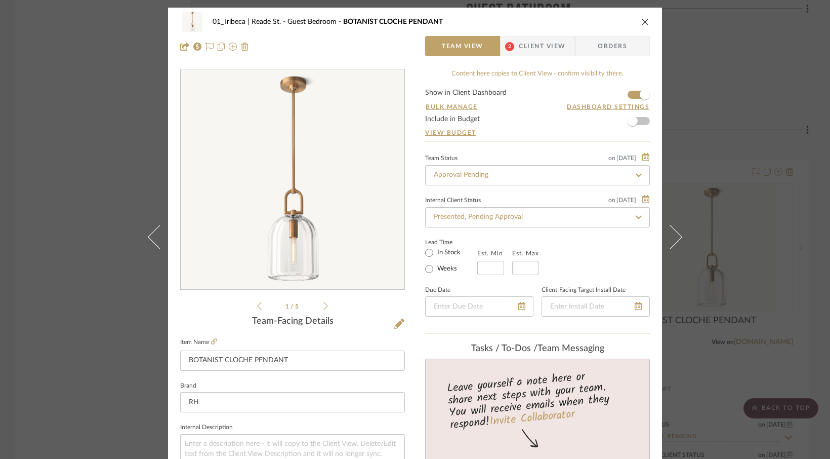
type textarea "NEED TO VERIFY BEST SIZE. S/M/L ??"
click at [554, 44] on span "Client View" at bounding box center [542, 46] width 47 height 20
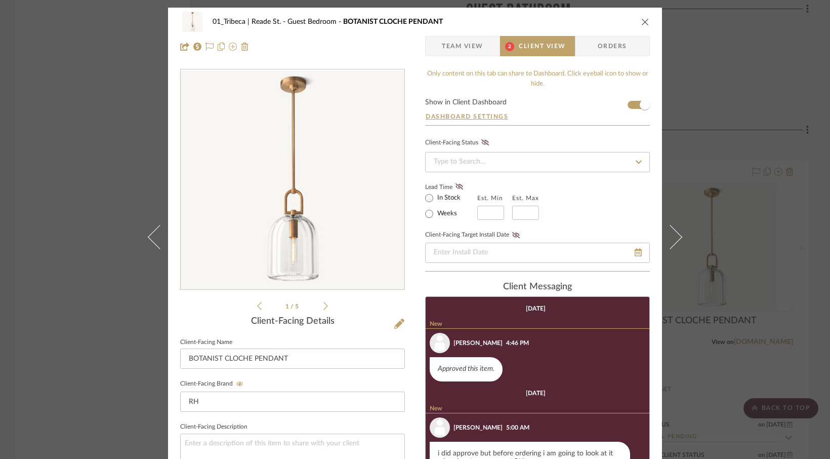
type textarea "NEED TO VERIFY BEST SIZE. S/M/L ??"
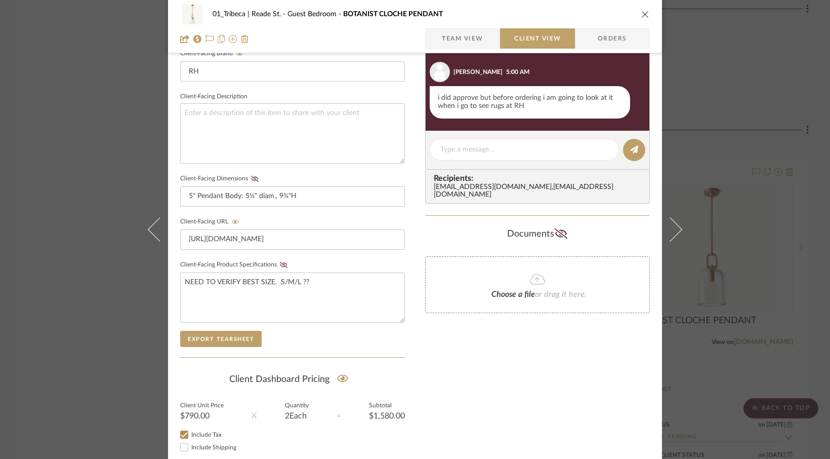
scroll to position [391, 0]
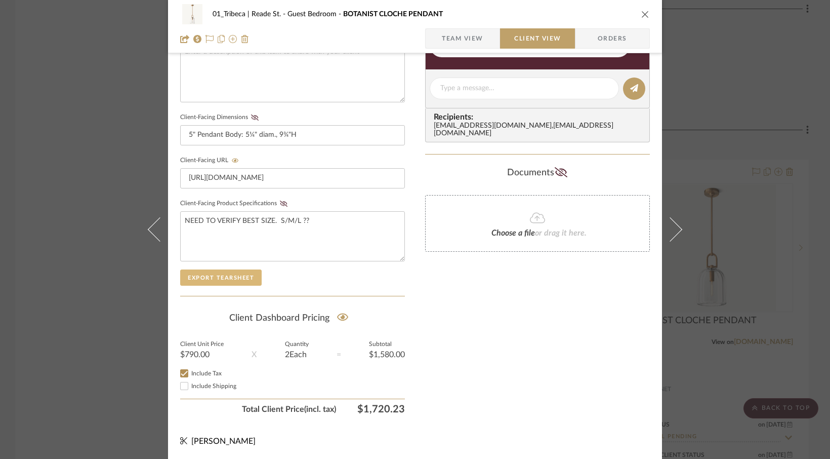
click at [220, 274] on button "Export Tearsheet" at bounding box center [221, 277] width 82 height 16
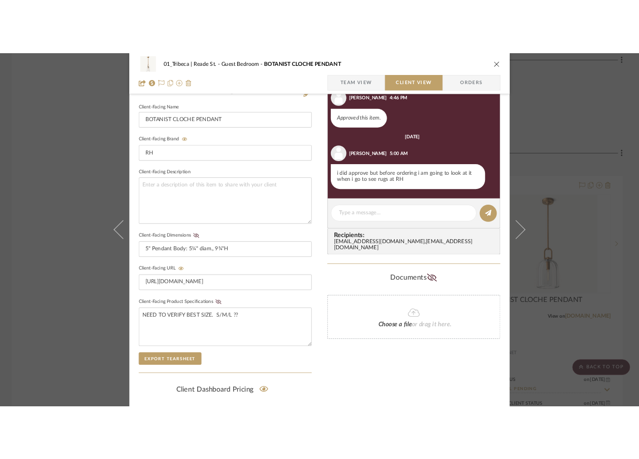
scroll to position [265, 0]
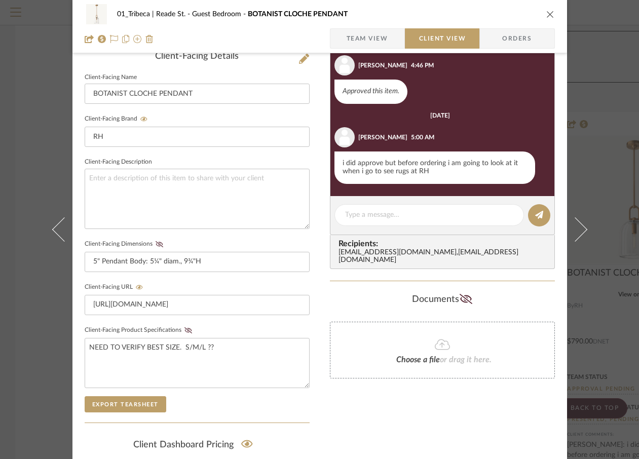
click at [546, 12] on icon "close" at bounding box center [550, 14] width 8 height 8
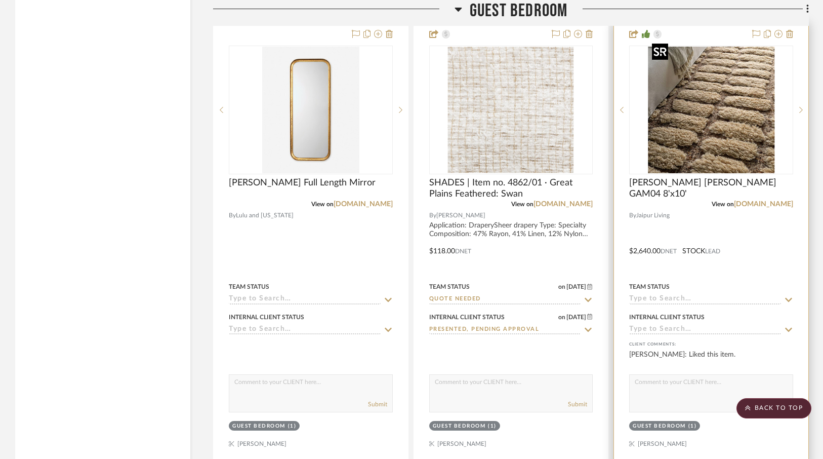
scroll to position [7305, 0]
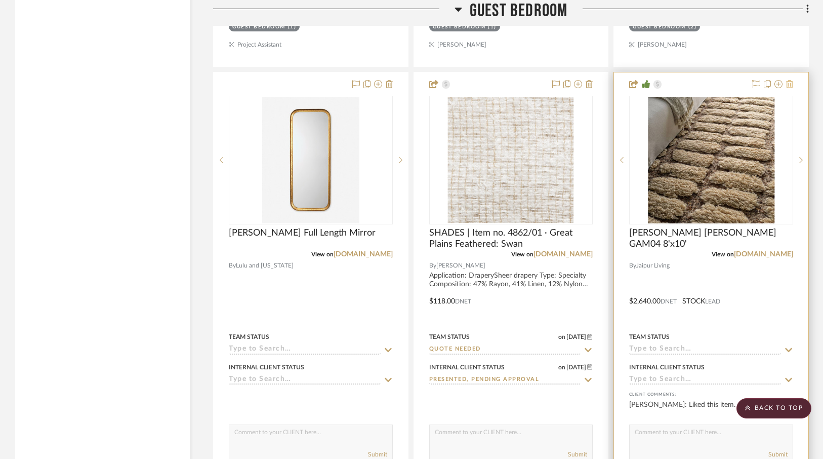
click at [791, 80] on icon at bounding box center [789, 84] width 7 height 8
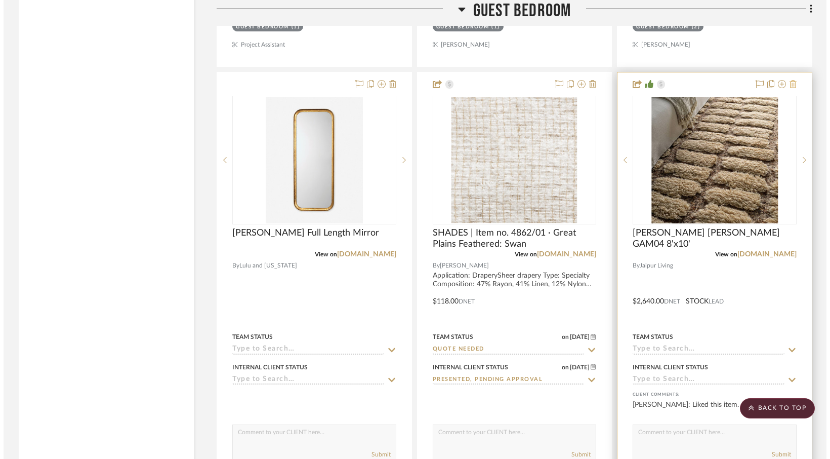
scroll to position [0, 0]
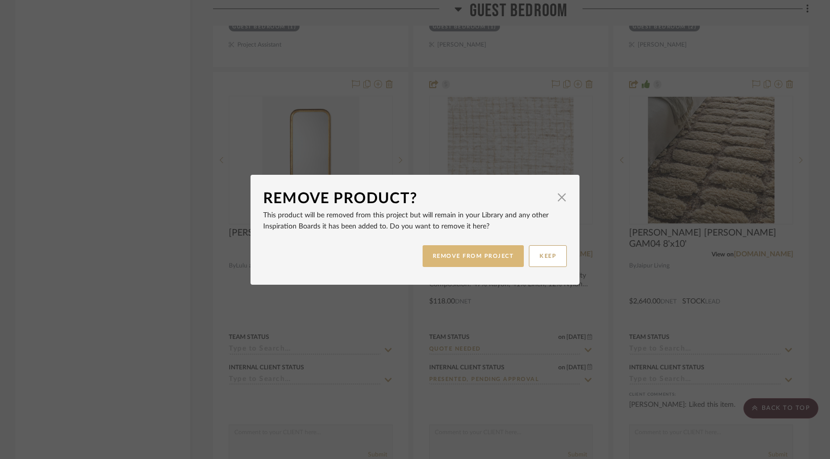
drag, startPoint x: 488, startPoint y: 257, endPoint x: 490, endPoint y: 249, distance: 8.5
click at [488, 256] on button "REMOVE FROM PROJECT" at bounding box center [474, 256] width 102 height 22
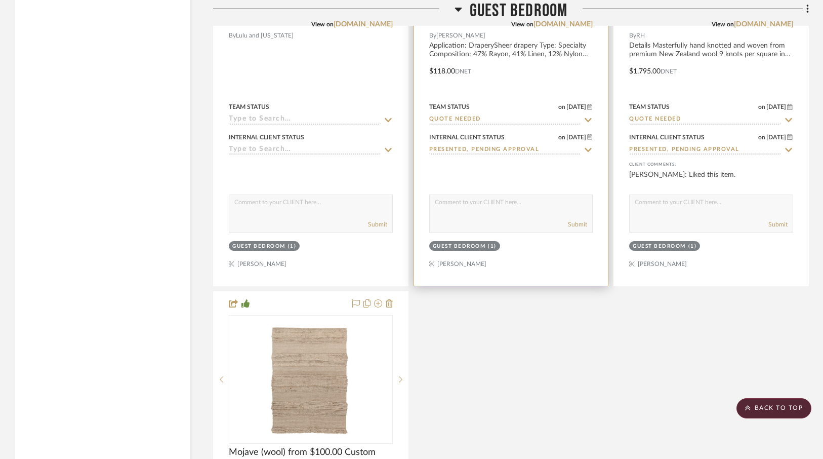
scroll to position [7587, 0]
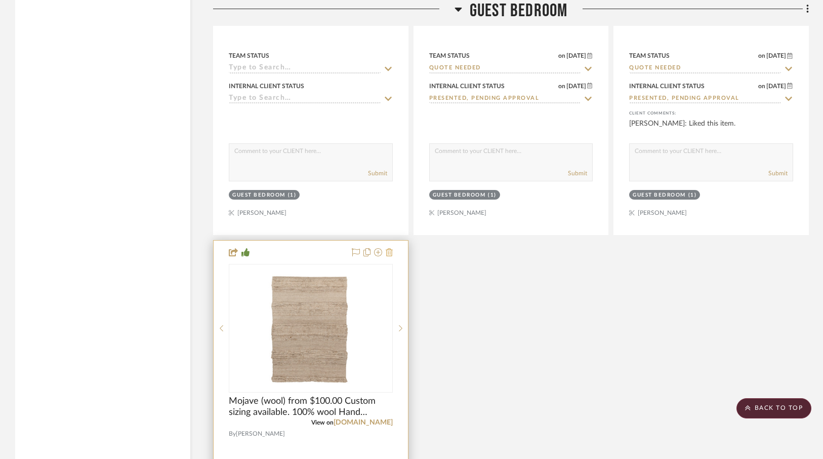
click at [390, 248] on icon at bounding box center [389, 252] width 7 height 8
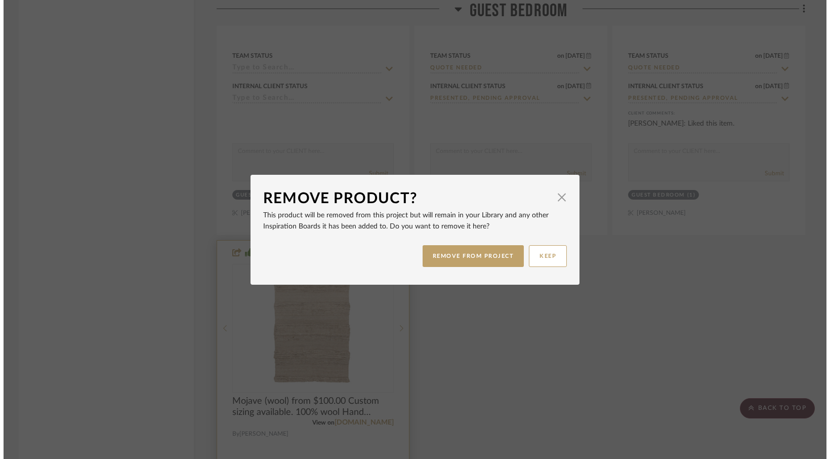
scroll to position [0, 0]
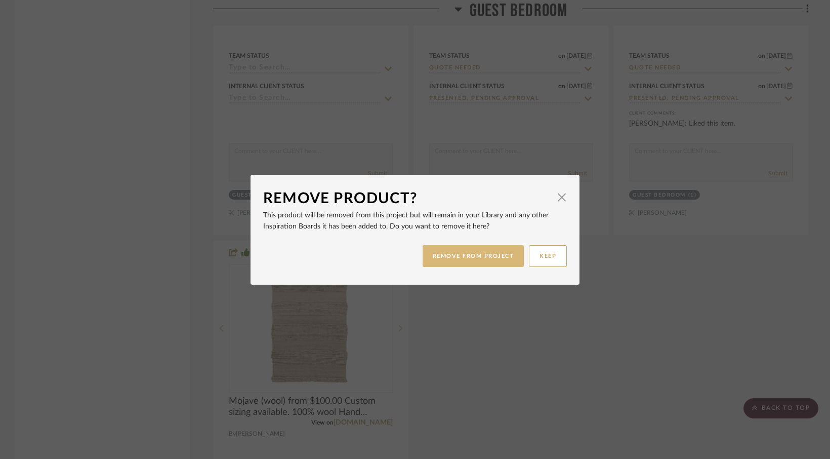
click at [458, 259] on button "REMOVE FROM PROJECT" at bounding box center [474, 256] width 102 height 22
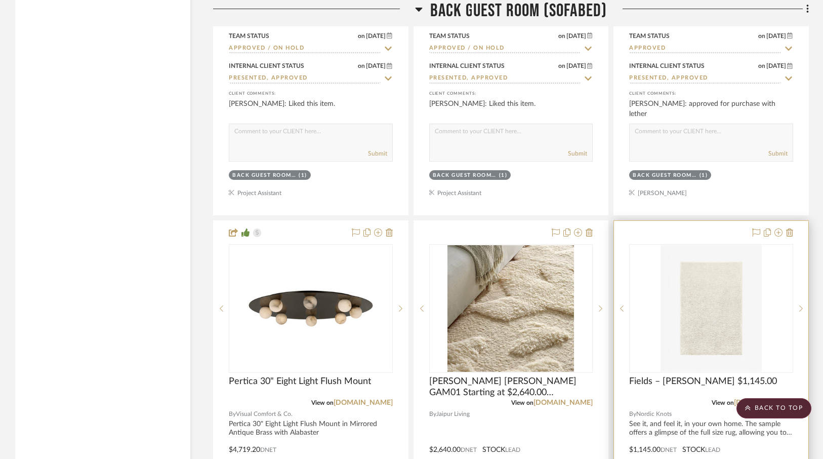
scroll to position [8104, 0]
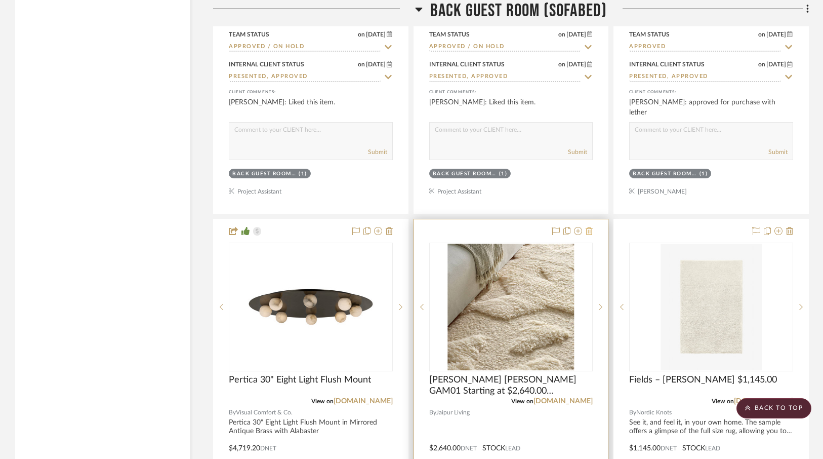
click at [590, 227] on icon at bounding box center [589, 231] width 7 height 8
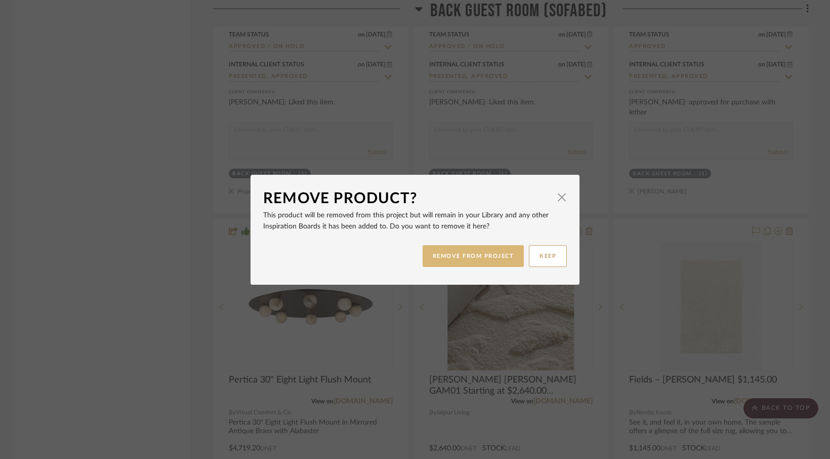
click at [500, 258] on button "REMOVE FROM PROJECT" at bounding box center [474, 256] width 102 height 22
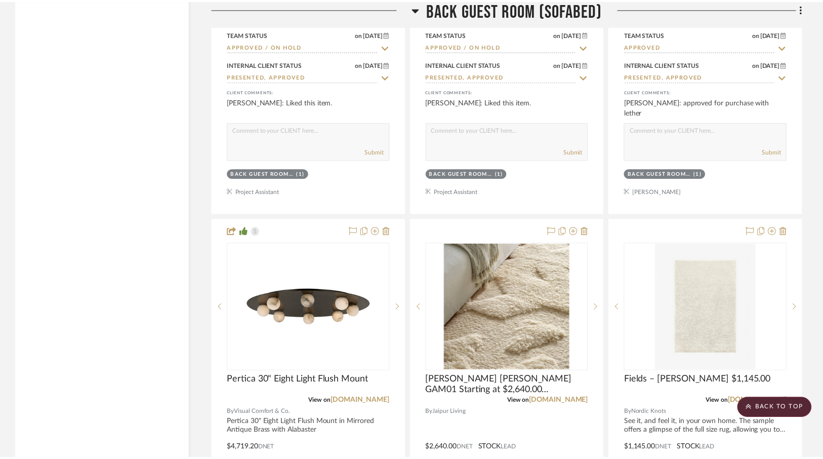
scroll to position [8104, 0]
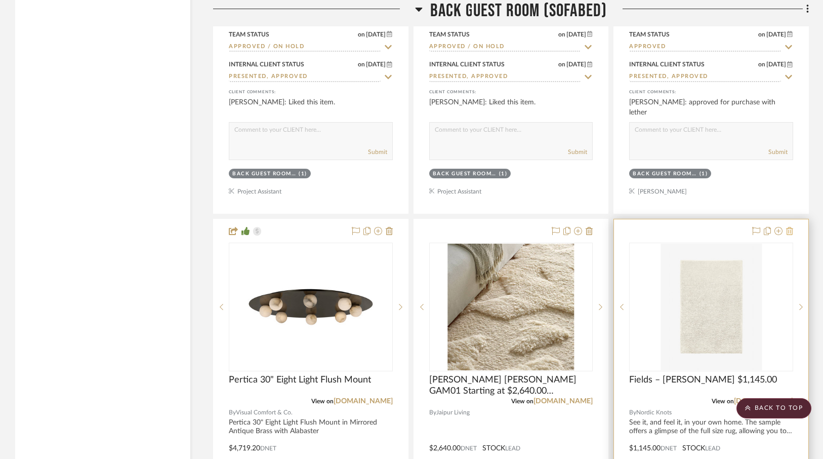
click at [789, 227] on icon at bounding box center [789, 231] width 7 height 8
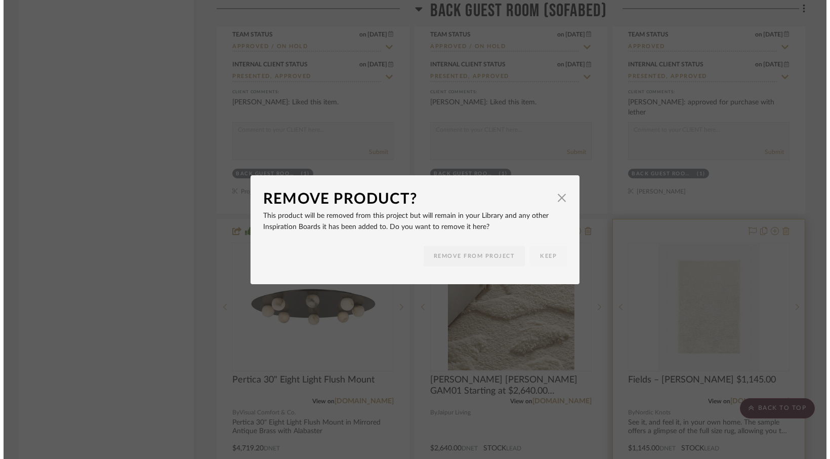
scroll to position [0, 0]
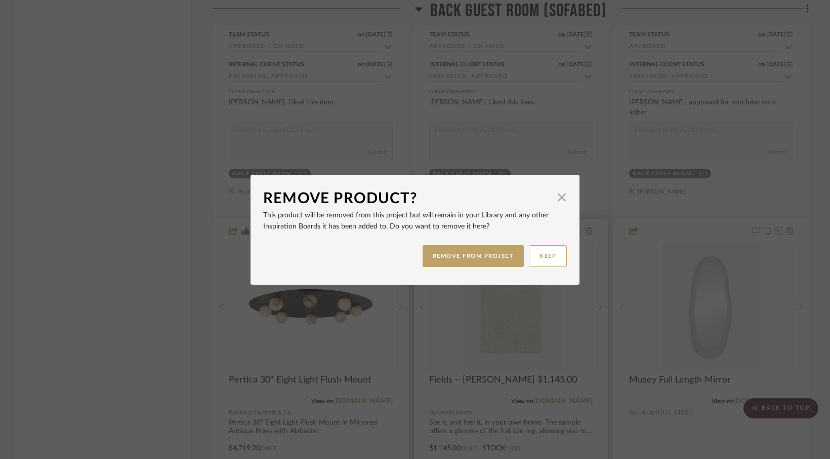
drag, startPoint x: 509, startPoint y: 258, endPoint x: 552, endPoint y: 254, distance: 43.3
click at [509, 258] on button "REMOVE FROM PROJECT" at bounding box center [474, 256] width 102 height 22
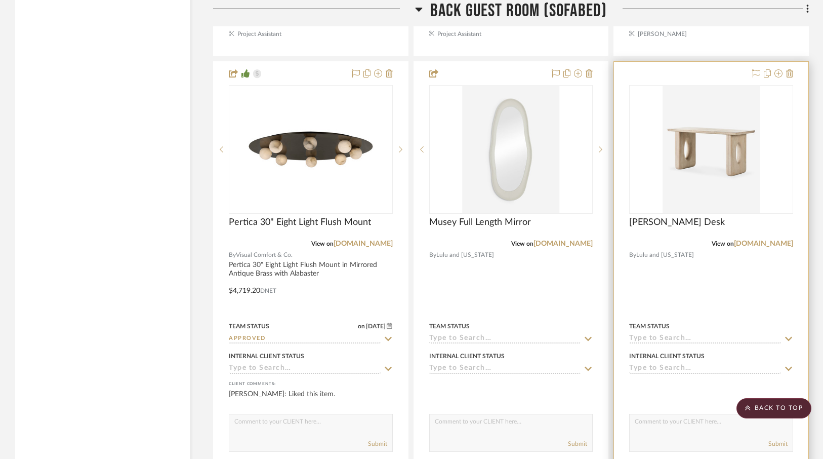
scroll to position [8233, 0]
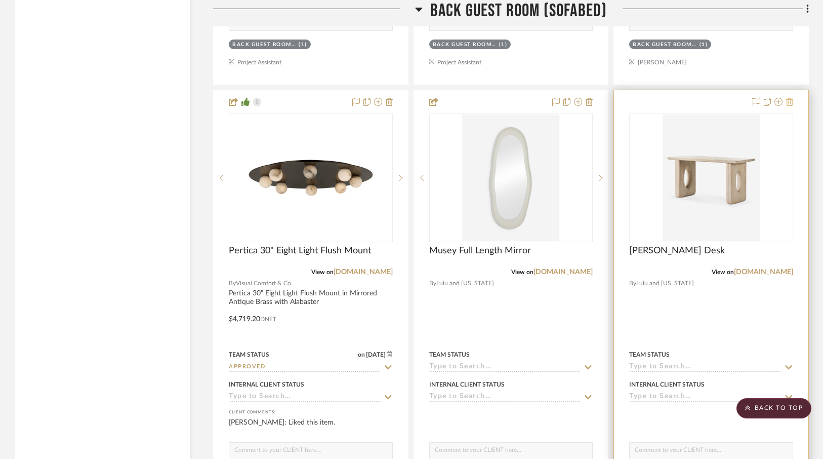
click at [789, 98] on icon at bounding box center [789, 102] width 7 height 8
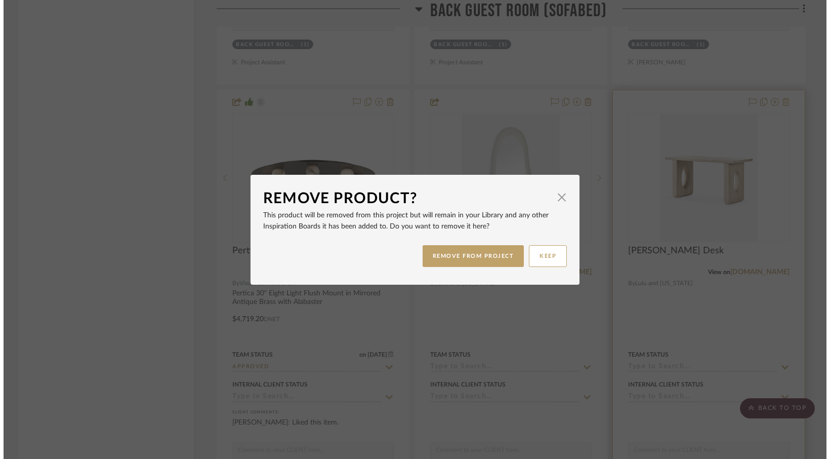
scroll to position [0, 0]
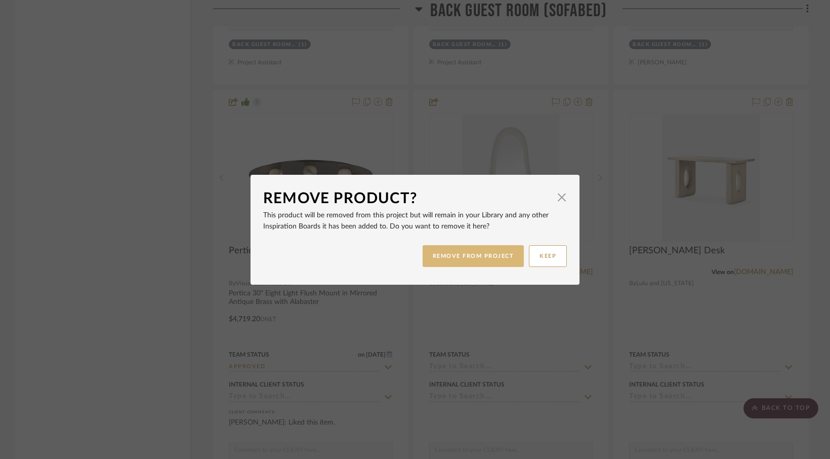
click at [467, 261] on button "REMOVE FROM PROJECT" at bounding box center [474, 256] width 102 height 22
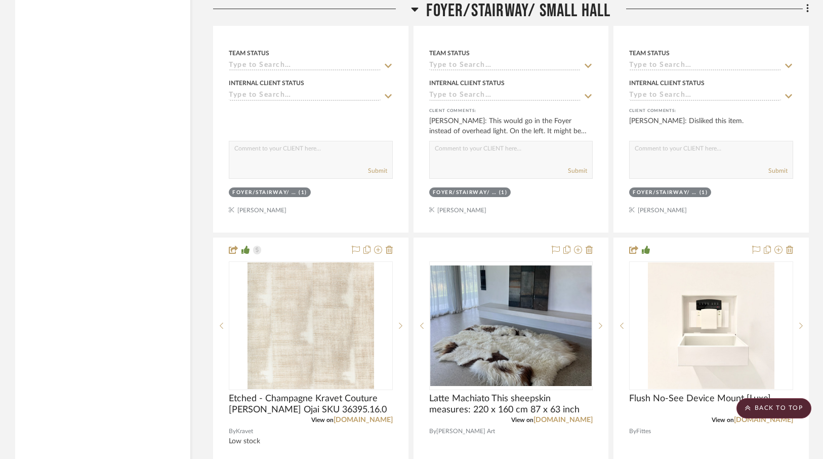
scroll to position [9585, 0]
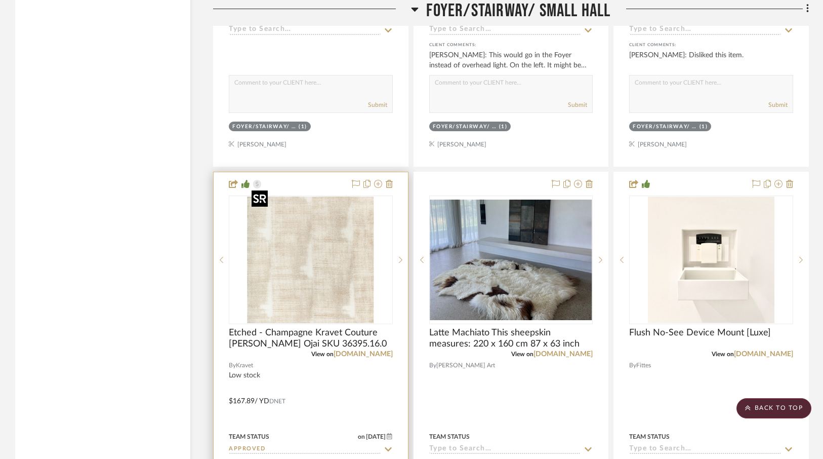
click at [333, 212] on img "0" at bounding box center [311, 259] width 127 height 127
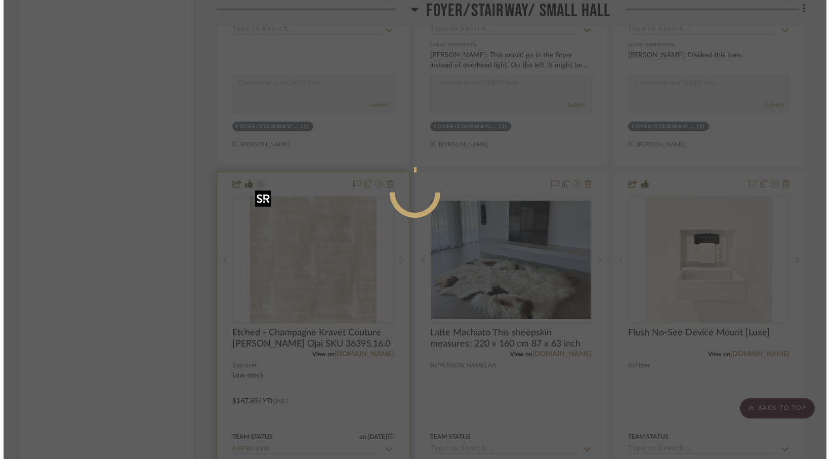
scroll to position [0, 0]
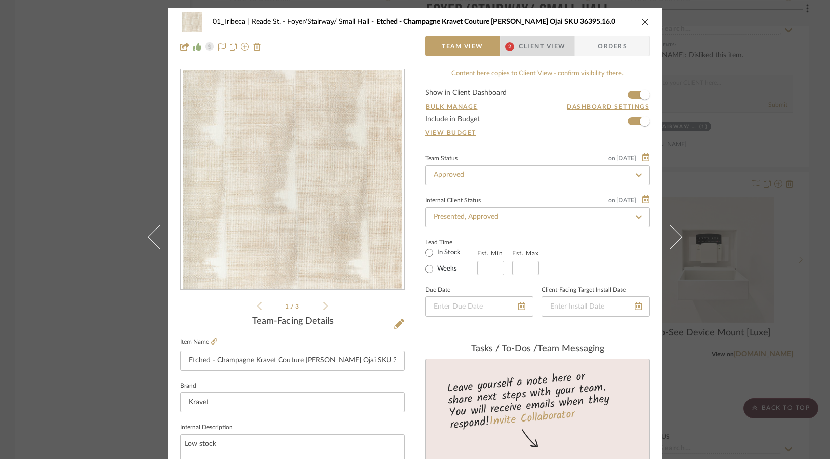
click at [519, 48] on span "Client View" at bounding box center [542, 46] width 47 height 20
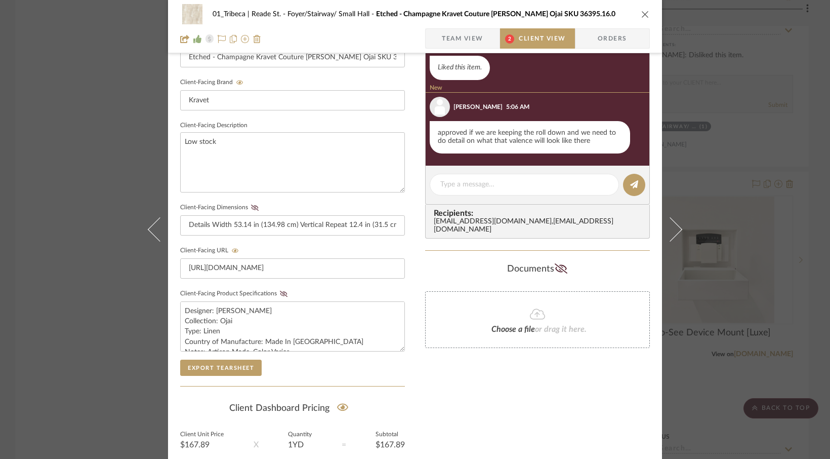
scroll to position [319, 0]
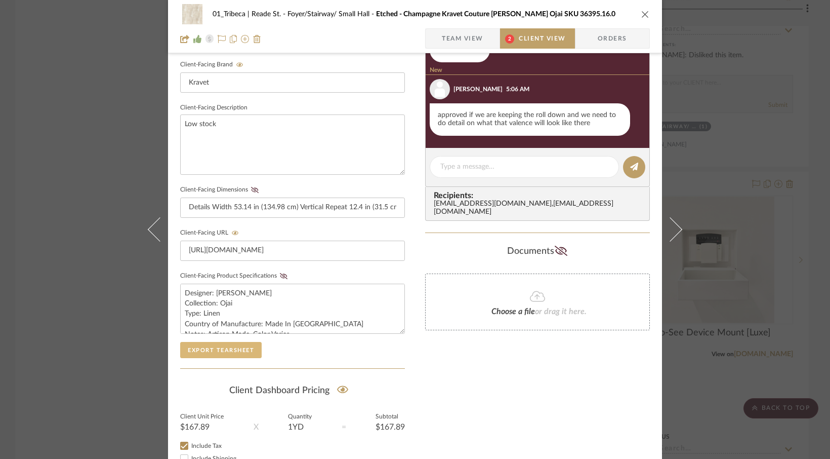
click at [206, 350] on button "Export Tearsheet" at bounding box center [221, 350] width 82 height 16
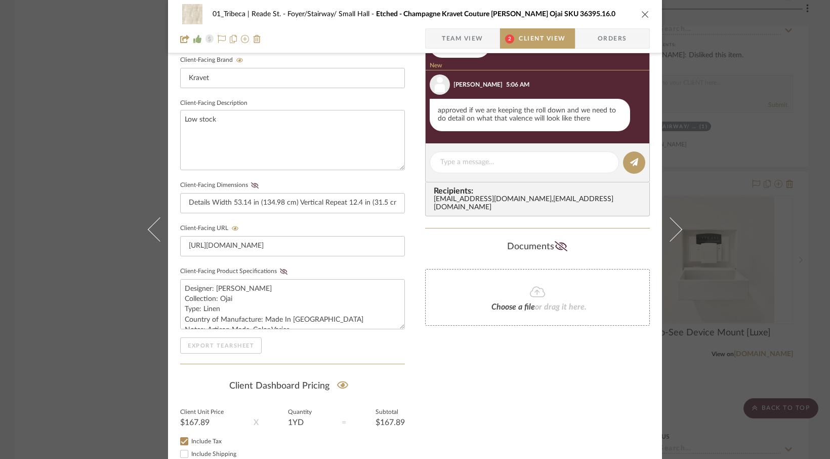
scroll to position [325, 0]
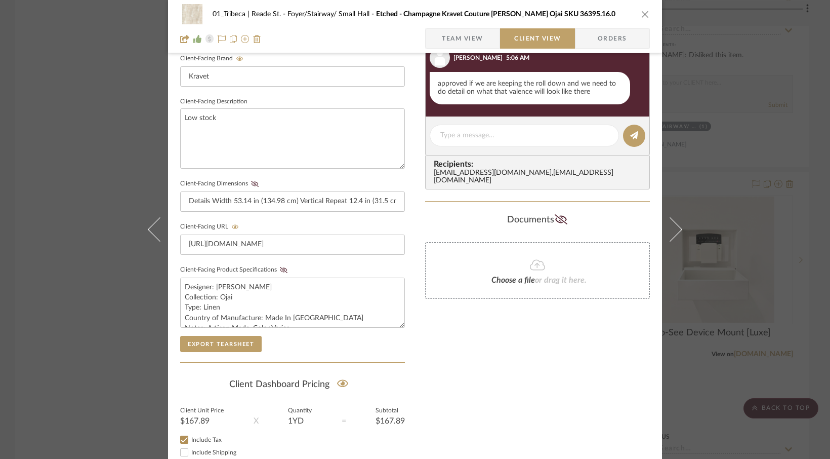
click at [642, 13] on icon "close" at bounding box center [646, 14] width 8 height 8
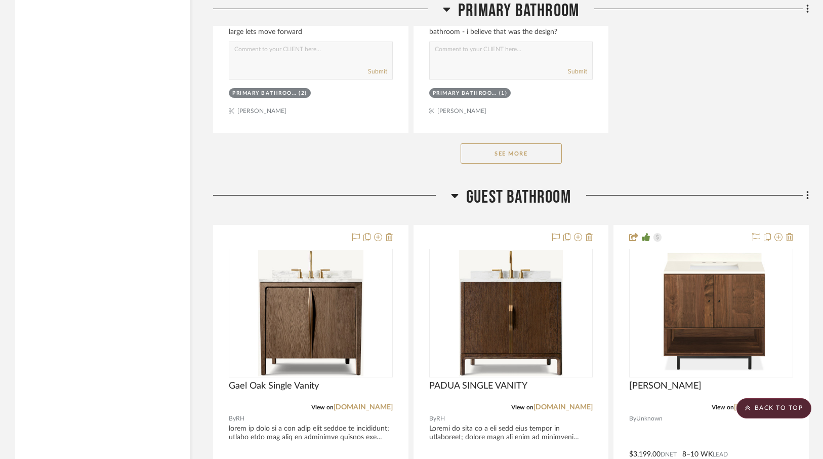
scroll to position [5277, 0]
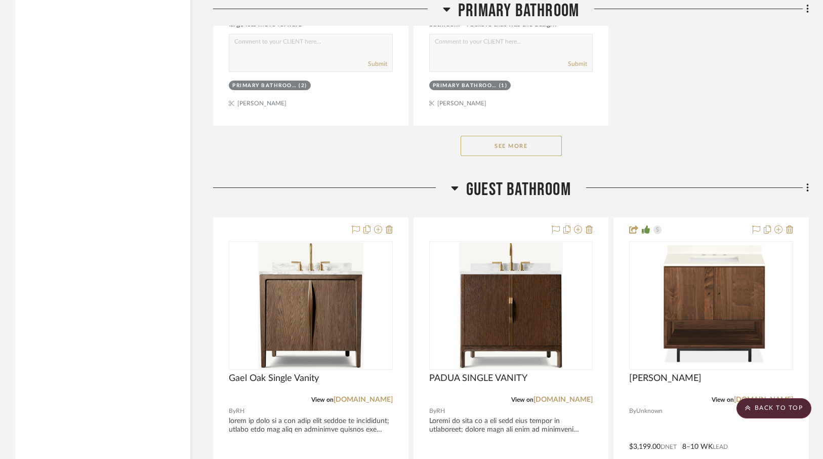
click at [494, 138] on button "See More" at bounding box center [511, 146] width 101 height 20
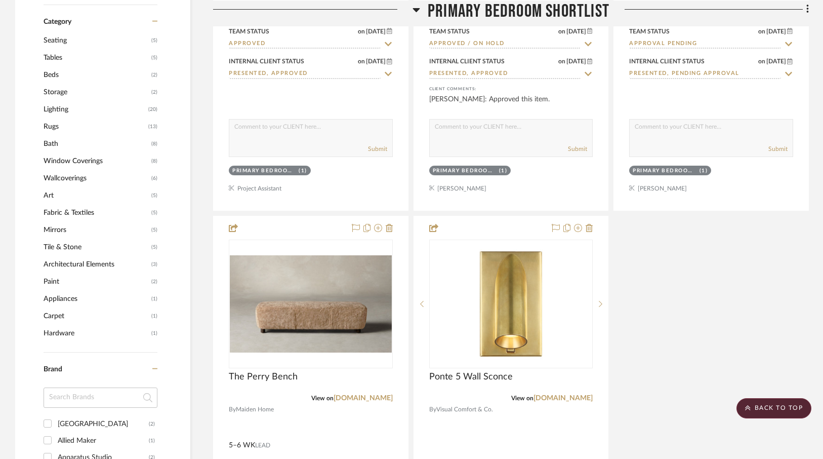
scroll to position [807, 0]
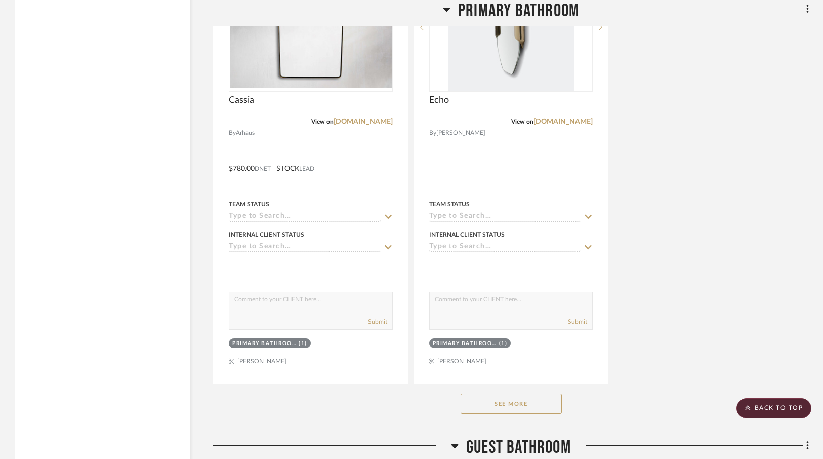
scroll to position [4230, 0]
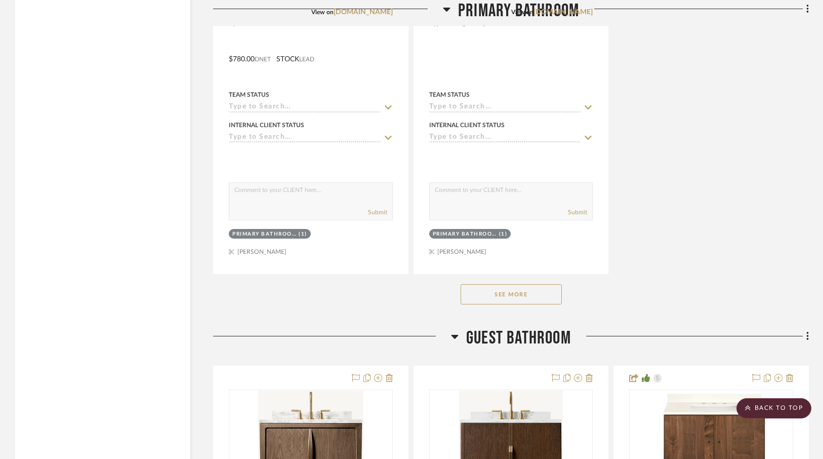
click at [498, 284] on button "See More" at bounding box center [511, 294] width 101 height 20
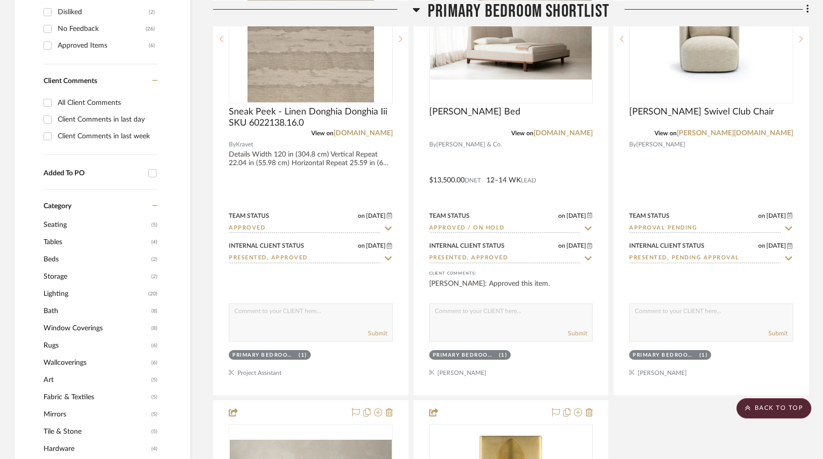
scroll to position [849, 0]
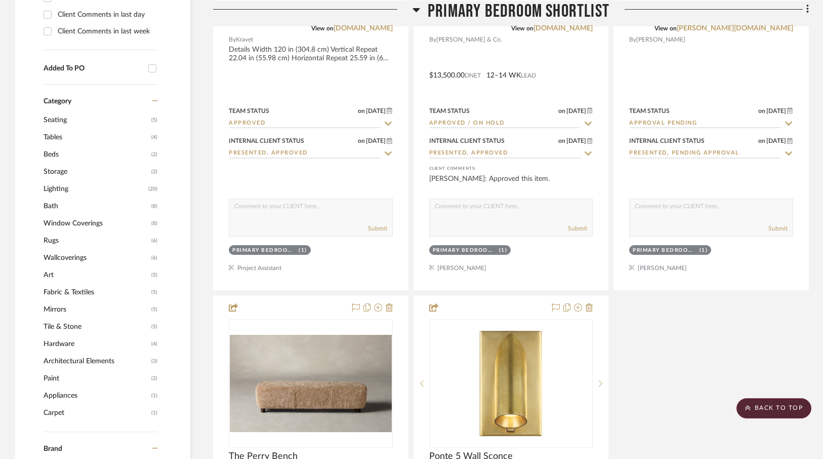
click at [62, 345] on span "Hardware" at bounding box center [96, 343] width 105 height 17
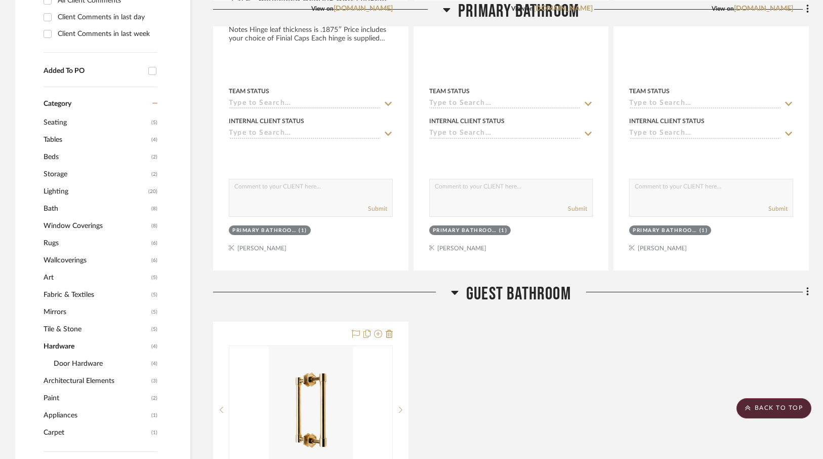
click at [64, 359] on span "Door Hardware" at bounding box center [101, 363] width 95 height 17
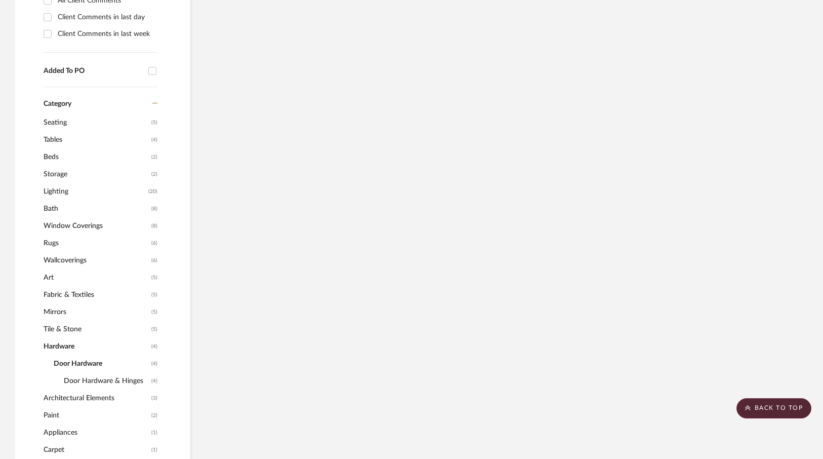
scroll to position [485, 0]
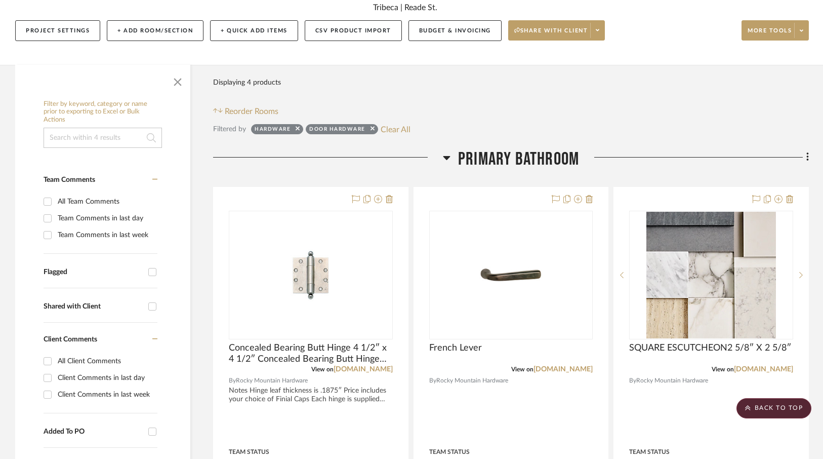
scroll to position [118, 0]
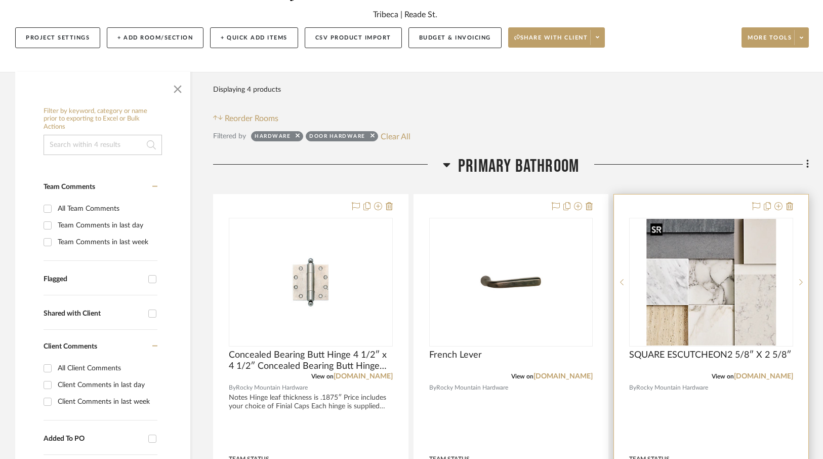
click at [694, 291] on img "0" at bounding box center [712, 282] width 130 height 127
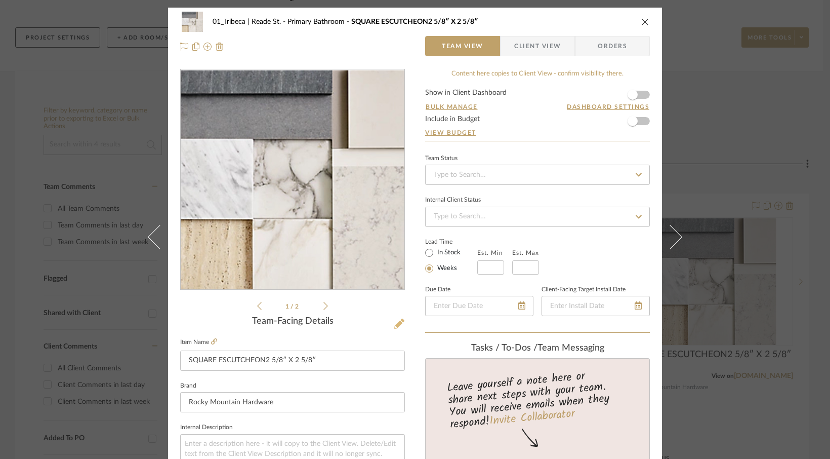
click at [395, 322] on icon at bounding box center [399, 324] width 10 height 10
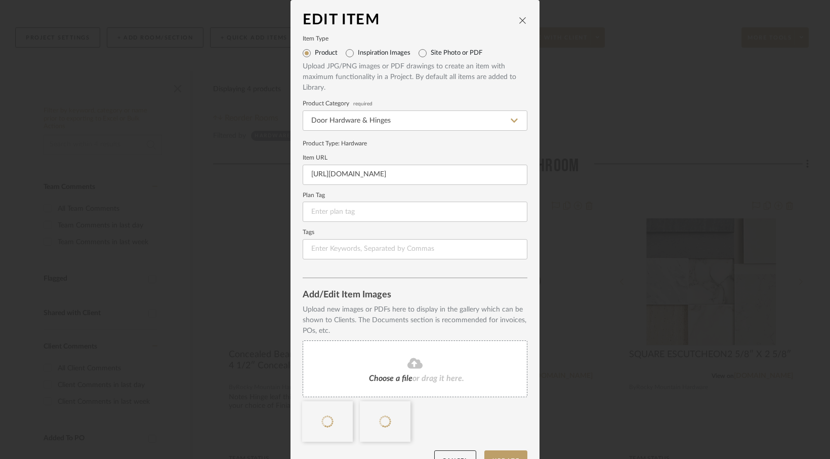
scroll to position [24, 0]
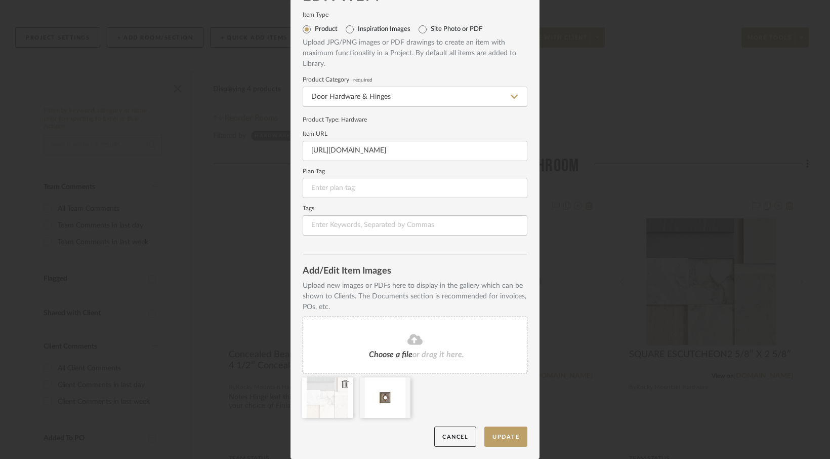
click at [342, 385] on icon at bounding box center [345, 384] width 7 height 8
click at [505, 434] on button "Update" at bounding box center [506, 436] width 43 height 21
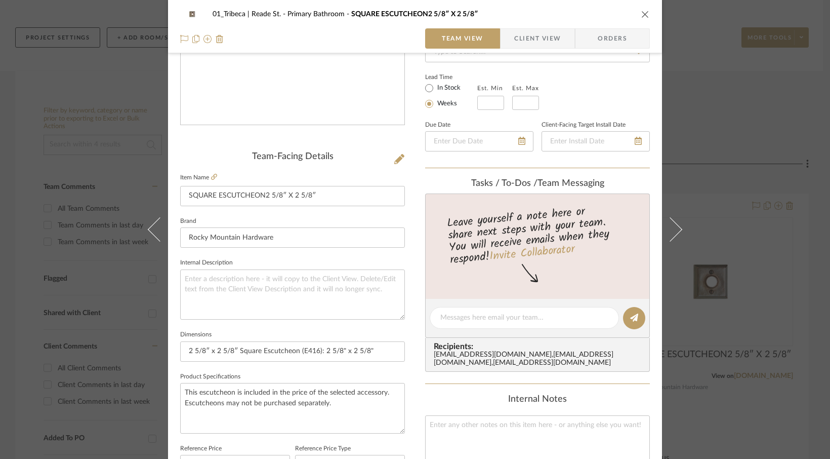
scroll to position [132, 0]
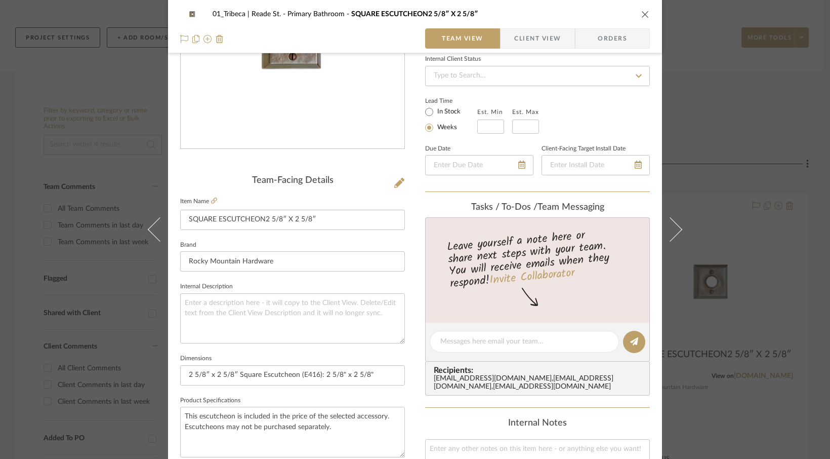
click at [528, 33] on span "Client View" at bounding box center [537, 38] width 47 height 20
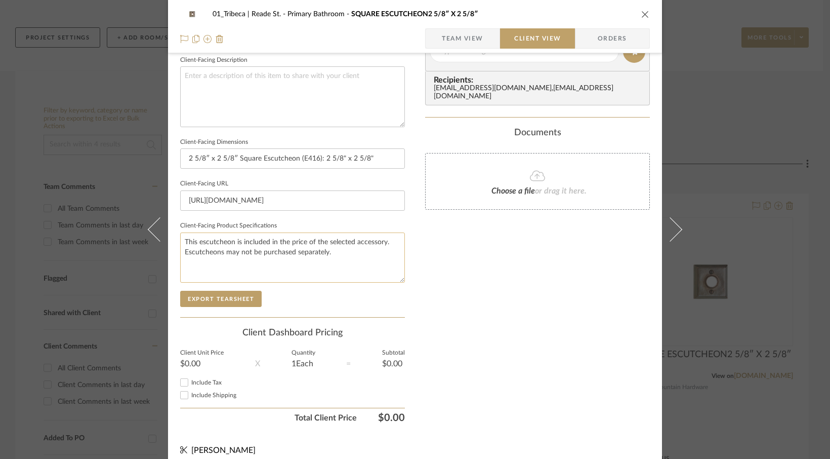
scroll to position [375, 0]
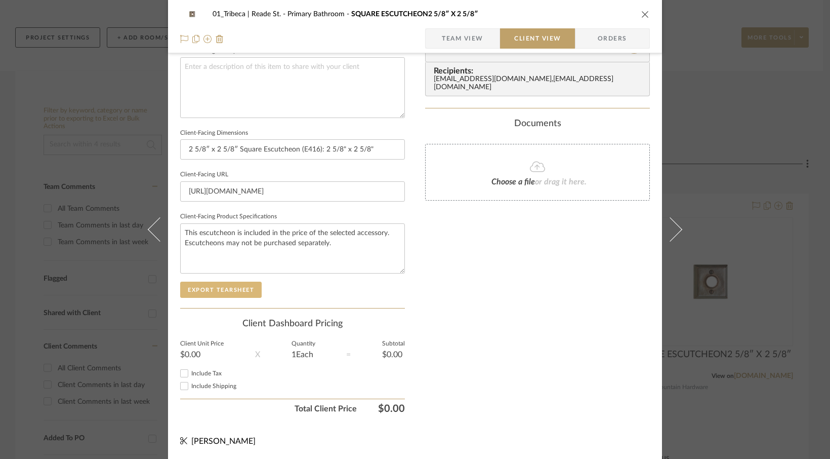
click at [209, 289] on button "Export Tearsheet" at bounding box center [221, 290] width 82 height 16
drag, startPoint x: 642, startPoint y: 14, endPoint x: 636, endPoint y: 34, distance: 21.6
click at [642, 14] on icon "close" at bounding box center [646, 14] width 8 height 8
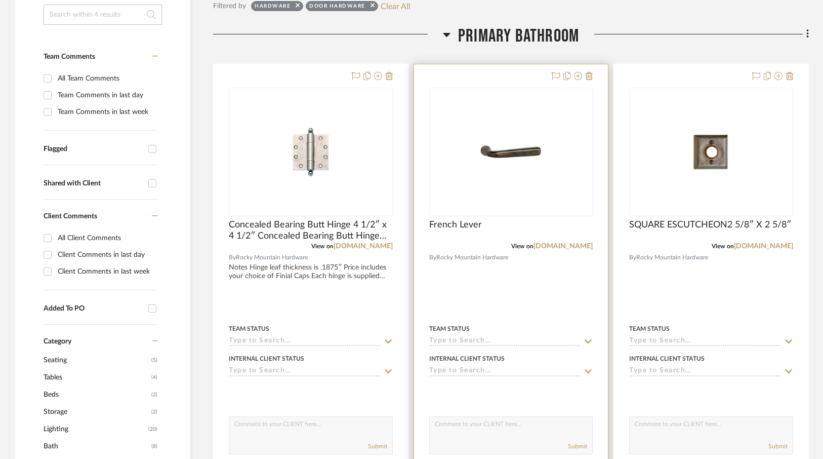
scroll to position [307, 0]
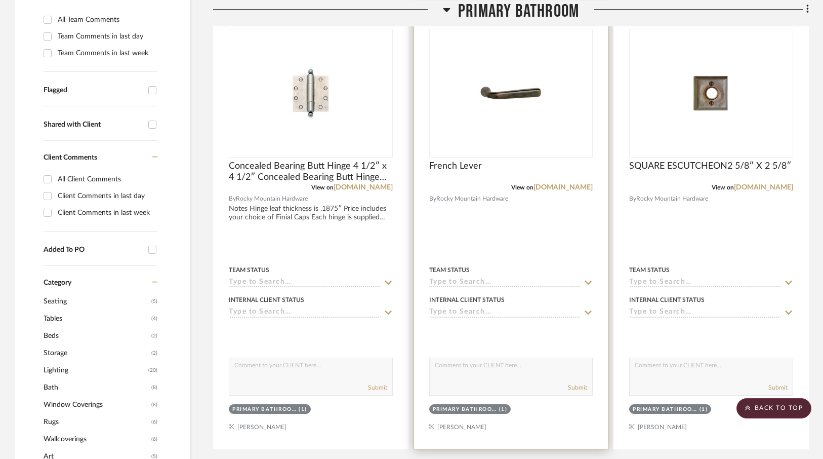
click at [495, 158] on div at bounding box center [511, 227] width 194 height 443
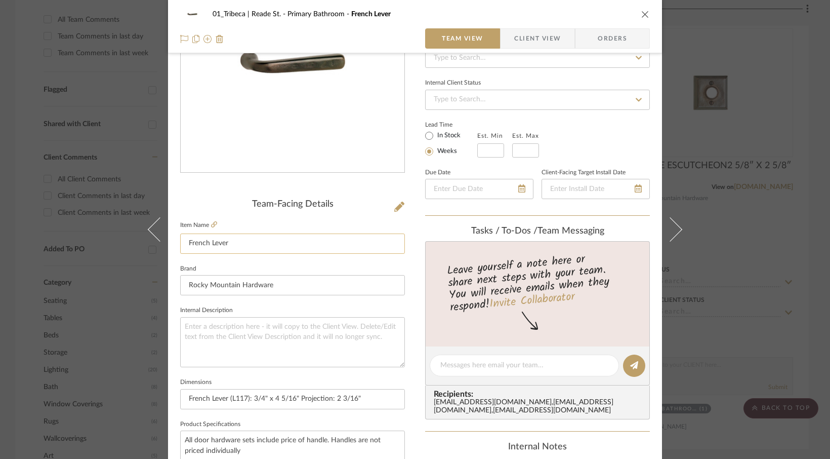
scroll to position [118, 0]
click at [268, 242] on input "French Lever" at bounding box center [292, 242] width 225 height 20
type input "French Lever"
click at [545, 38] on span "Client View" at bounding box center [537, 38] width 47 height 20
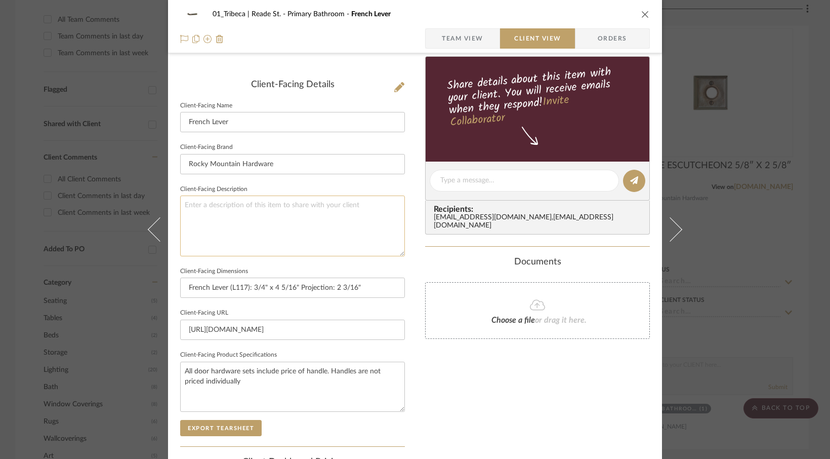
scroll to position [285, 0]
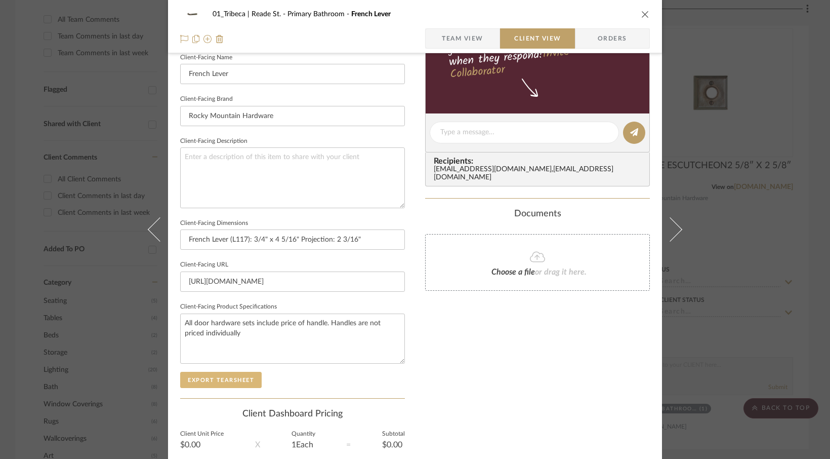
click at [213, 373] on button "Export Tearsheet" at bounding box center [221, 380] width 82 height 16
click at [642, 10] on icon "close" at bounding box center [646, 14] width 8 height 8
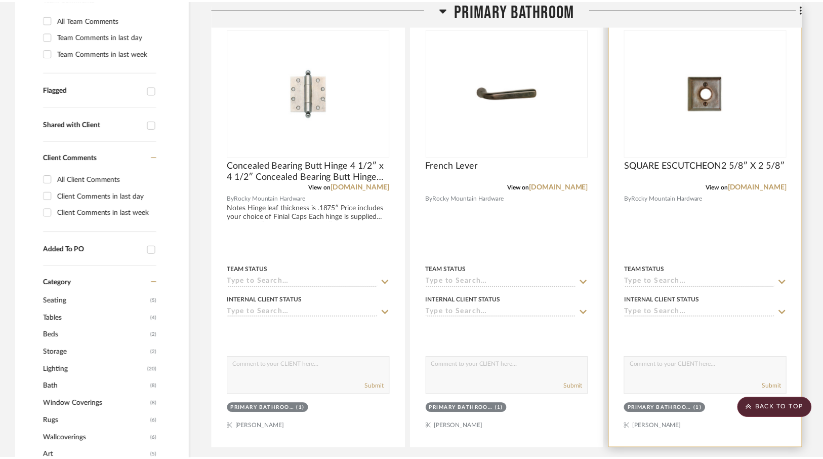
scroll to position [307, 0]
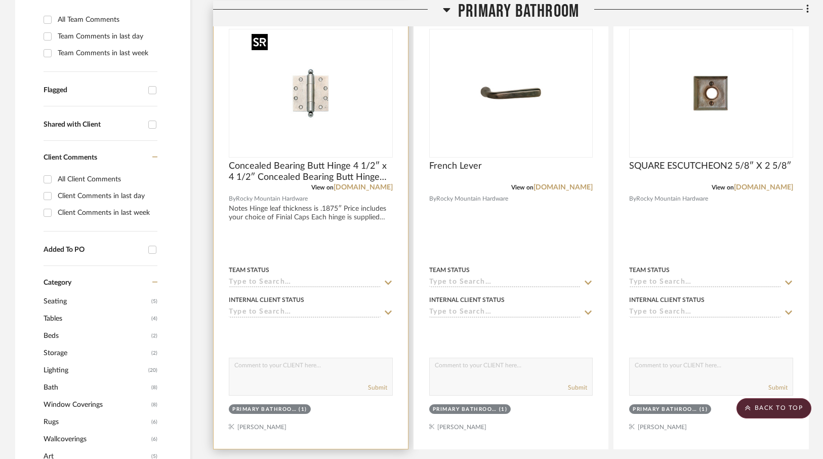
click at [369, 127] on img "0" at bounding box center [311, 93] width 127 height 127
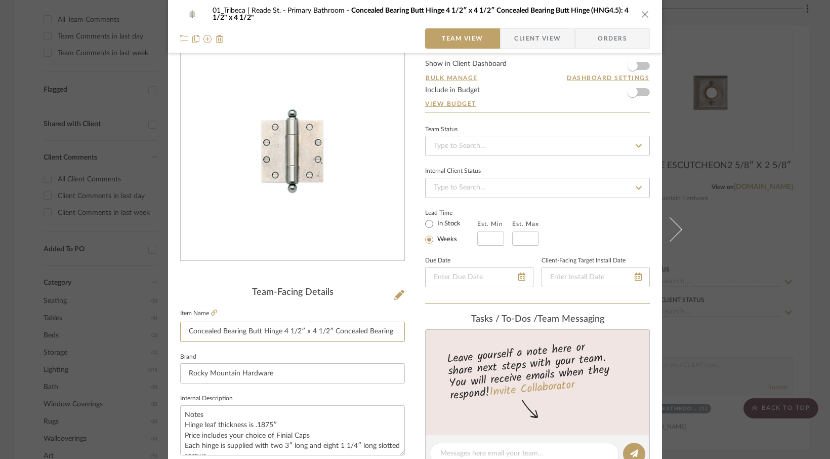
scroll to position [0, 114]
drag, startPoint x: 332, startPoint y: 333, endPoint x: 461, endPoint y: 336, distance: 128.7
click at [461, 336] on div "01_Tribeca | Reade St. Primary Bathroom Concealed Bearing Butt Hinge 4 1/2″ x 4…" at bounding box center [415, 446] width 494 height 935
click at [184, 332] on input "Concealed Bearing Butt Hinge 4 1/2″ x 4 1/2″" at bounding box center [292, 332] width 225 height 20
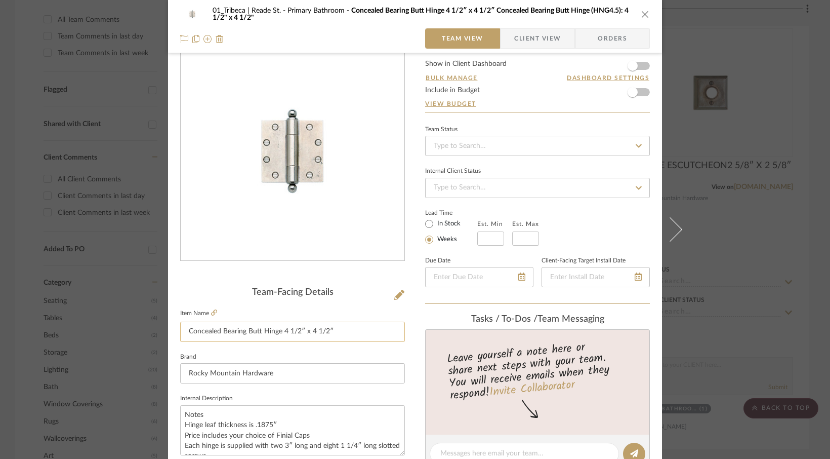
scroll to position [26, 0]
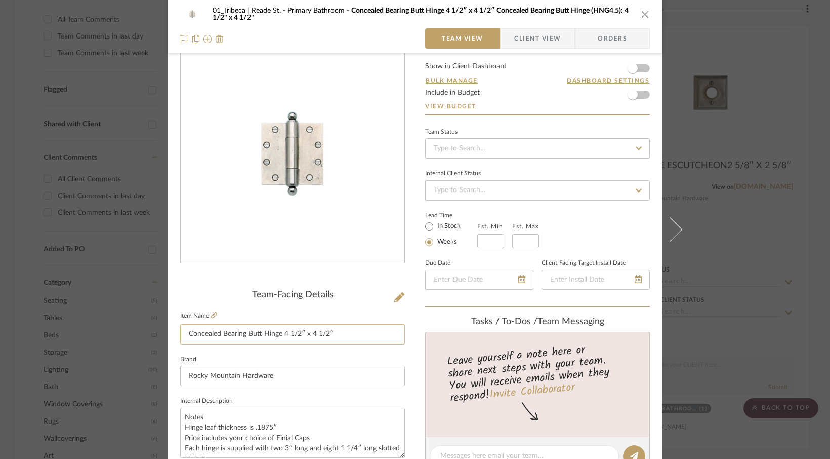
drag, startPoint x: 352, startPoint y: 339, endPoint x: 285, endPoint y: 336, distance: 67.9
click at [285, 336] on input "Concealed Bearing Butt Hinge 4 1/2″ x 4 1/2″" at bounding box center [292, 334] width 225 height 20
type input "Concealed Bearing Butt Hinge (finish to match existing)"
click at [530, 43] on span "Client View" at bounding box center [537, 38] width 47 height 20
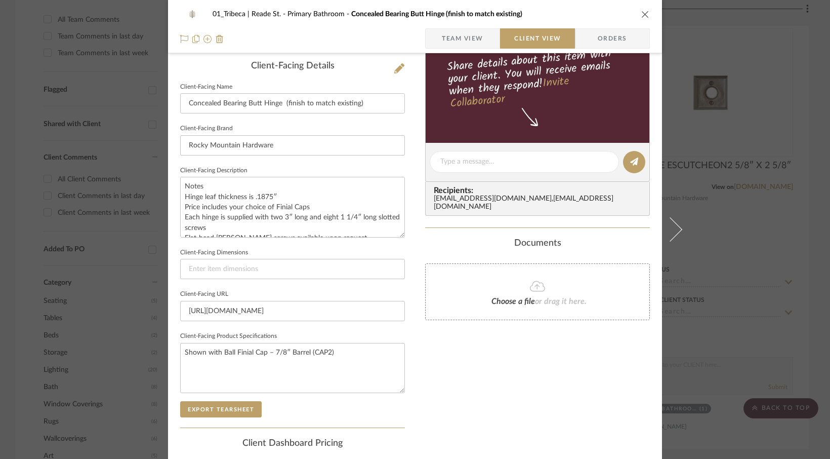
scroll to position [263, 0]
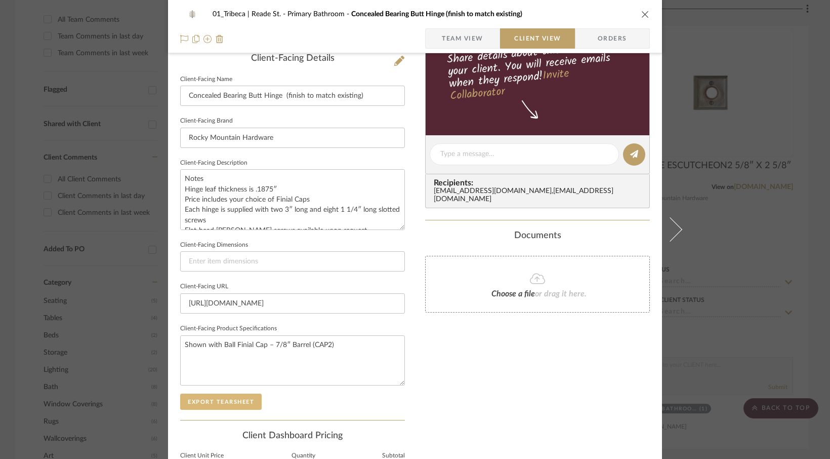
click at [195, 404] on button "Export Tearsheet" at bounding box center [221, 401] width 82 height 16
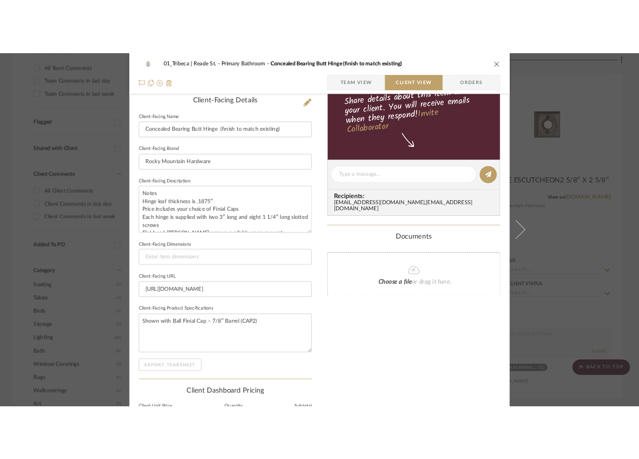
scroll to position [259, 0]
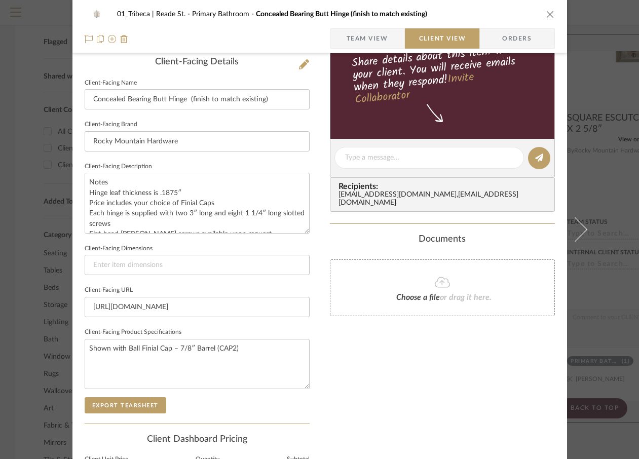
drag, startPoint x: 545, startPoint y: 12, endPoint x: 495, endPoint y: 81, distance: 85.2
click at [546, 12] on icon "close" at bounding box center [550, 14] width 8 height 8
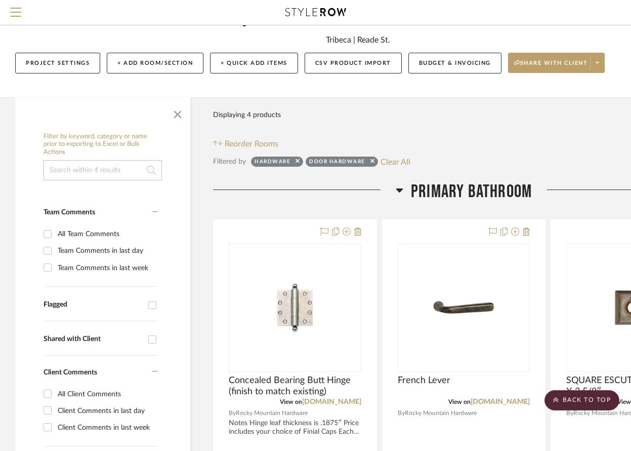
scroll to position [0, 0]
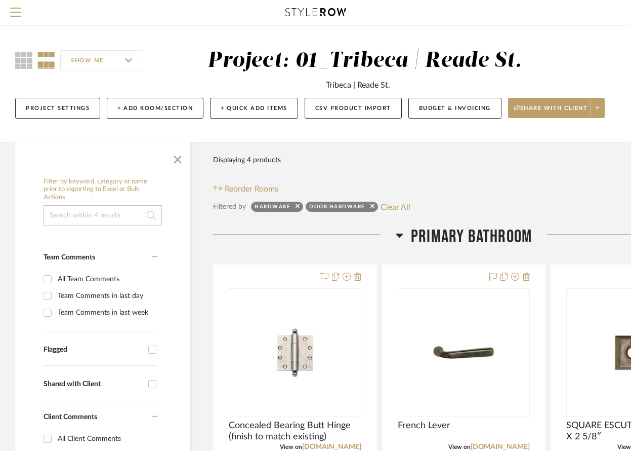
click at [86, 215] on input at bounding box center [103, 215] width 118 height 20
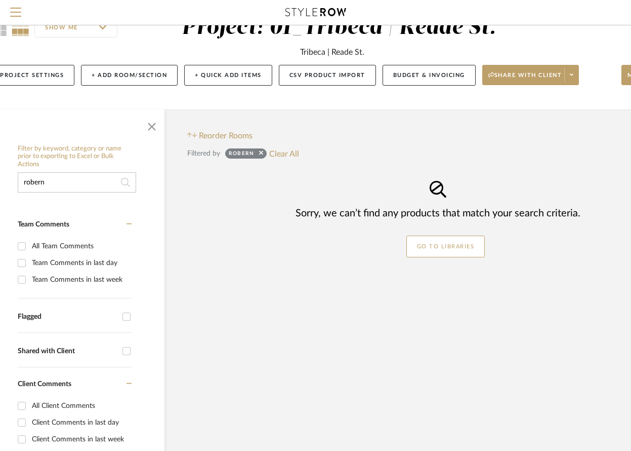
scroll to position [30, 26]
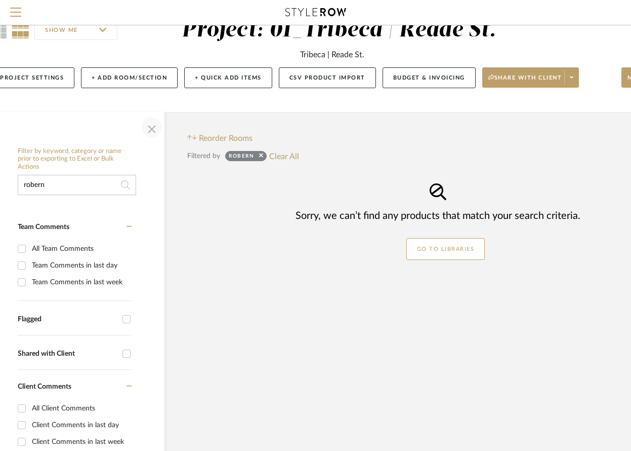
type input "robern"
click at [151, 129] on span "button" at bounding box center [152, 127] width 24 height 24
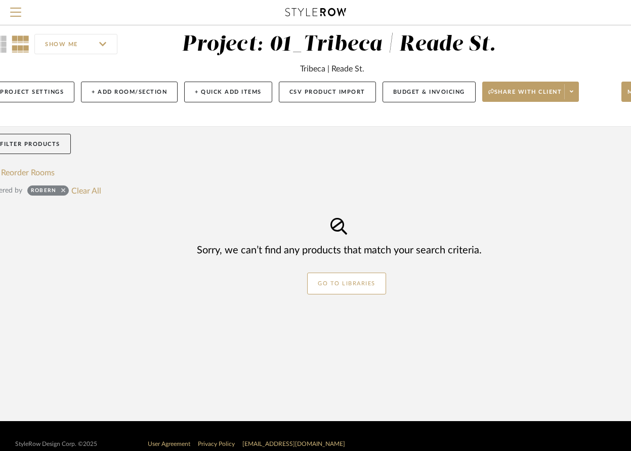
click at [61, 190] on icon at bounding box center [63, 190] width 4 height 7
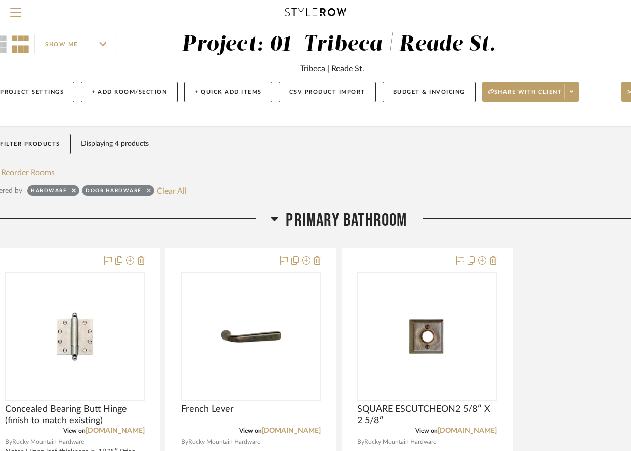
click at [147, 191] on icon at bounding box center [149, 190] width 4 height 7
click at [74, 190] on icon at bounding box center [74, 190] width 4 height 7
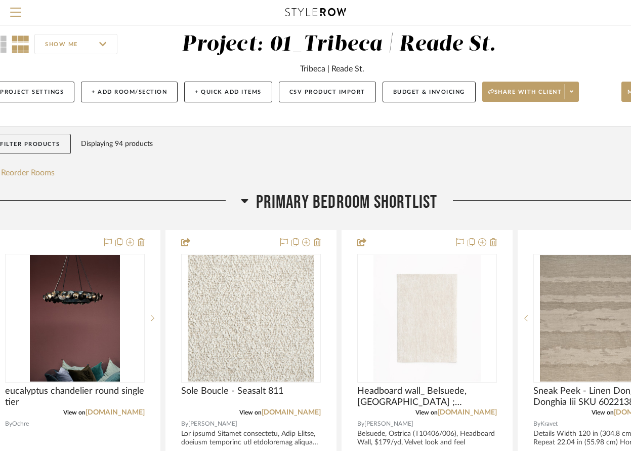
scroll to position [0, 26]
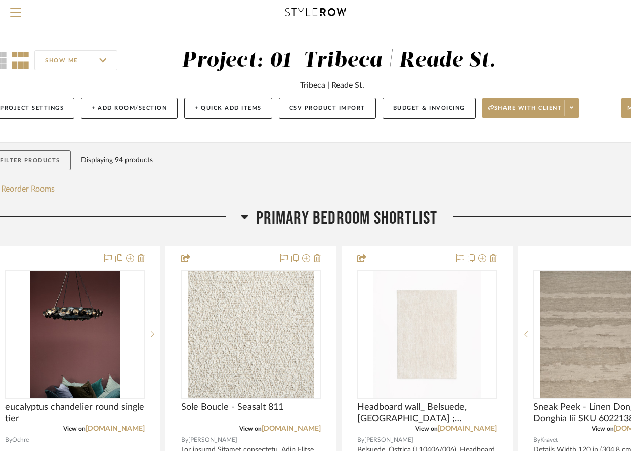
click at [35, 163] on button "Filter Products" at bounding box center [30, 160] width 82 height 21
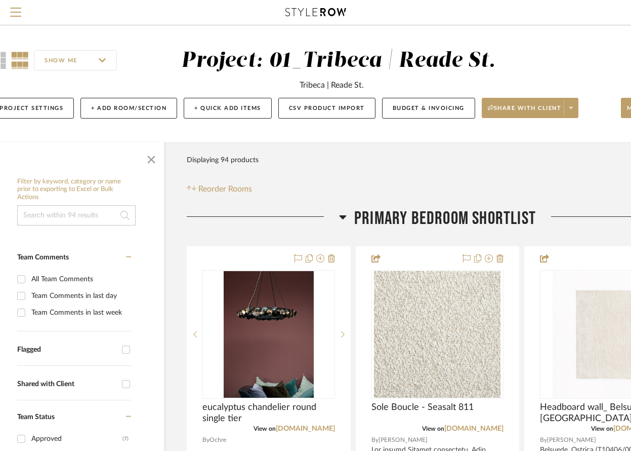
scroll to position [1, 26]
click at [72, 222] on input at bounding box center [76, 215] width 118 height 20
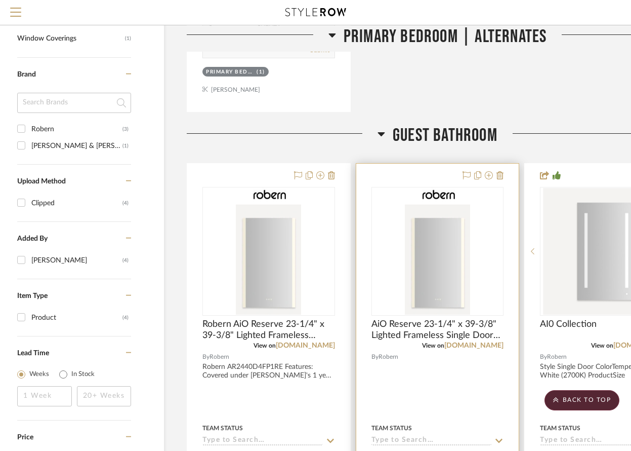
scroll to position [597, 77]
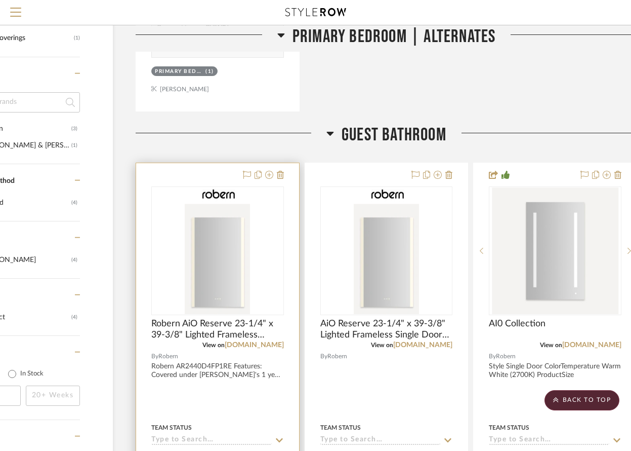
type input "robern"
click at [243, 225] on img "0" at bounding box center [217, 250] width 65 height 127
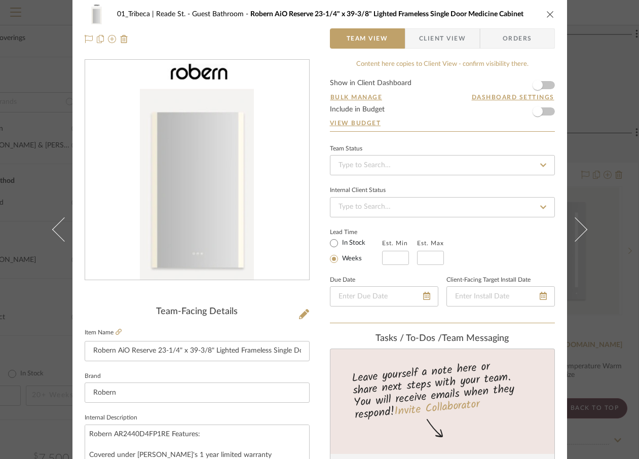
scroll to position [0, 0]
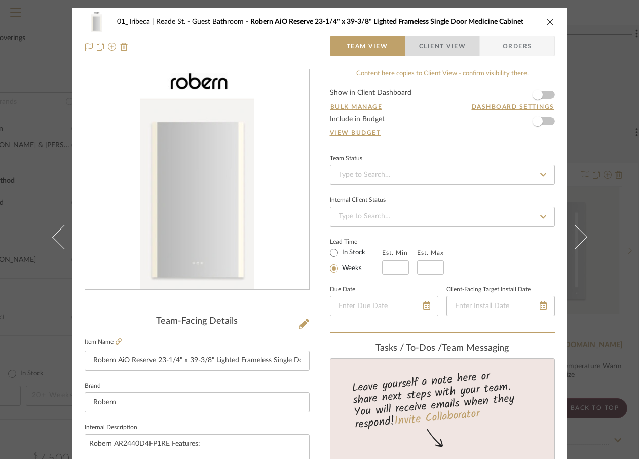
click at [437, 50] on span "Client View" at bounding box center [442, 46] width 47 height 20
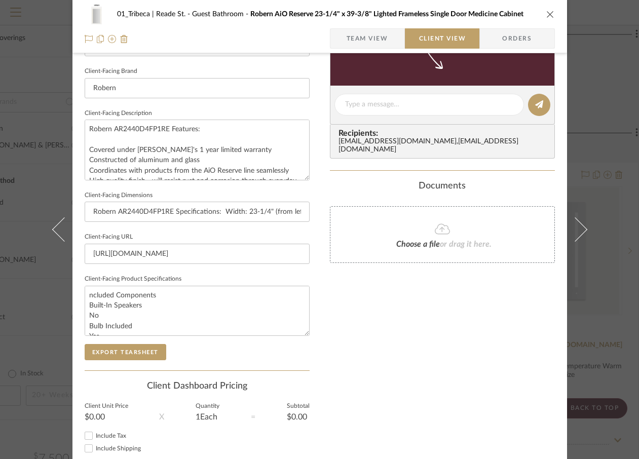
scroll to position [315, 0]
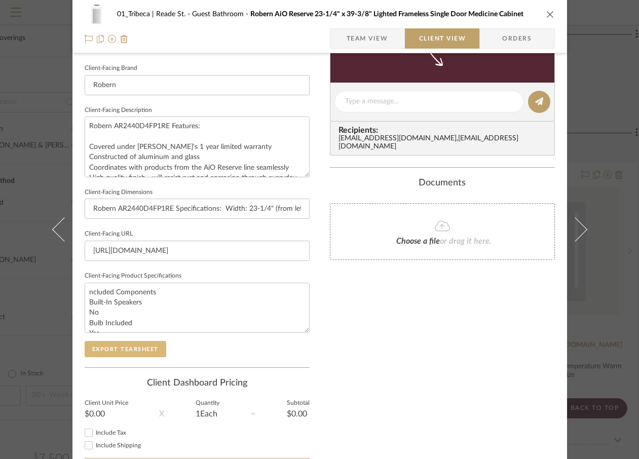
click at [109, 352] on button "Export Tearsheet" at bounding box center [126, 349] width 82 height 16
drag, startPoint x: 545, startPoint y: 12, endPoint x: 596, endPoint y: 3, distance: 51.5
click at [546, 12] on icon "close" at bounding box center [550, 14] width 8 height 8
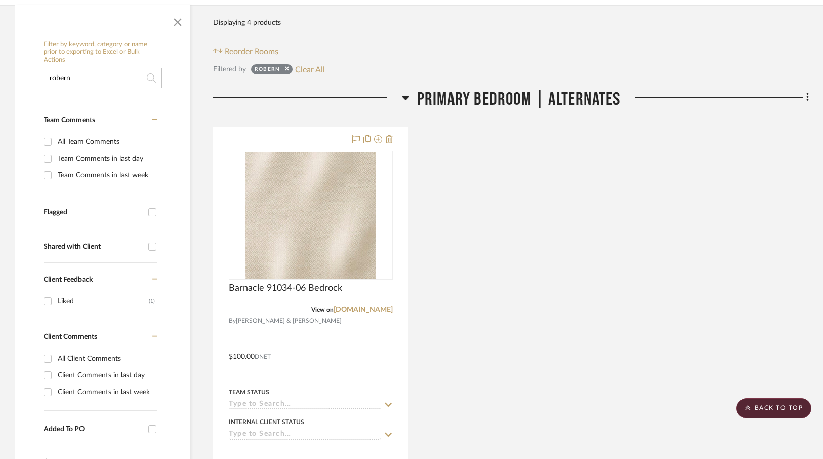
scroll to position [0, 0]
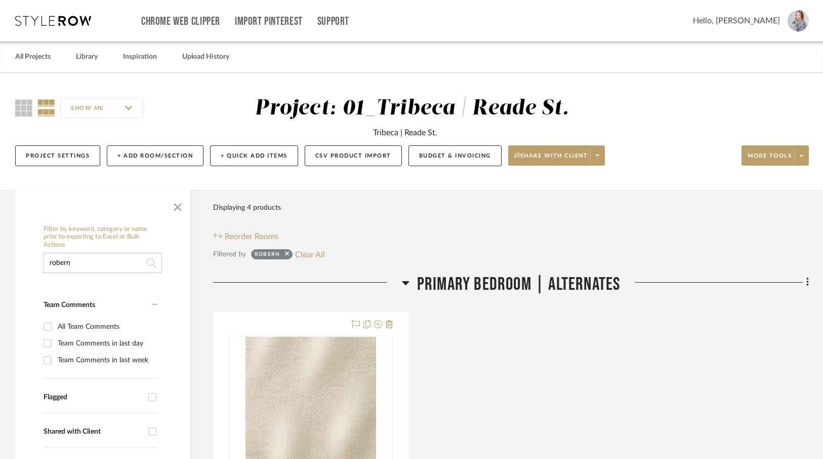
drag, startPoint x: 105, startPoint y: 263, endPoint x: 37, endPoint y: 257, distance: 68.6
type input "\"
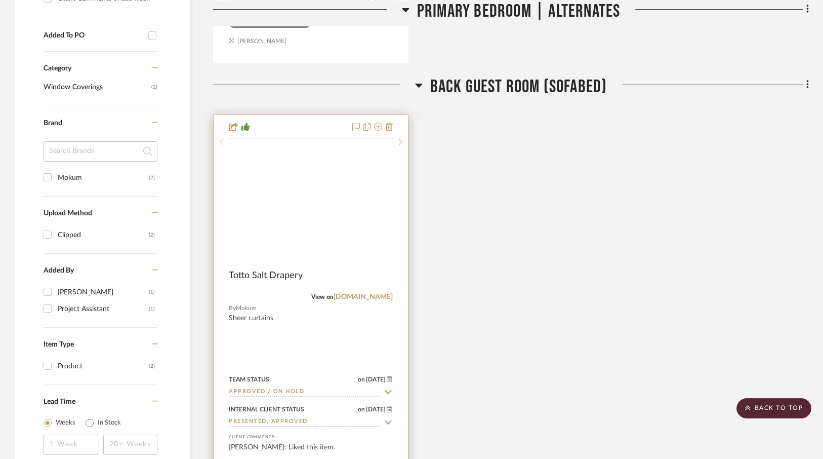
scroll to position [700, 0]
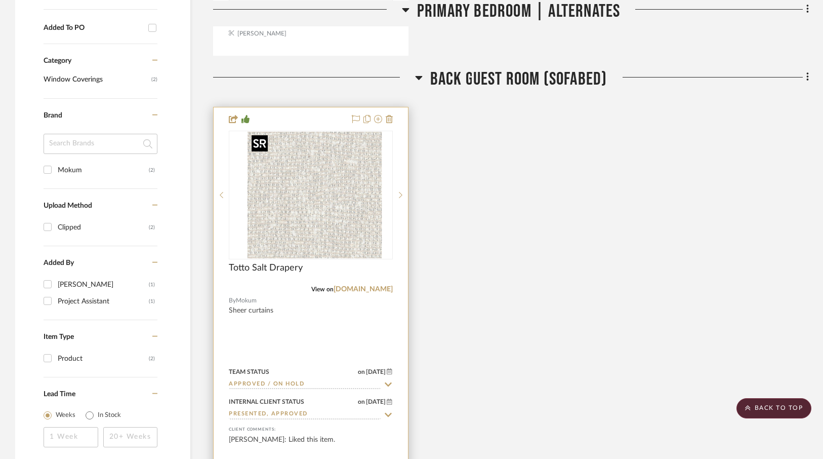
type input "mokum"
click at [305, 200] on img "0" at bounding box center [318, 195] width 127 height 127
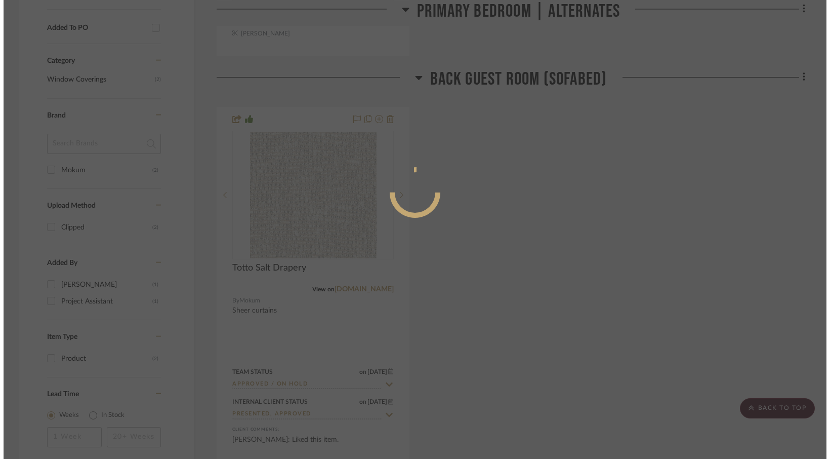
scroll to position [0, 0]
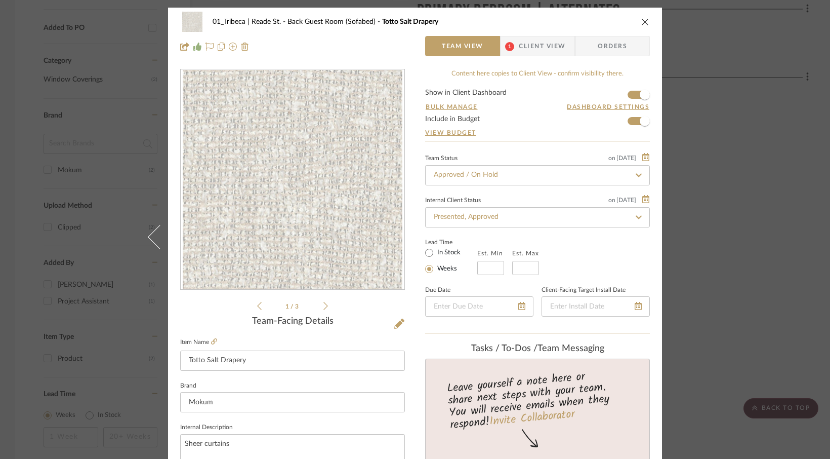
click at [535, 45] on span "Client View" at bounding box center [542, 46] width 47 height 20
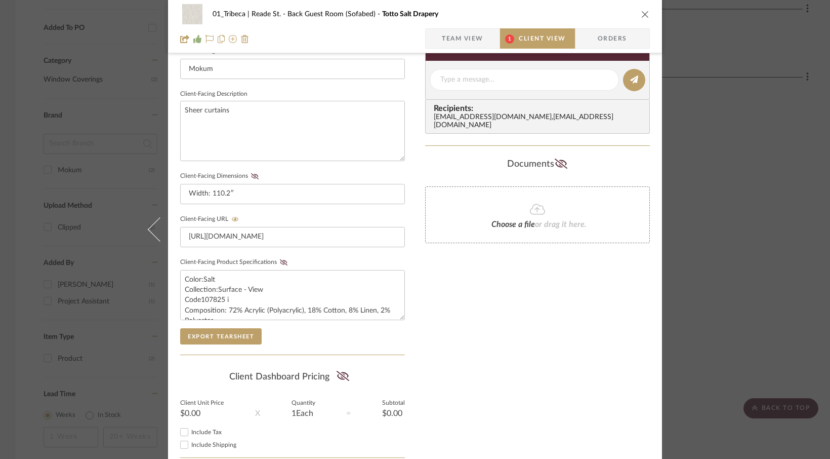
scroll to position [344, 0]
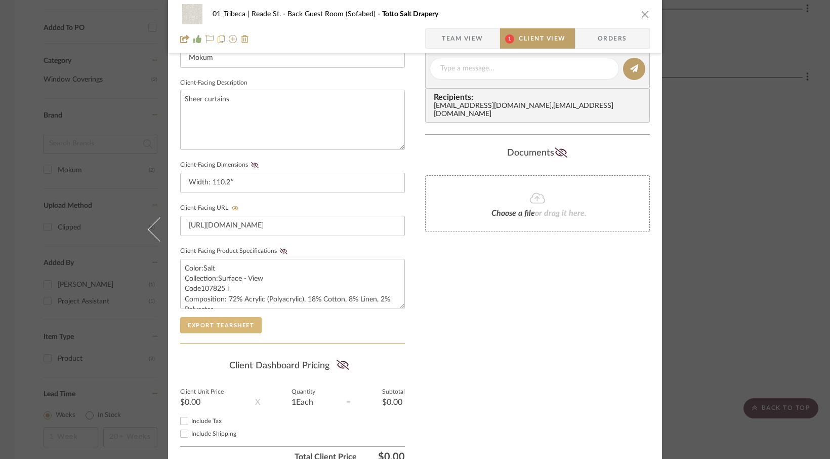
click at [203, 321] on button "Export Tearsheet" at bounding box center [221, 325] width 82 height 16
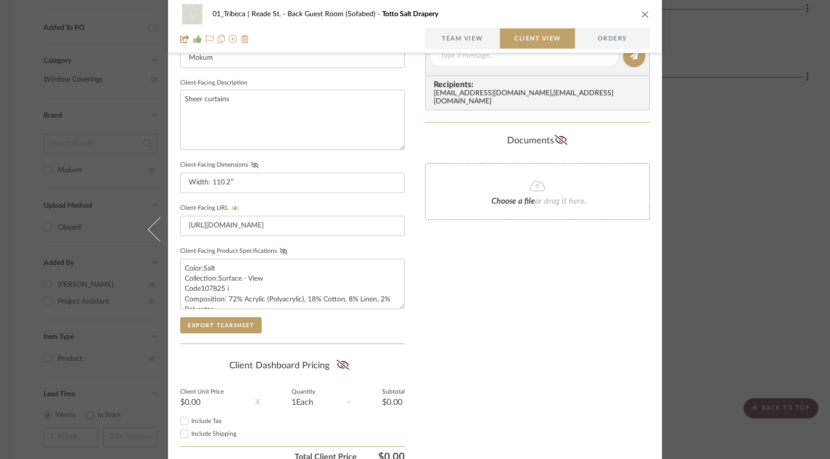
click at [638, 13] on div "01_Tribeca | Reade St. Back Guest Room (Sofabed) Totto Salt Drapery Team View C…" at bounding box center [415, 26] width 494 height 53
click at [638, 14] on button "close" at bounding box center [645, 14] width 9 height 9
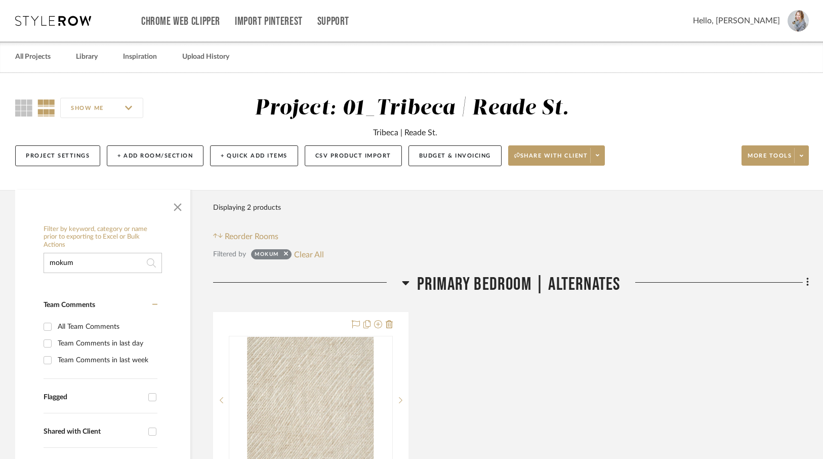
scroll to position [1, 0]
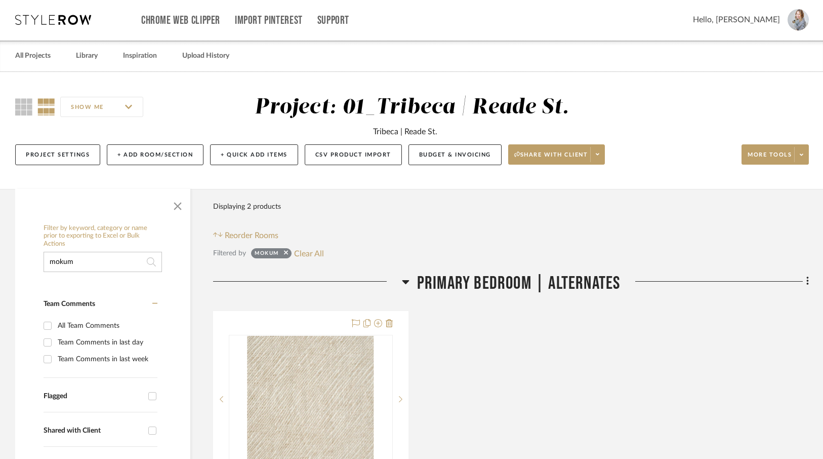
click at [98, 264] on input "mokum" at bounding box center [103, 262] width 118 height 20
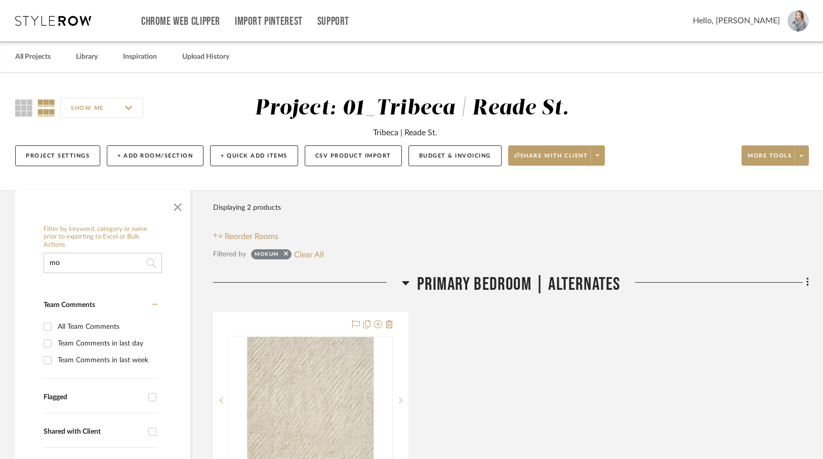
type input "m"
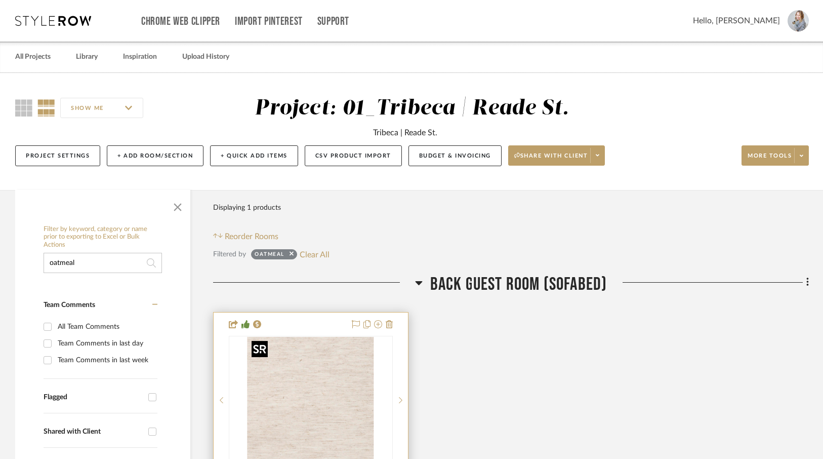
type input "oatmeal"
click at [0, 0] on img at bounding box center [0, 0] width 0 height 0
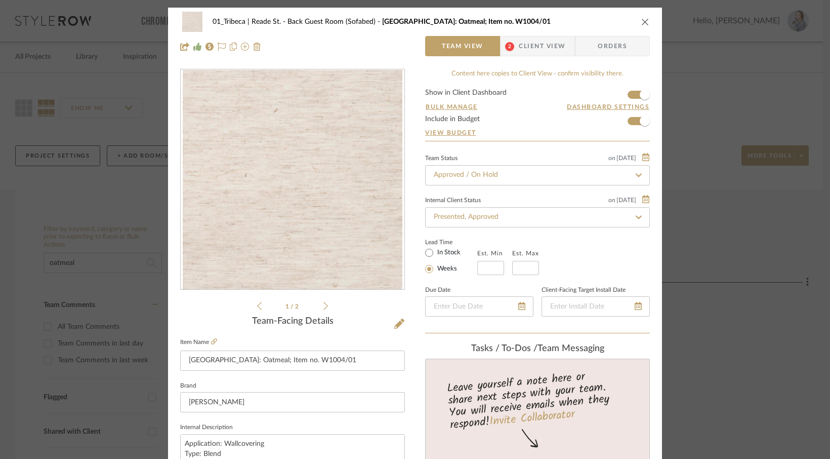
drag, startPoint x: 530, startPoint y: 45, endPoint x: 520, endPoint y: 55, distance: 14.3
click at [530, 45] on span "Client View" at bounding box center [542, 46] width 47 height 20
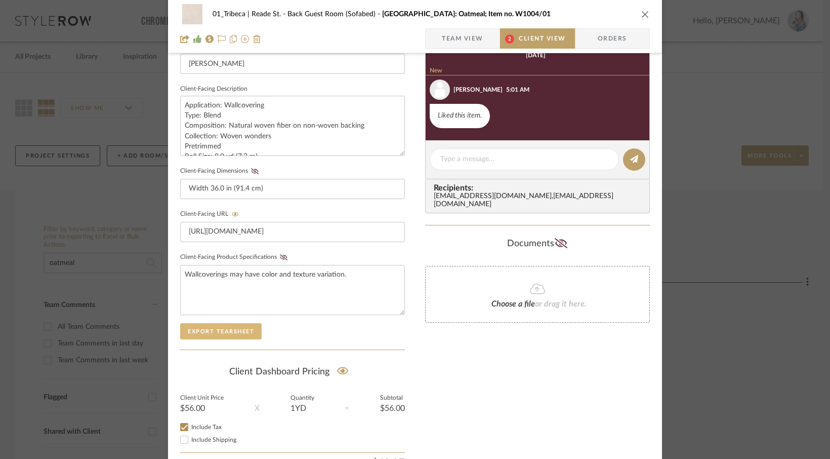
click at [214, 332] on button "Export Tearsheet" at bounding box center [221, 331] width 82 height 16
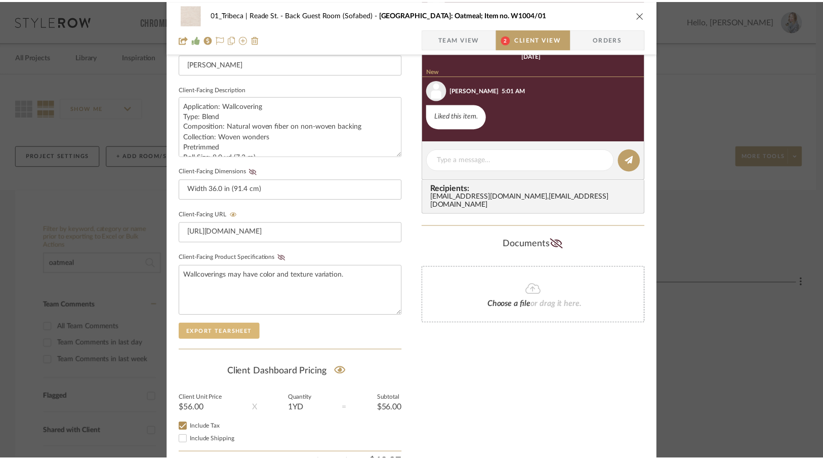
scroll to position [336, 0]
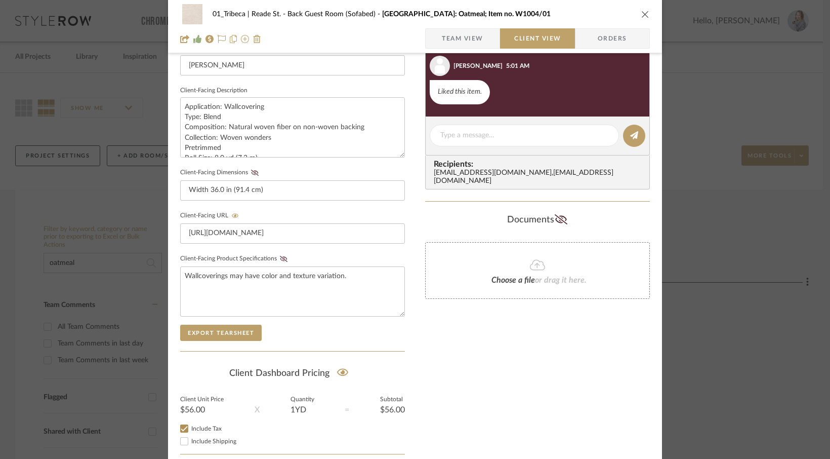
click at [638, 12] on icon "close" at bounding box center [646, 14] width 8 height 8
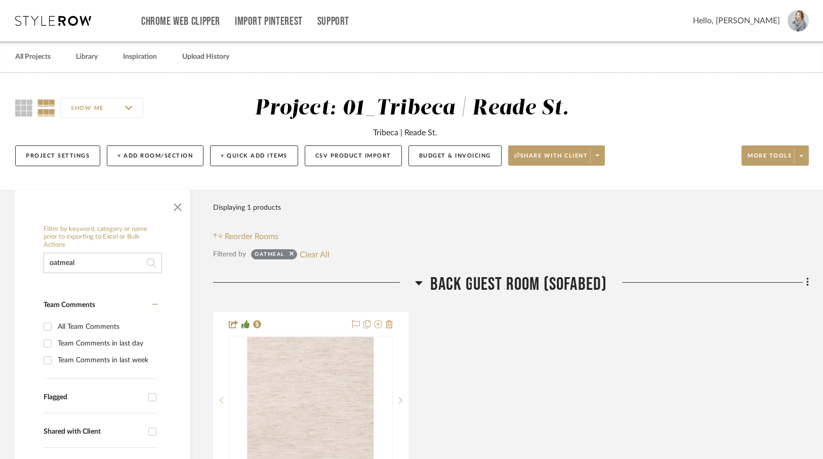
scroll to position [127, 0]
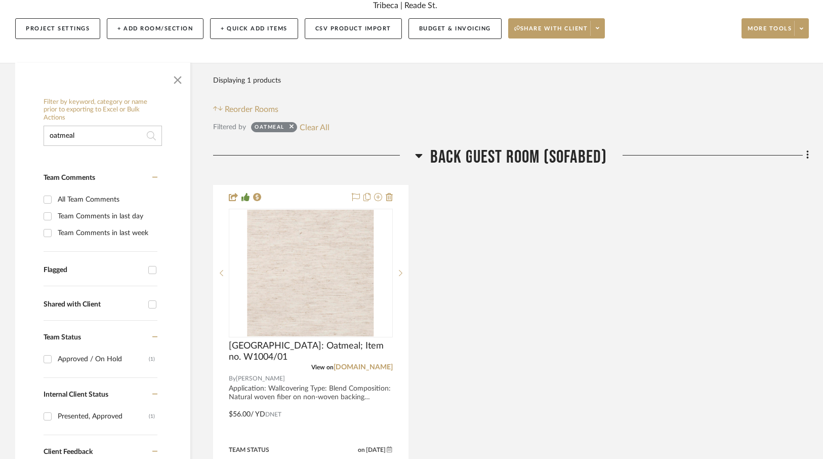
drag, startPoint x: 106, startPoint y: 134, endPoint x: 71, endPoint y: 135, distance: 35.0
click at [71, 135] on input "oatmeal" at bounding box center [103, 136] width 118 height 20
type input "o"
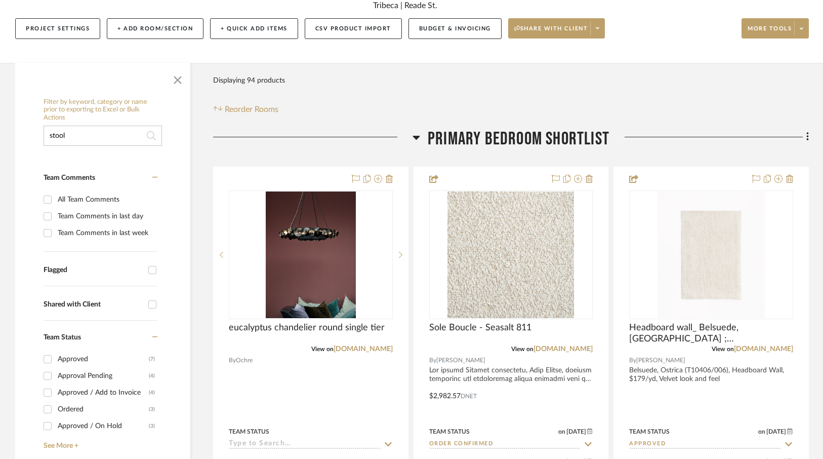
type input "stool"
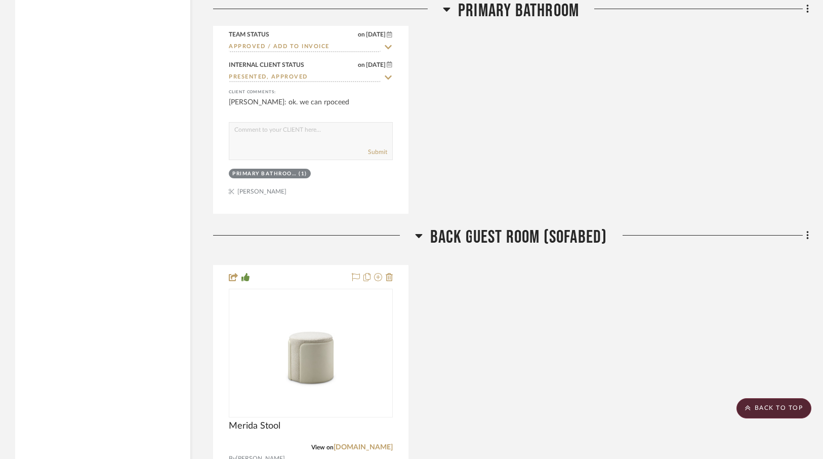
scroll to position [1620, 0]
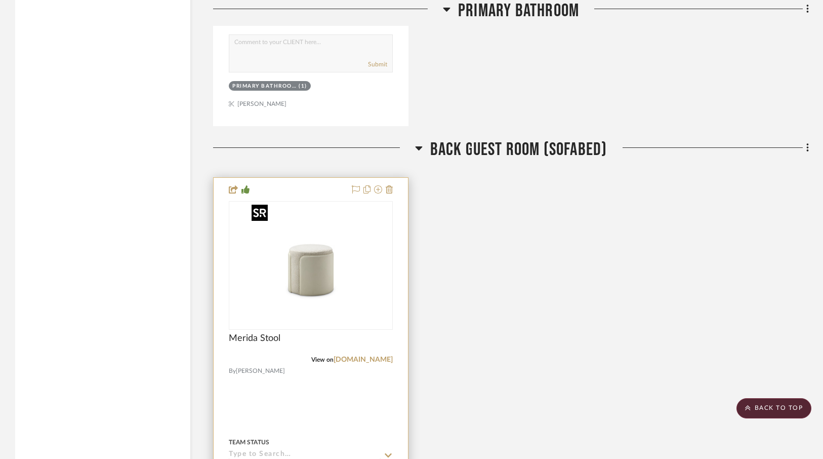
click at [0, 0] on img at bounding box center [0, 0] width 0 height 0
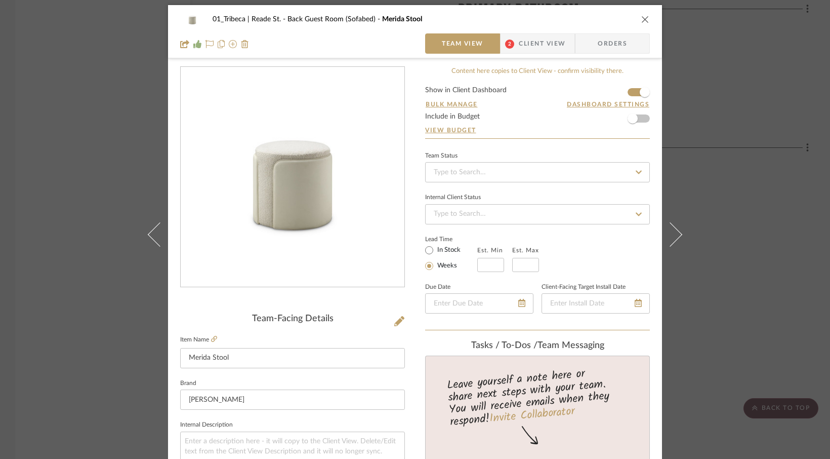
scroll to position [0, 0]
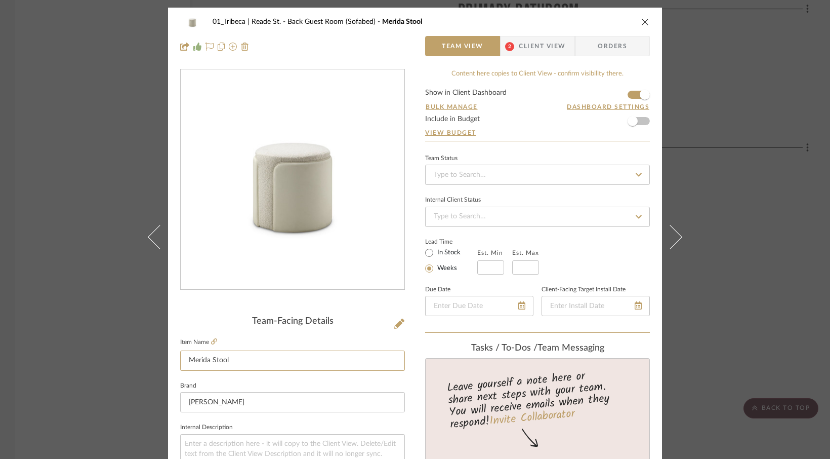
drag, startPoint x: 244, startPoint y: 365, endPoint x: 174, endPoint y: 362, distance: 69.4
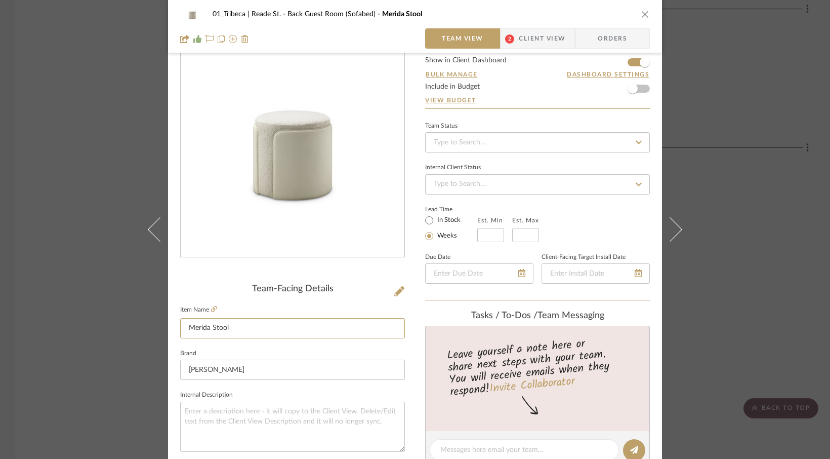
scroll to position [36, 0]
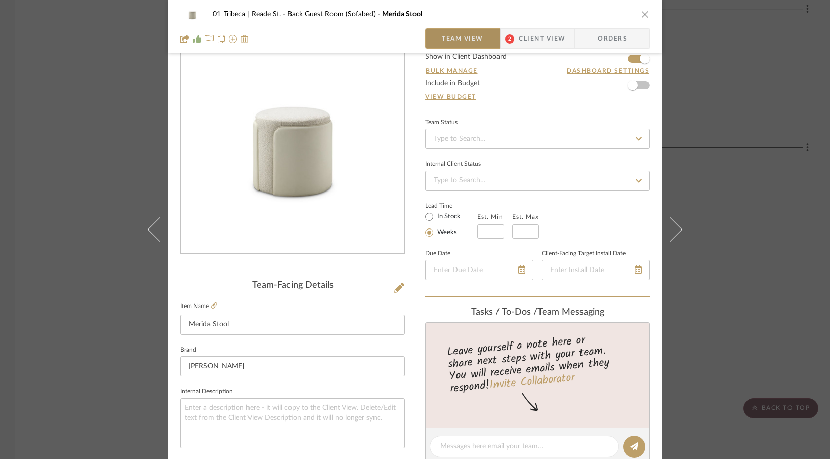
click at [459, 35] on span "Team View" at bounding box center [463, 38] width 42 height 20
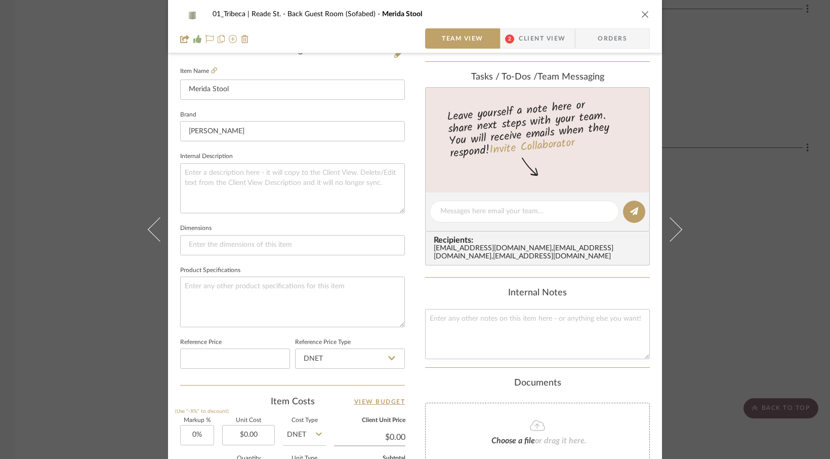
scroll to position [278, 0]
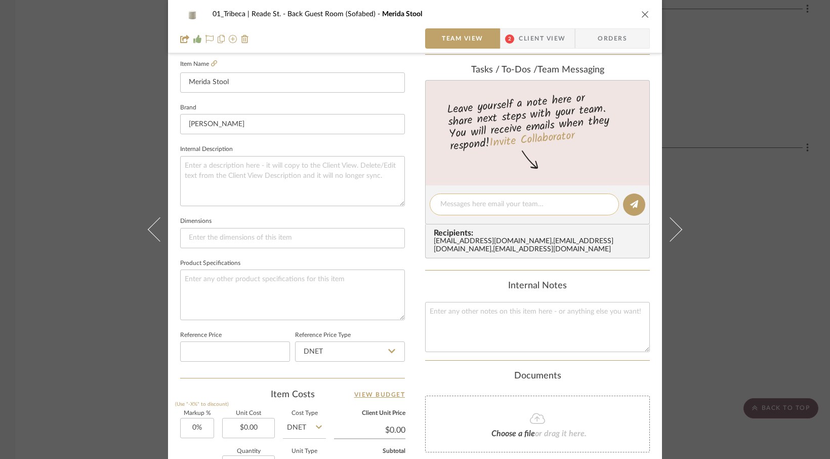
click at [450, 203] on textarea at bounding box center [525, 204] width 168 height 11
drag, startPoint x: 515, startPoint y: 250, endPoint x: 428, endPoint y: 252, distance: 86.6
click at [428, 252] on div "Recipients: assistant92629@gmail.com , concierge+ceruse@stylerow.com , projects…" at bounding box center [537, 241] width 225 height 34
copy div "[EMAIL_ADDRESS][DOMAIN_NAME]"
click at [468, 205] on textarea "@" at bounding box center [525, 204] width 168 height 11
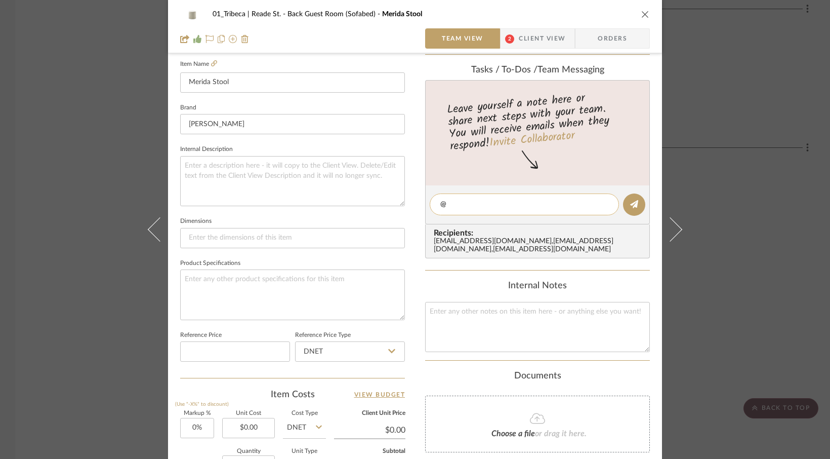
scroll to position [277, 0]
paste textarea "[EMAIL_ADDRESS][DOMAIN_NAME]"
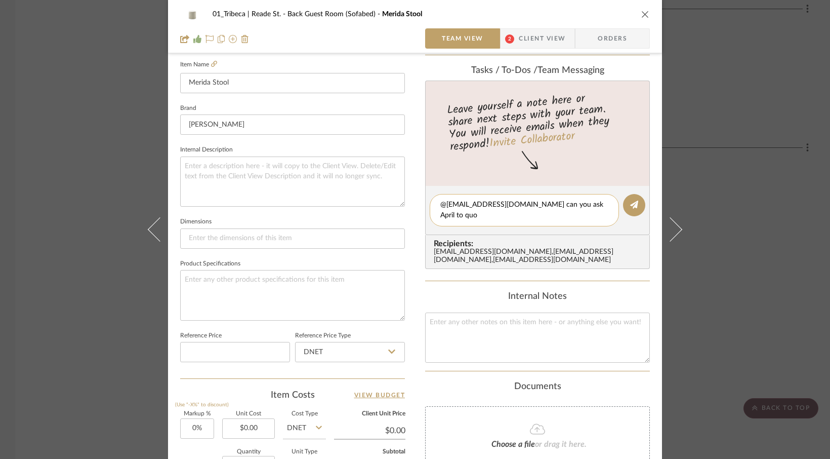
scroll to position [0, 0]
type textarea "@projects@cerusedesign.com can you ask April to quote this in the fabric and le…"
click at [630, 205] on icon at bounding box center [634, 205] width 8 height 8
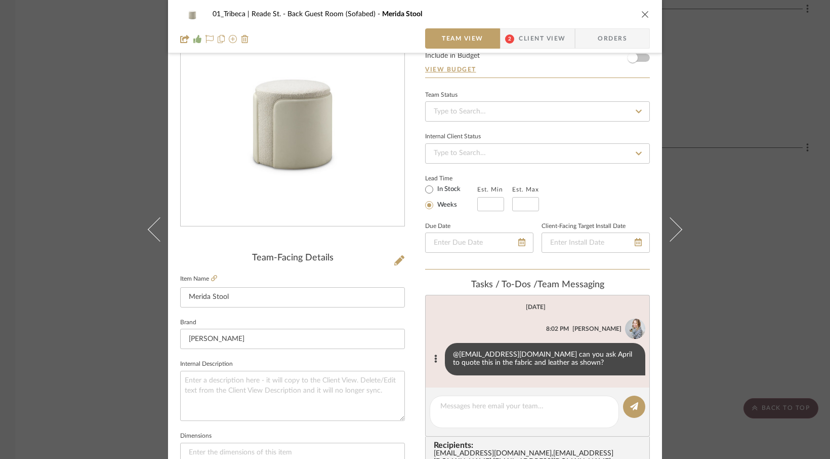
scroll to position [62, 0]
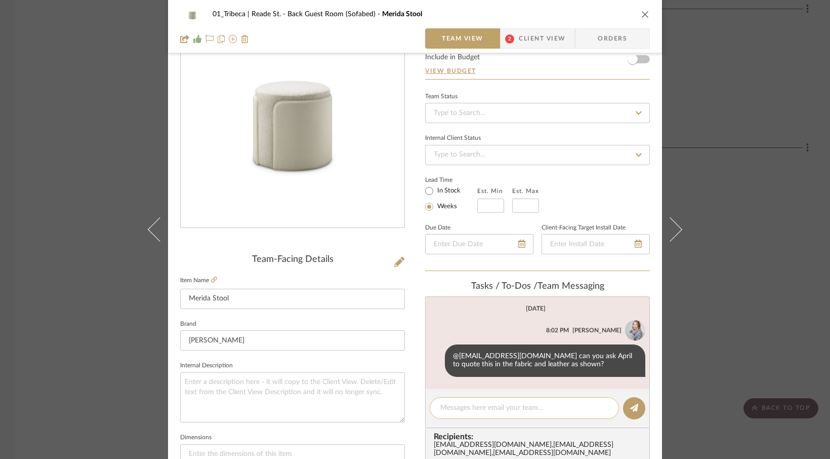
click at [455, 410] on textarea at bounding box center [525, 408] width 168 height 11
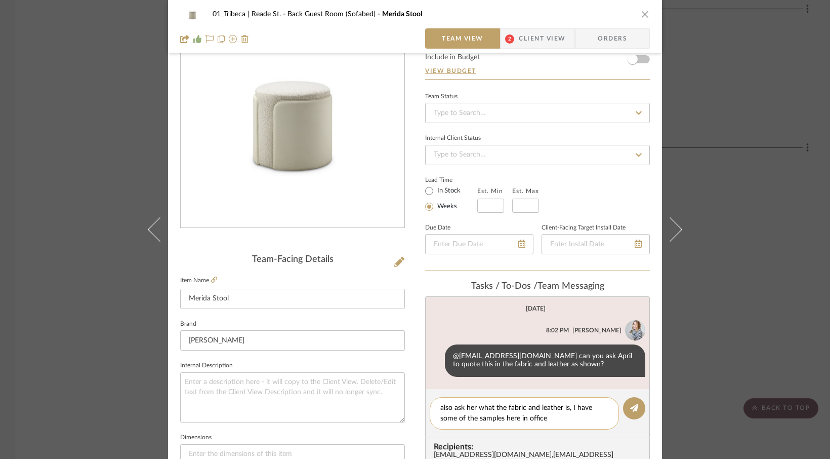
type textarea "also ask her what the fabric and leather is, I have some of the samples here in…"
